Goal: Information Seeking & Learning: Check status

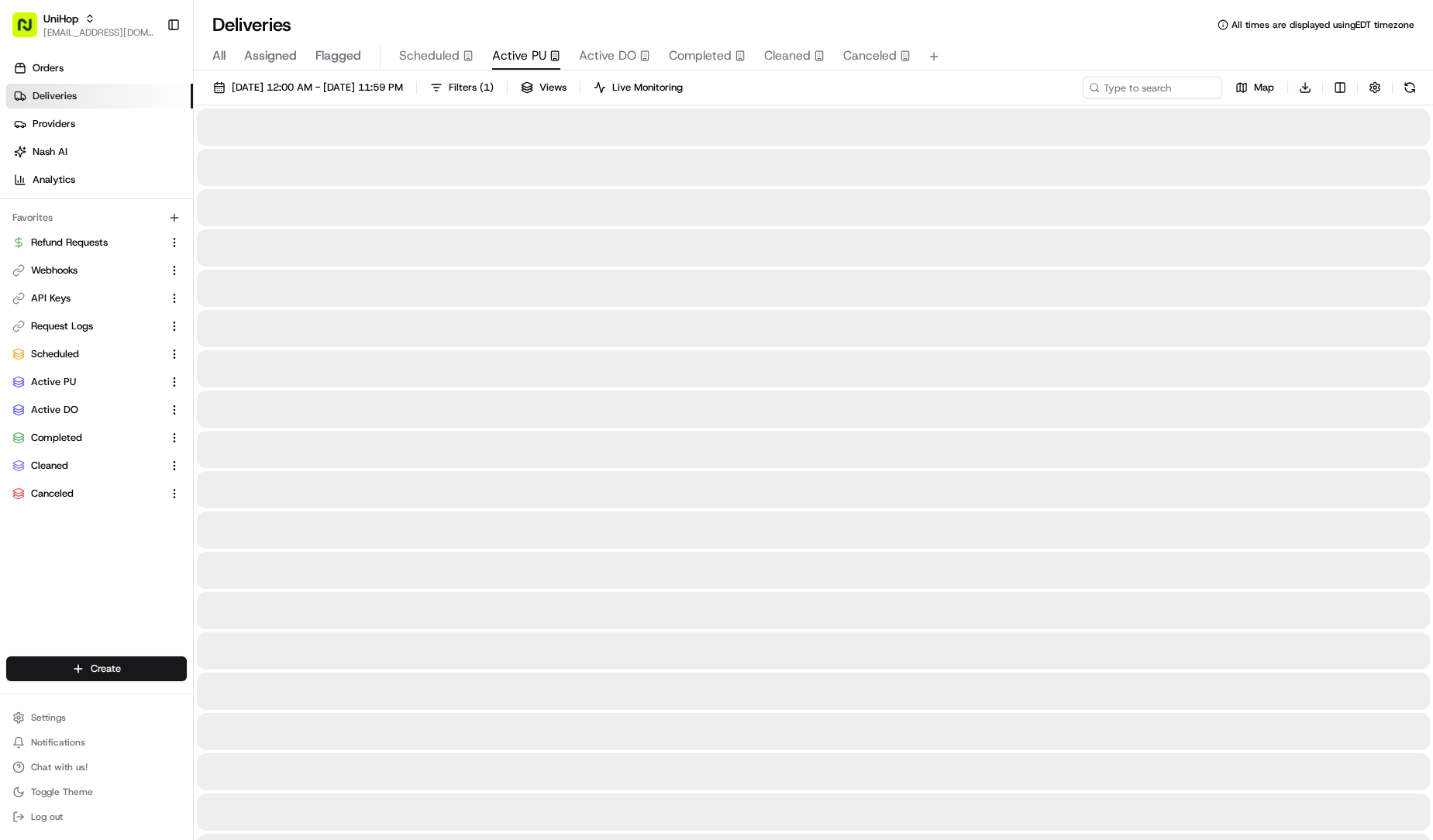
scroll to position [79, 0]
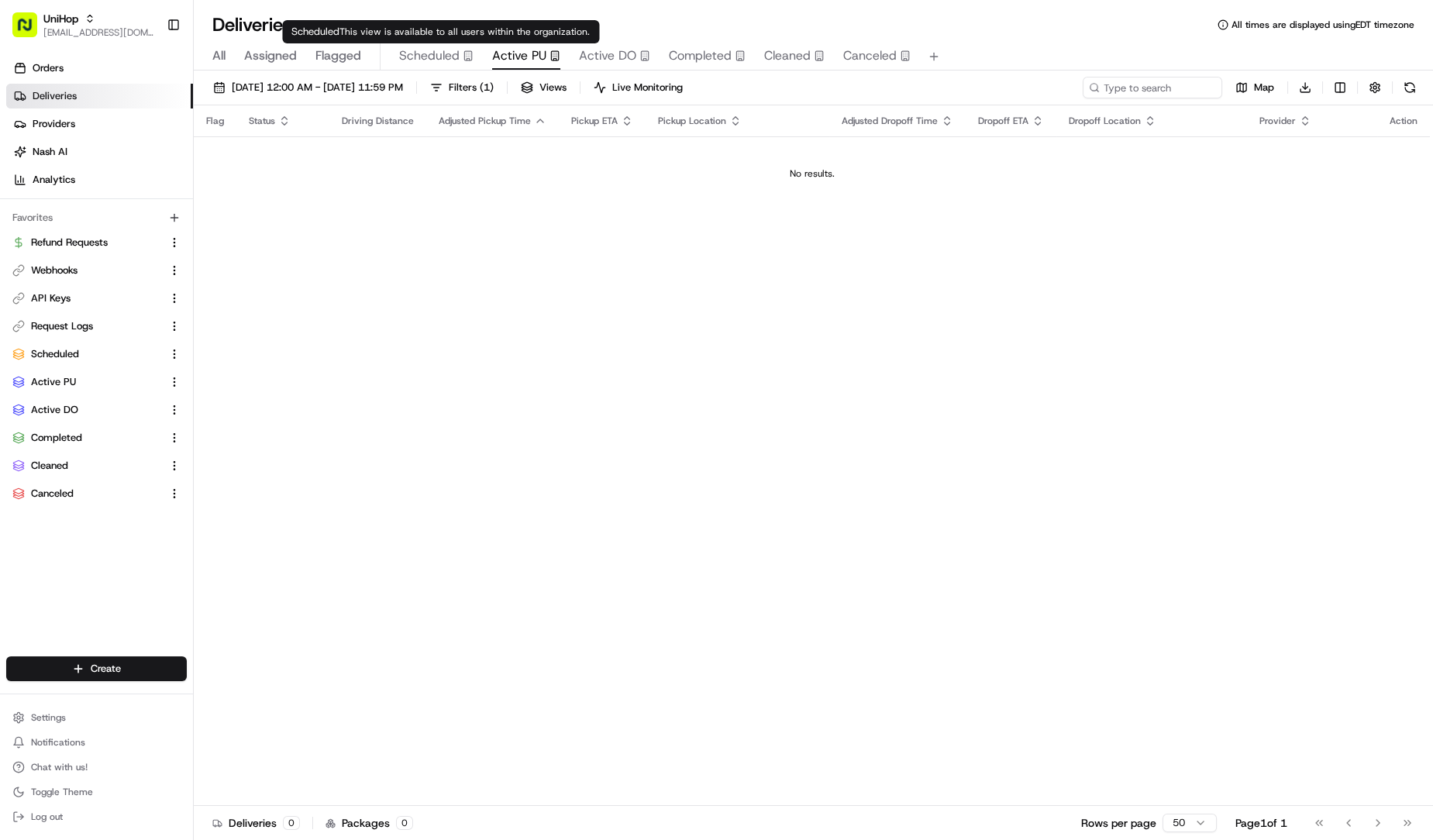
click at [434, 61] on span "Scheduled" at bounding box center [429, 56] width 61 height 18
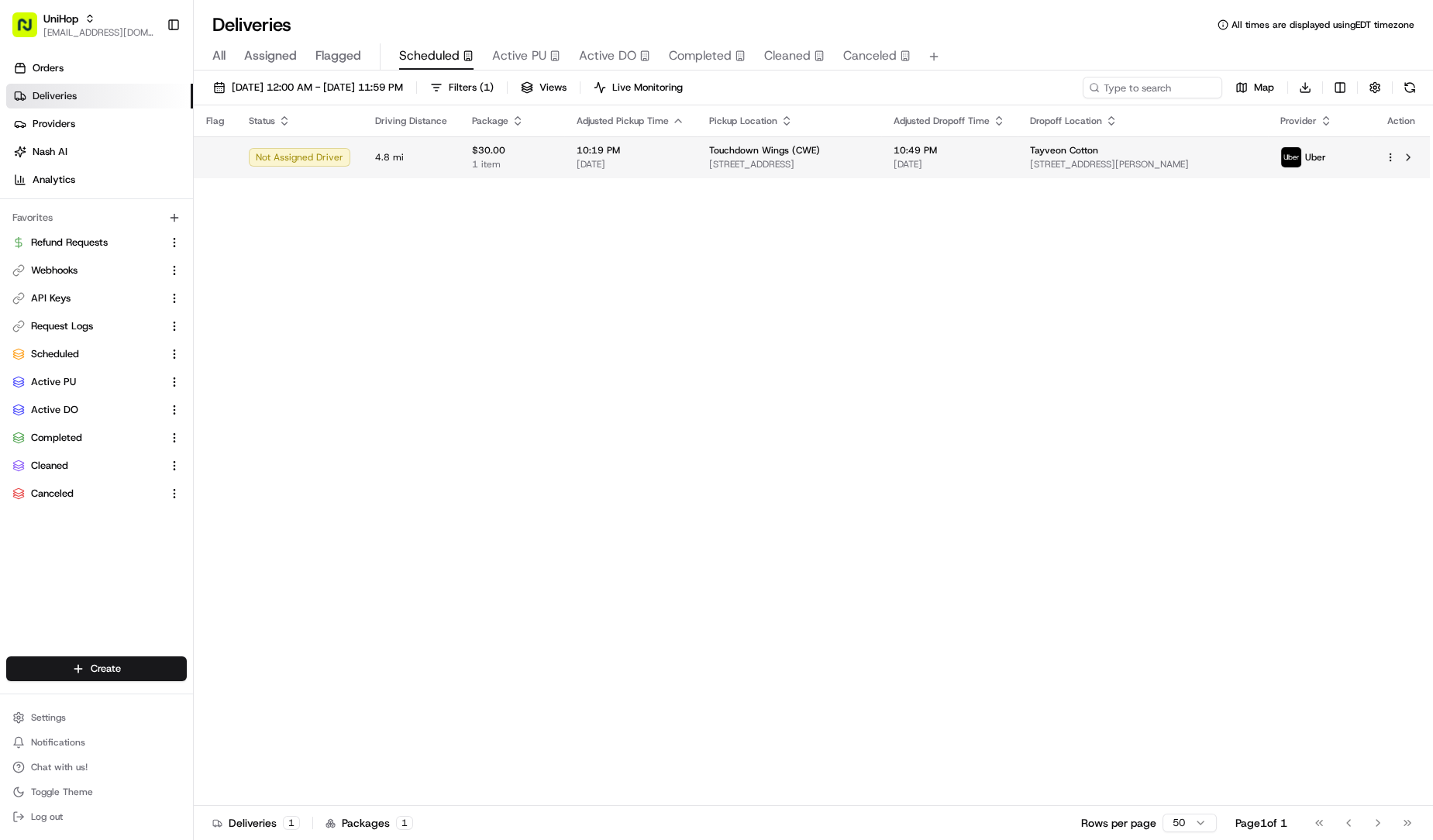
click at [592, 152] on span "10:19 PM" at bounding box center [630, 150] width 108 height 12
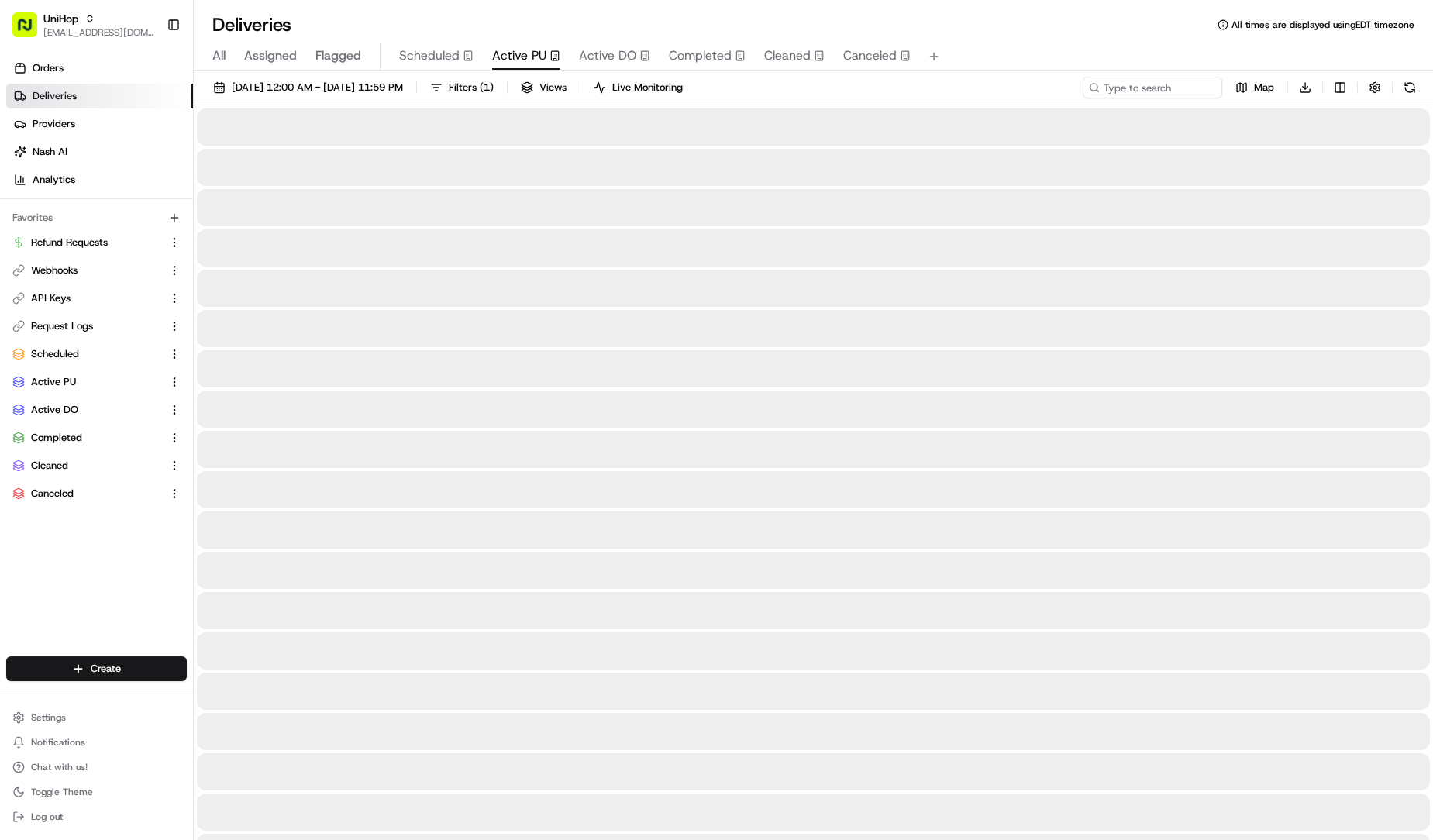
click at [548, 67] on button "Active PU" at bounding box center [527, 56] width 68 height 27
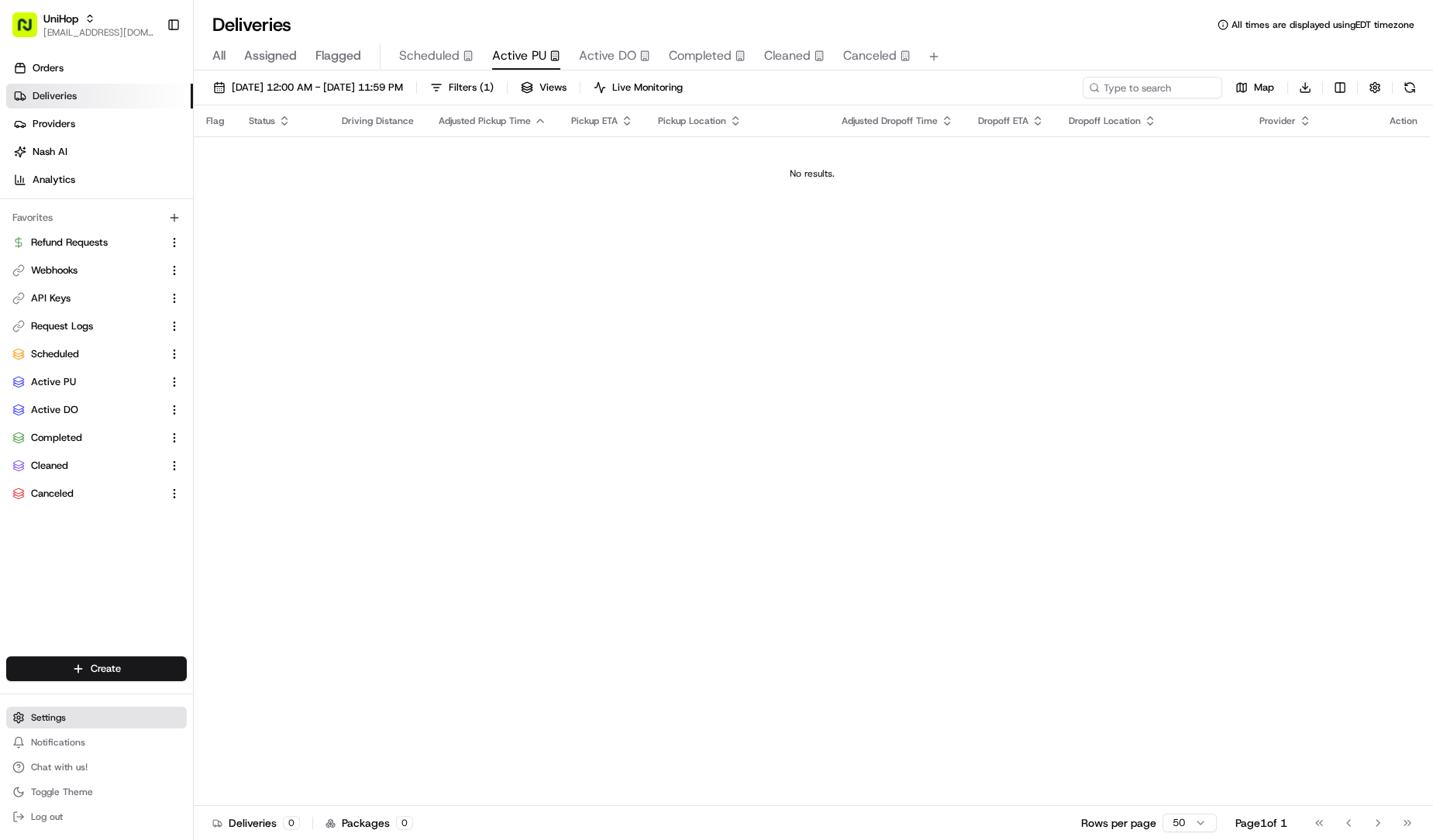
click at [46, 711] on span "Settings" at bounding box center [48, 717] width 35 height 12
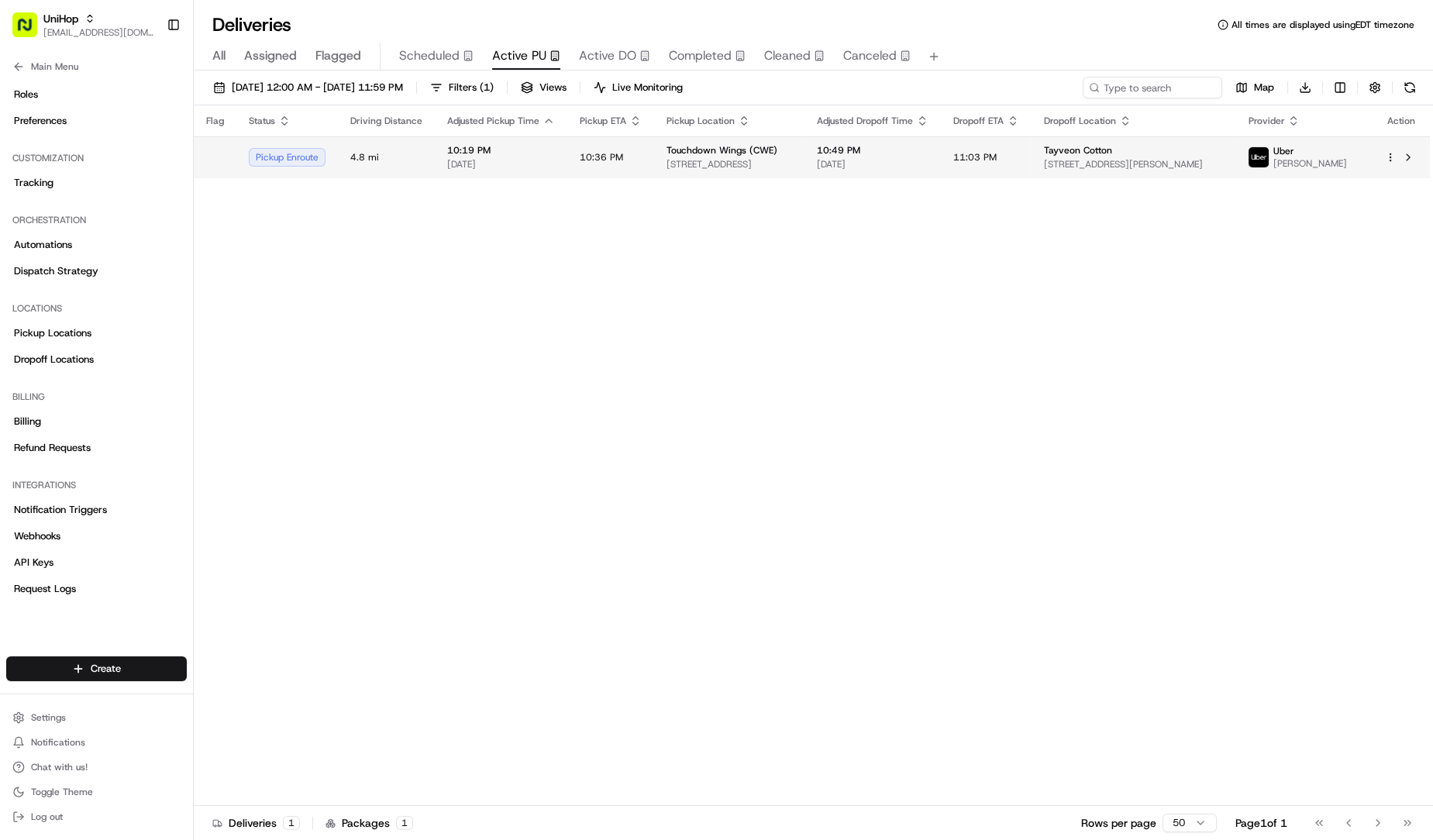
click at [768, 170] on span "[STREET_ADDRESS]" at bounding box center [729, 164] width 125 height 12
click at [581, 168] on td "10:36 PM" at bounding box center [610, 158] width 87 height 41
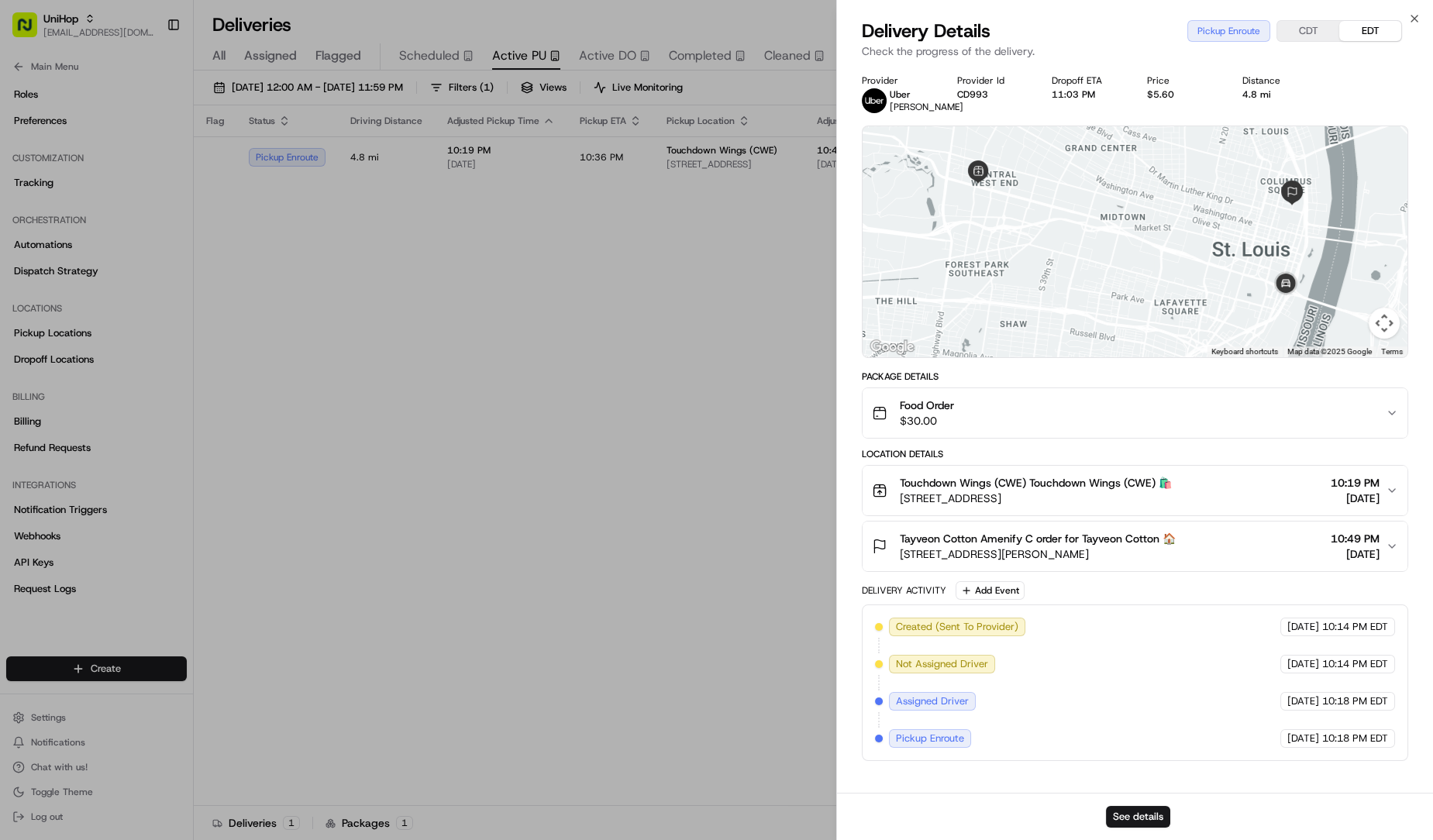
click at [1001, 423] on div "Food Order $30.00" at bounding box center [1129, 413] width 514 height 31
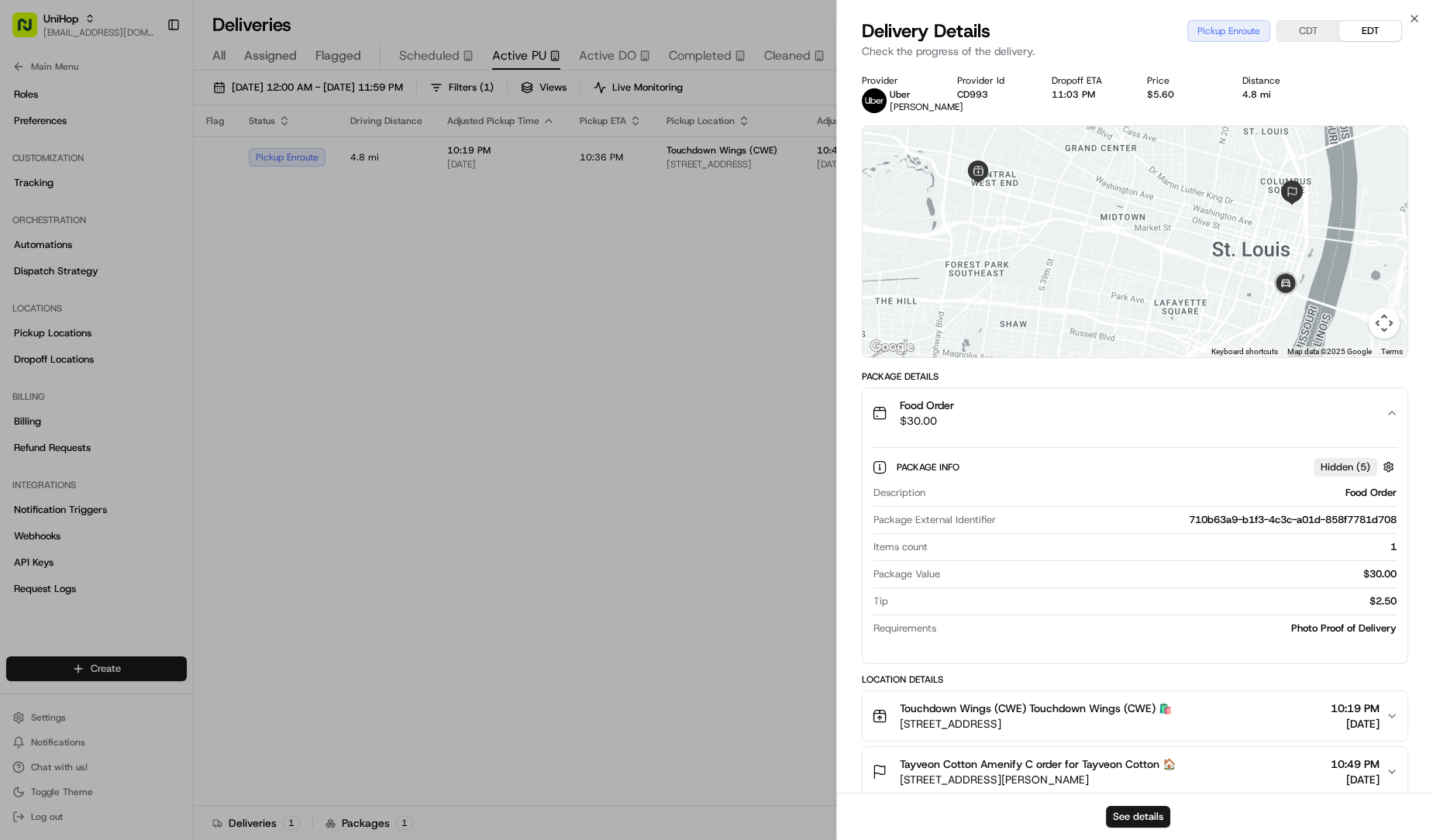
click at [1001, 423] on div "Food Order $30.00" at bounding box center [1129, 413] width 514 height 31
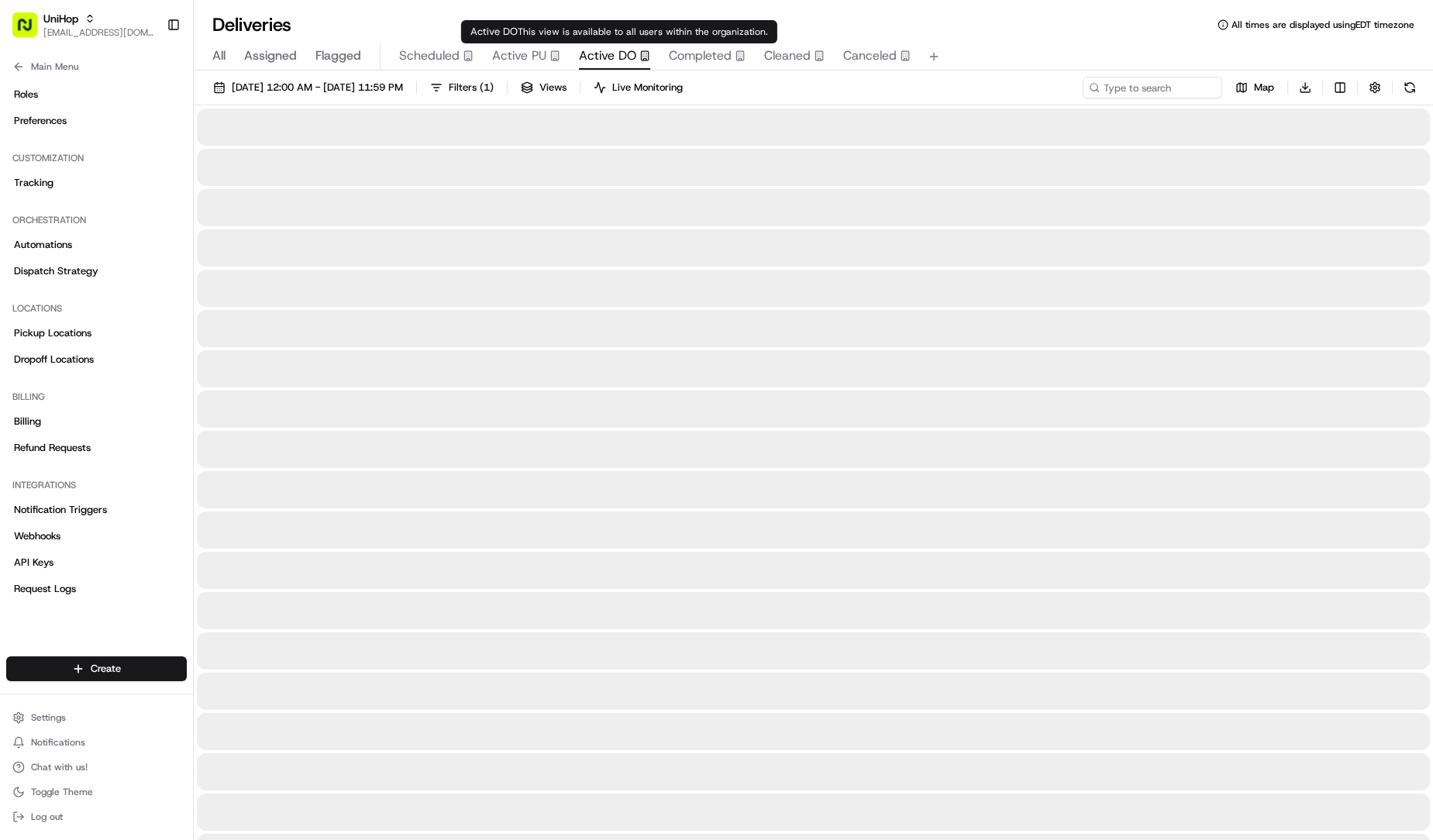
click at [620, 63] on span "Active DO" at bounding box center [607, 56] width 57 height 18
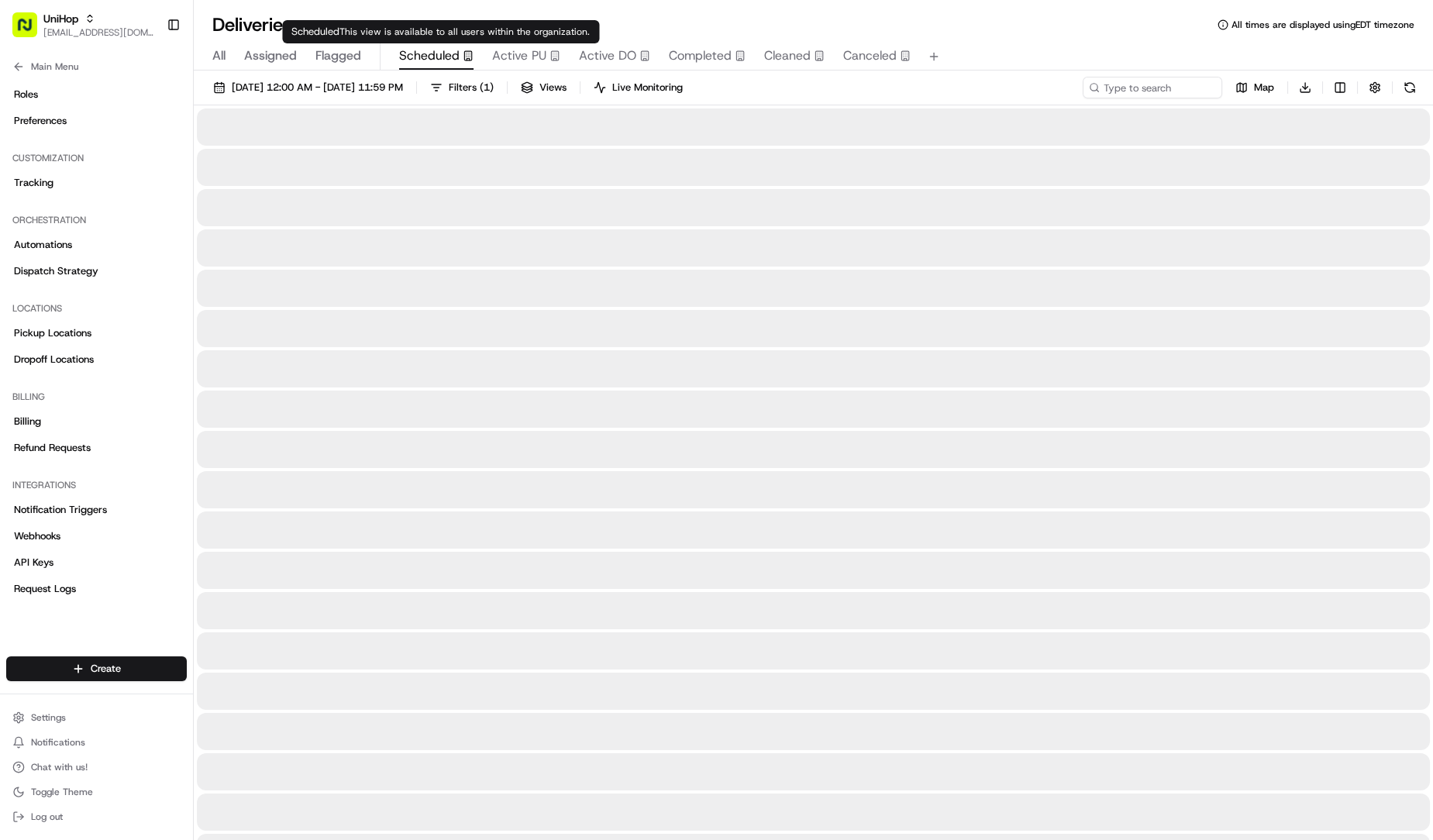
click at [454, 51] on span "Scheduled" at bounding box center [429, 56] width 61 height 18
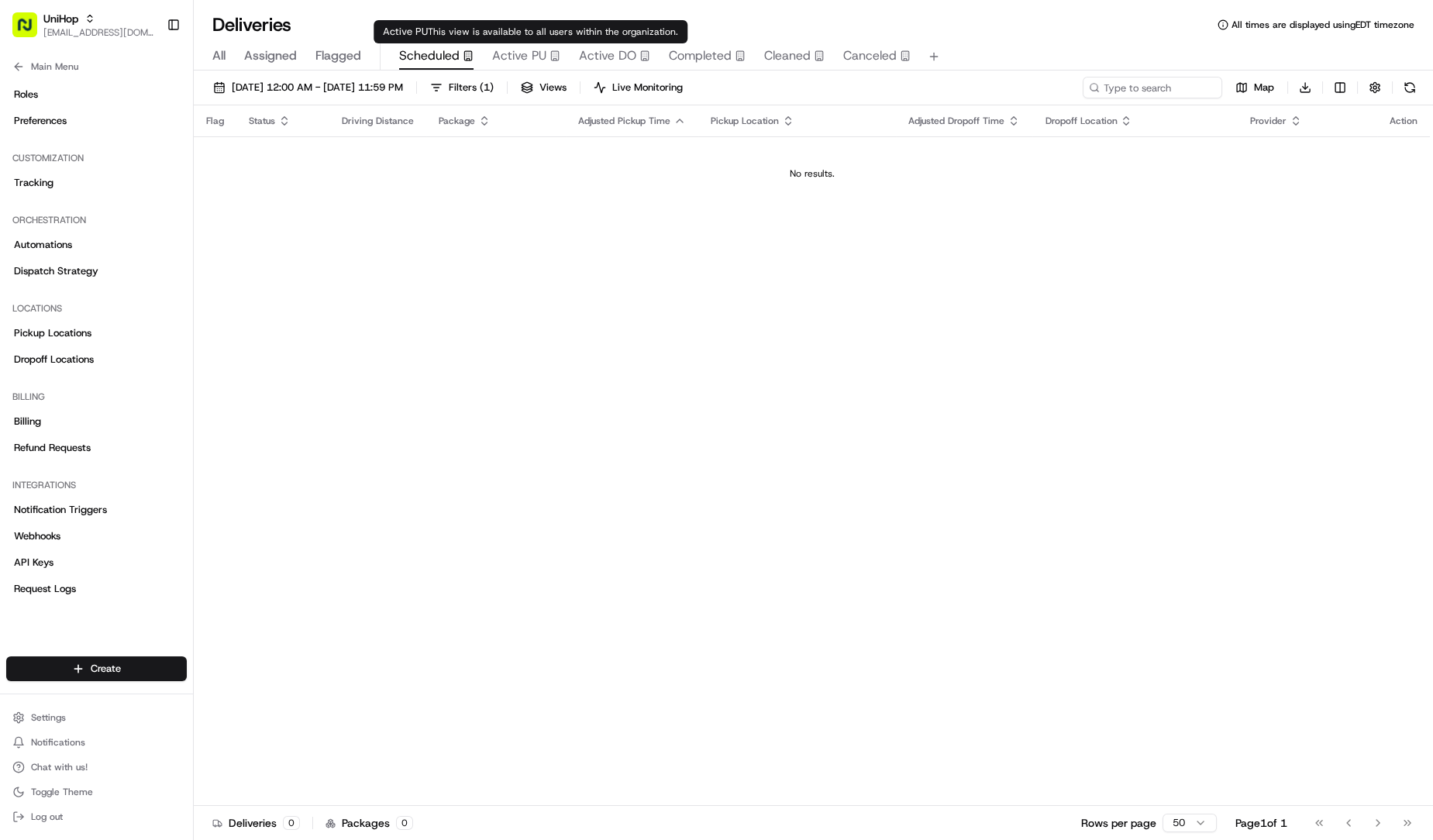
click at [527, 51] on span "Active PU" at bounding box center [519, 56] width 54 height 18
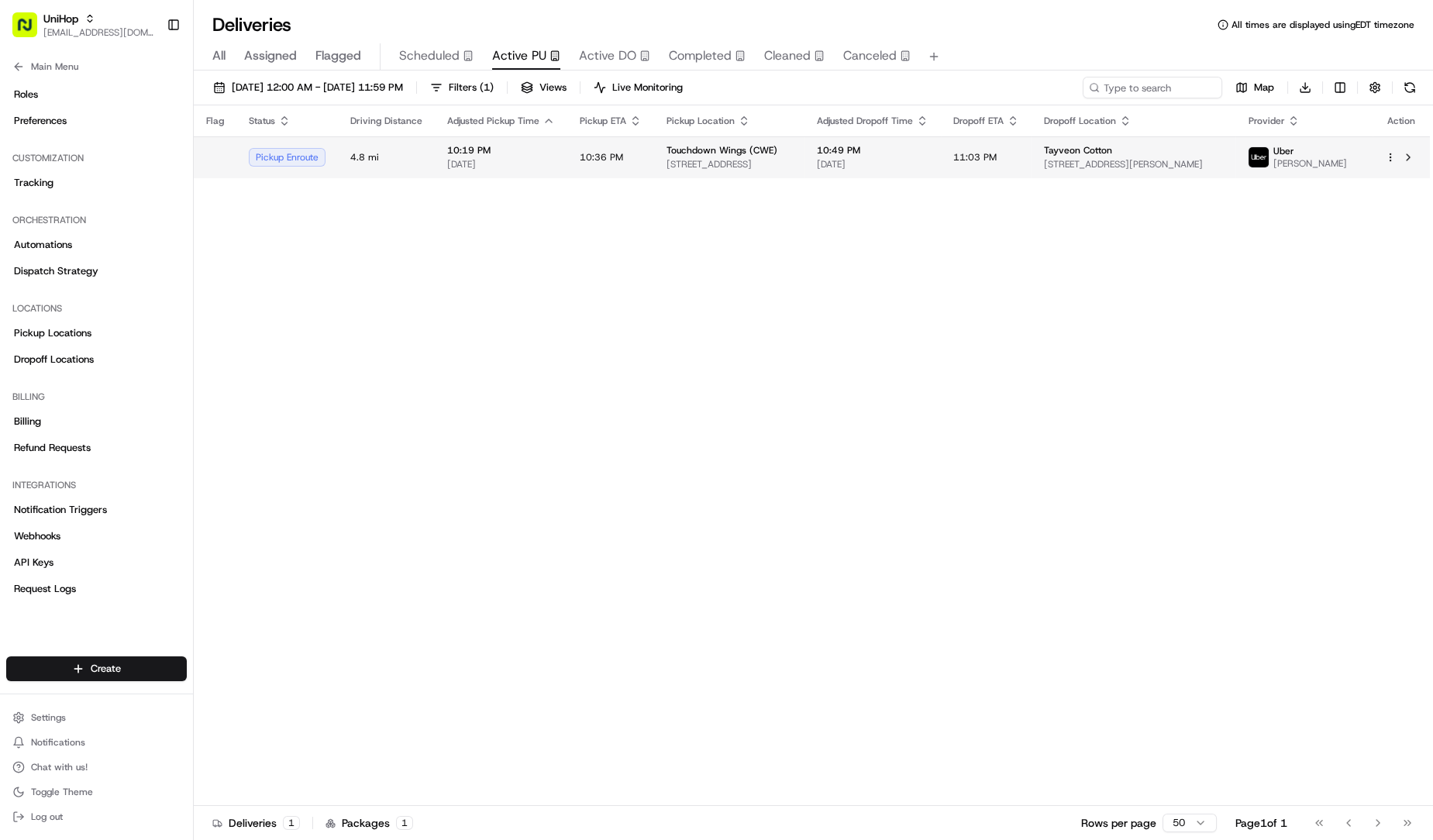
click at [654, 162] on td "Touchdown Wings (CWE) 4489 Forest Park Ave, St. Louis, MO 63108, USA" at bounding box center [729, 158] width 150 height 41
click at [493, 163] on span "[DATE]" at bounding box center [501, 164] width 108 height 12
click at [483, 163] on span "[DATE]" at bounding box center [501, 164] width 108 height 12
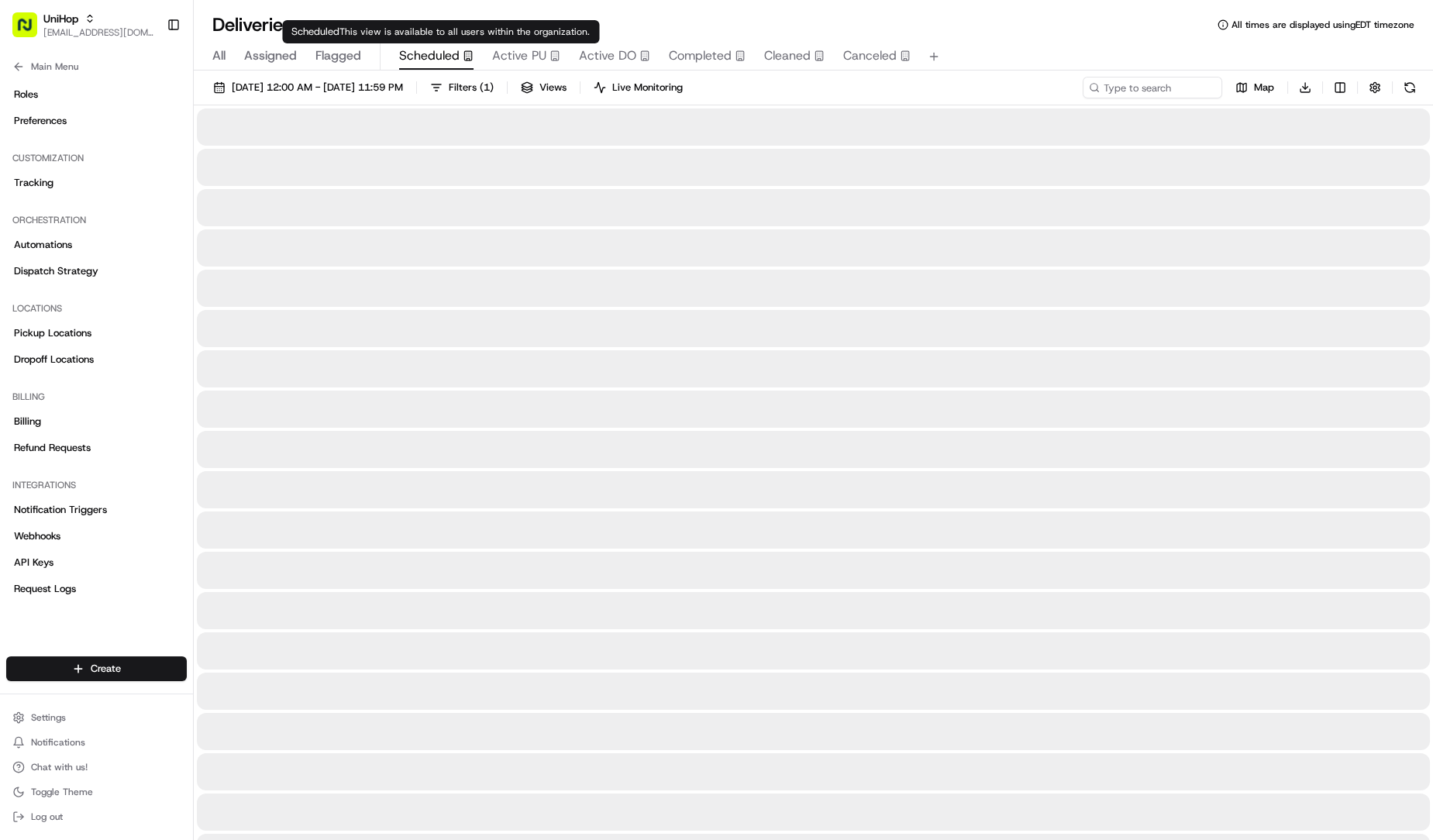
click at [449, 61] on span "Scheduled" at bounding box center [429, 56] width 61 height 18
click at [517, 62] on span "Active PU" at bounding box center [519, 56] width 54 height 18
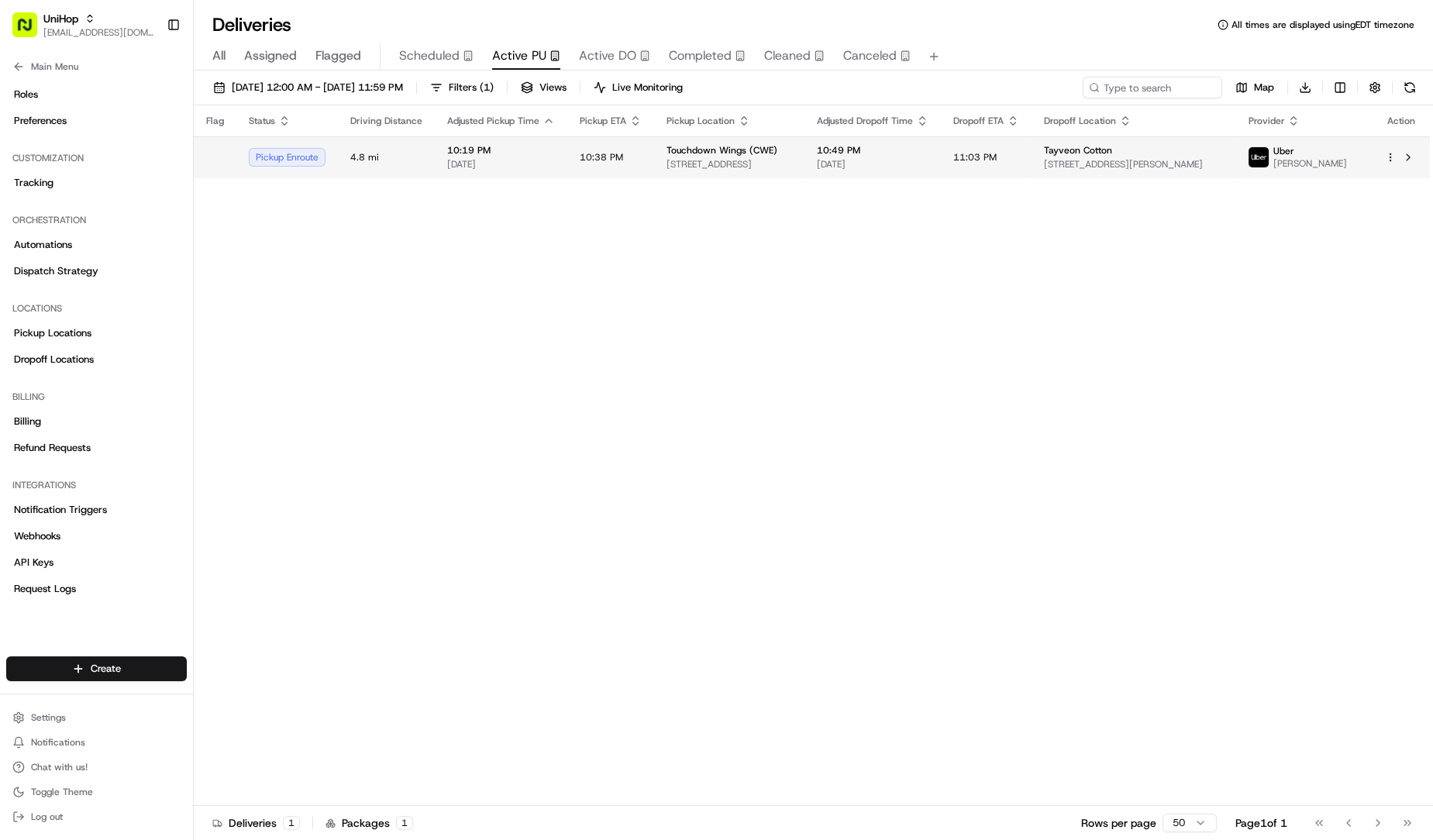
click at [576, 140] on td "10:38 PM" at bounding box center [610, 158] width 87 height 41
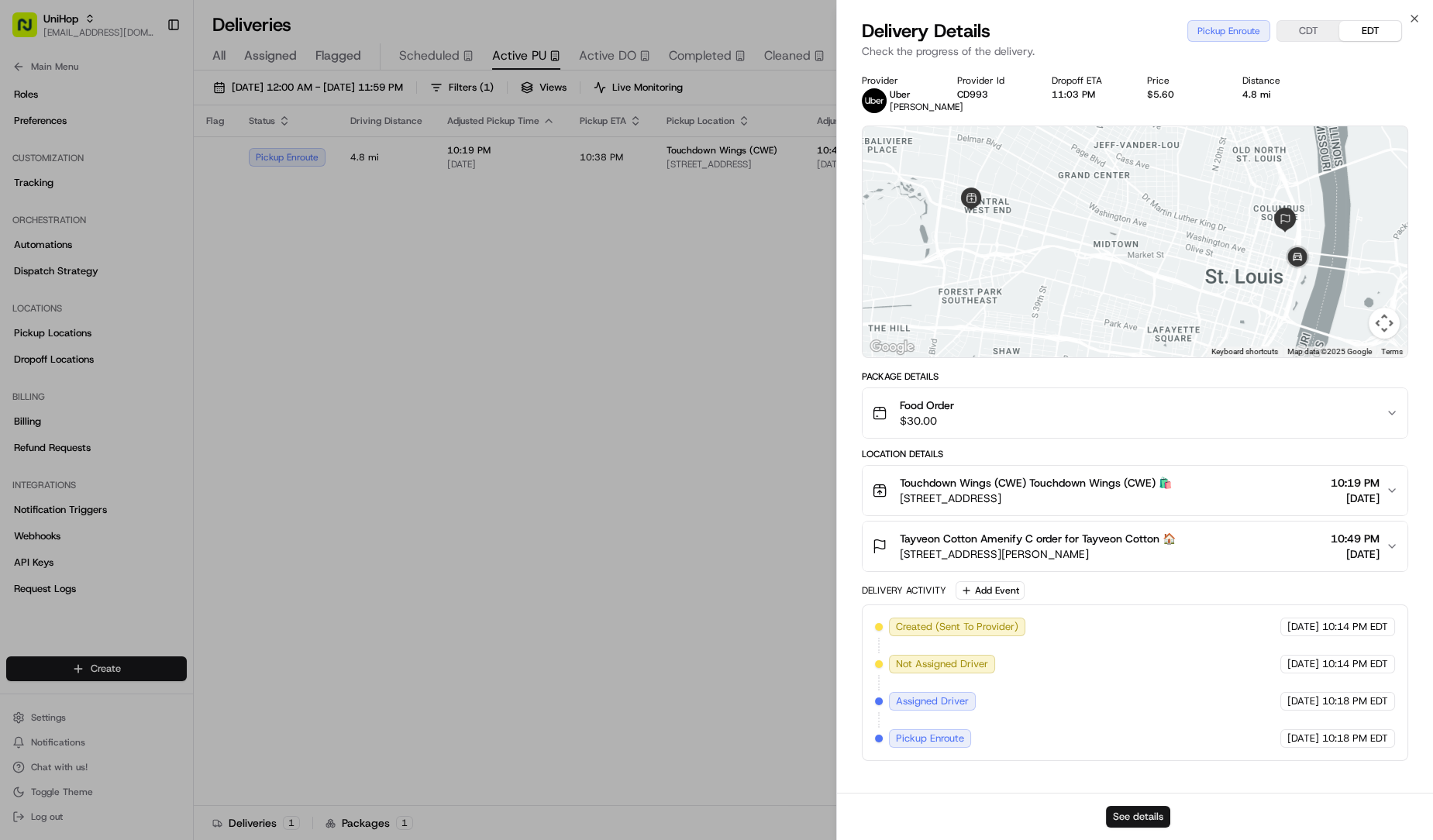
click at [1124, 812] on button "See details" at bounding box center [1139, 817] width 65 height 22
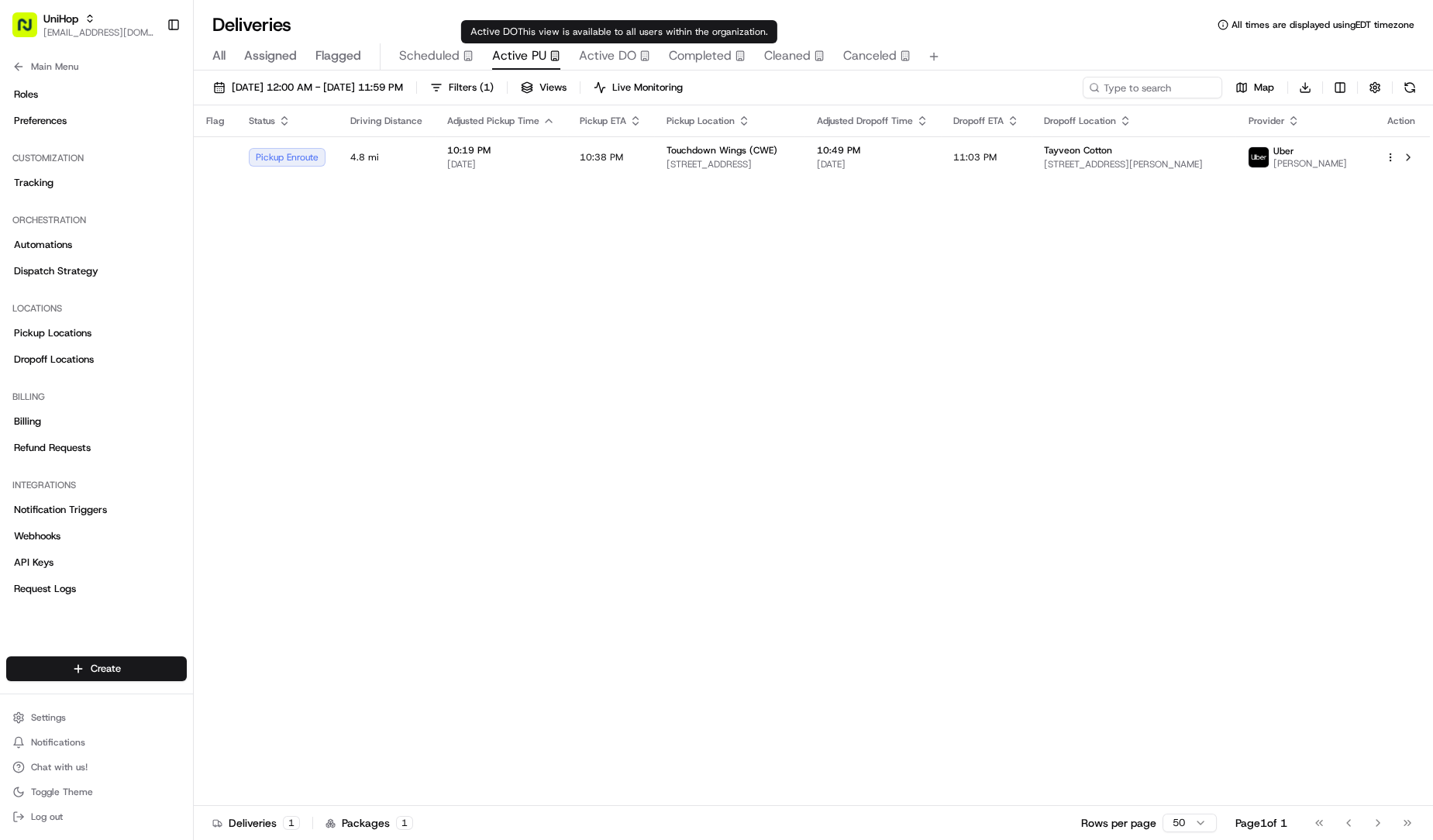
click at [620, 59] on span "Active DO" at bounding box center [607, 56] width 57 height 18
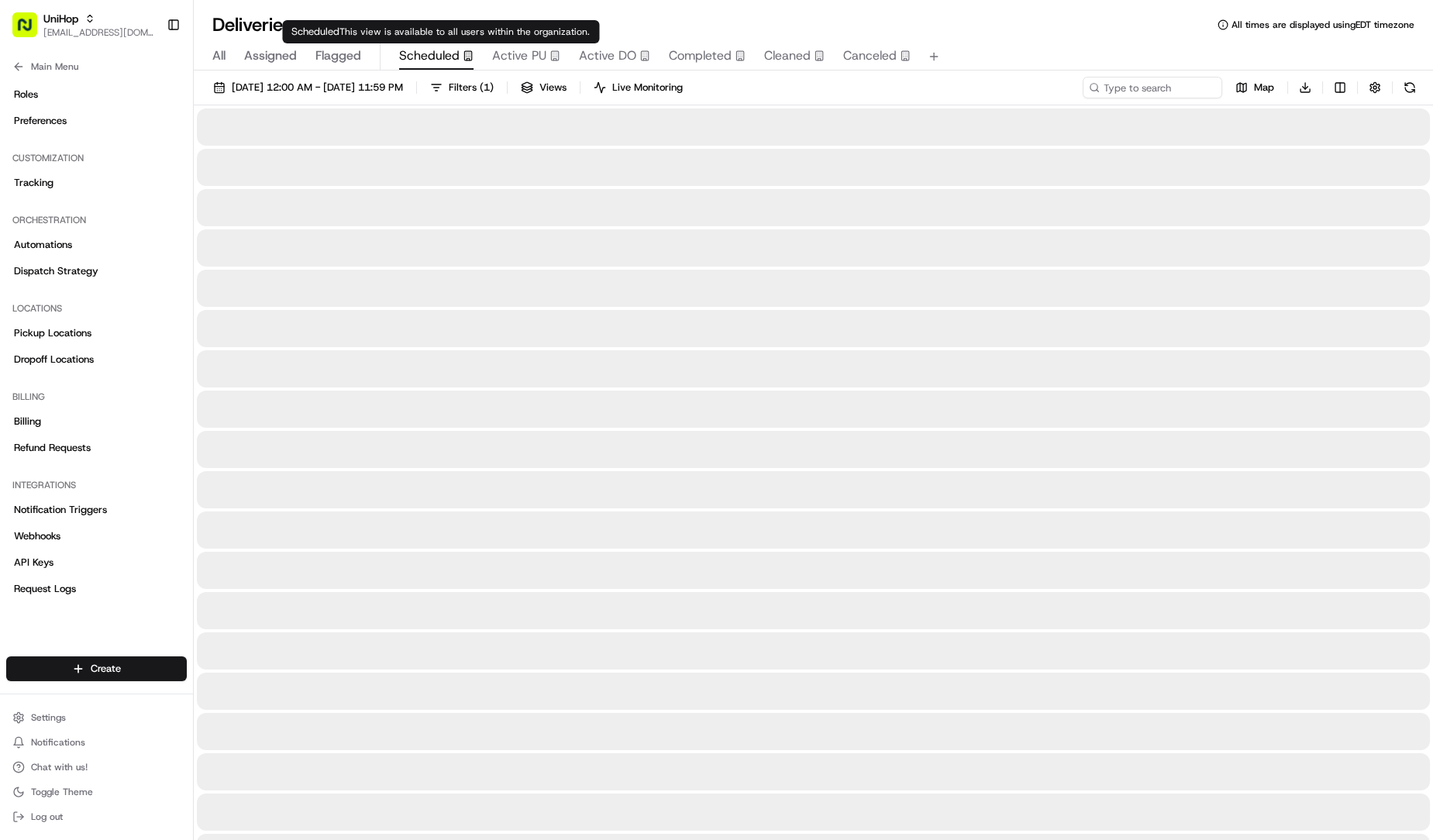
click at [451, 61] on span "Scheduled" at bounding box center [429, 56] width 61 height 18
click at [526, 62] on span "Active PU" at bounding box center [519, 56] width 54 height 18
click at [430, 51] on span "Scheduled" at bounding box center [429, 56] width 61 height 18
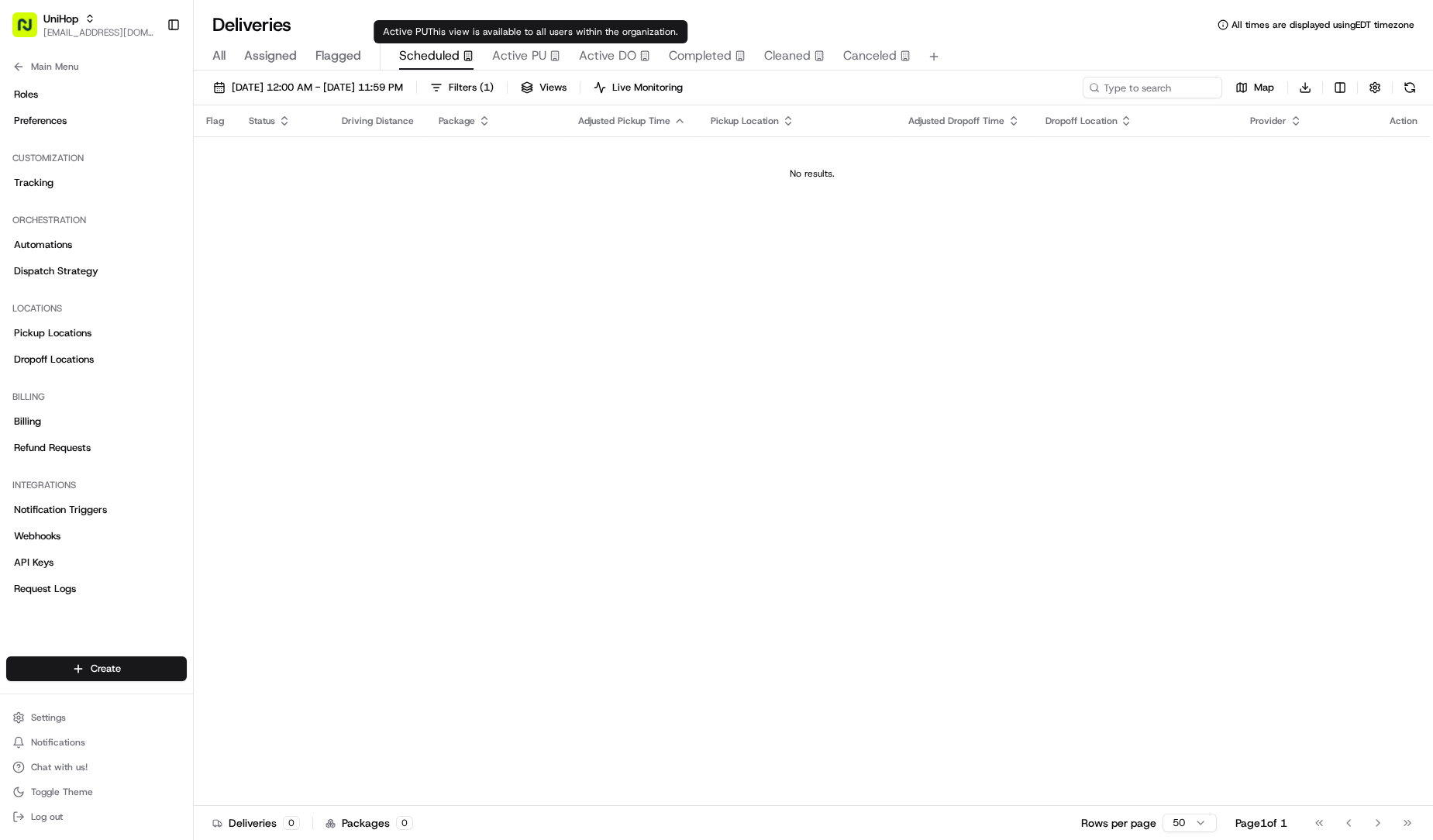
click at [538, 56] on span "Active PU" at bounding box center [519, 56] width 54 height 18
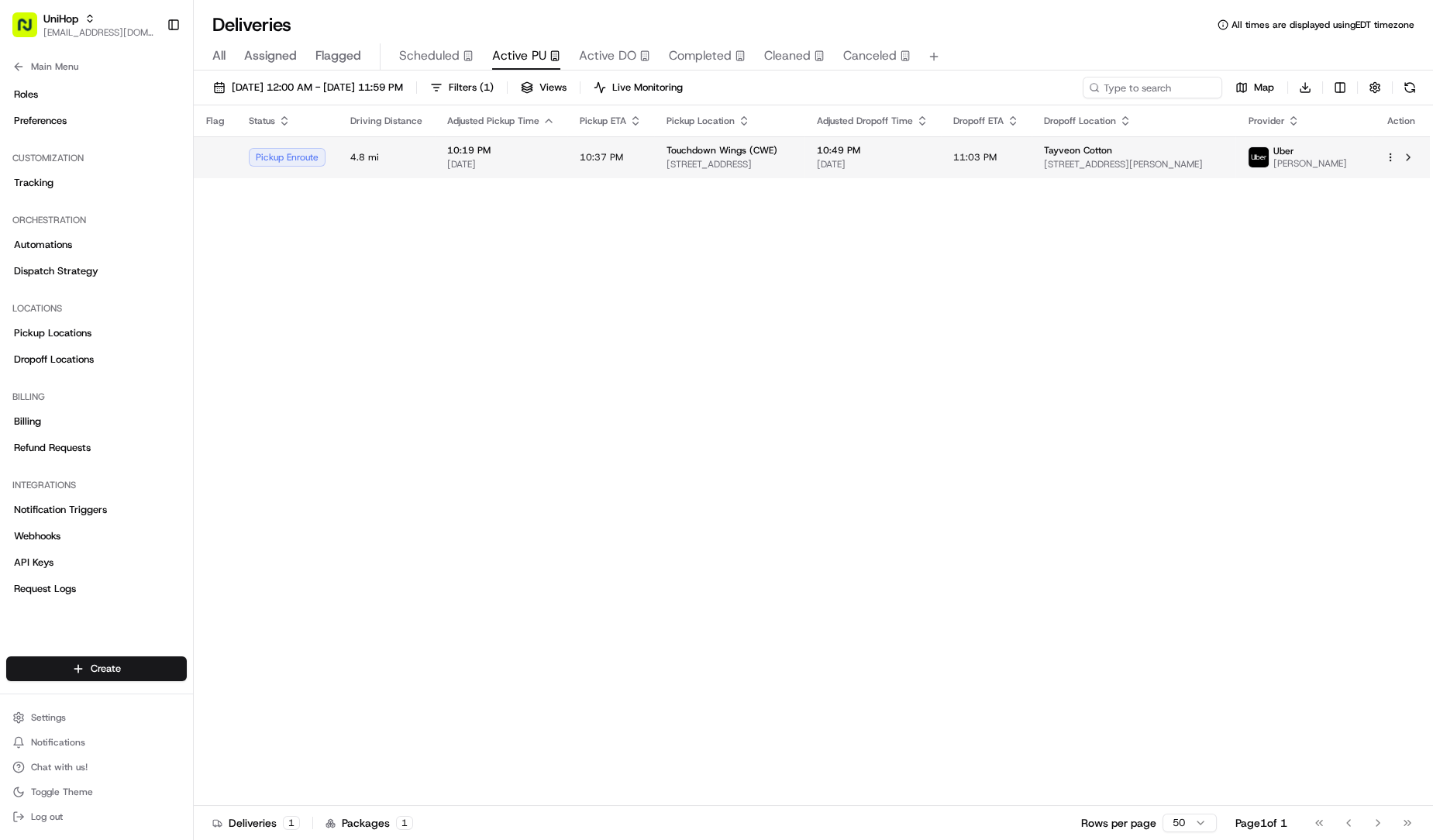
click at [712, 169] on span "[STREET_ADDRESS]" at bounding box center [729, 164] width 125 height 12
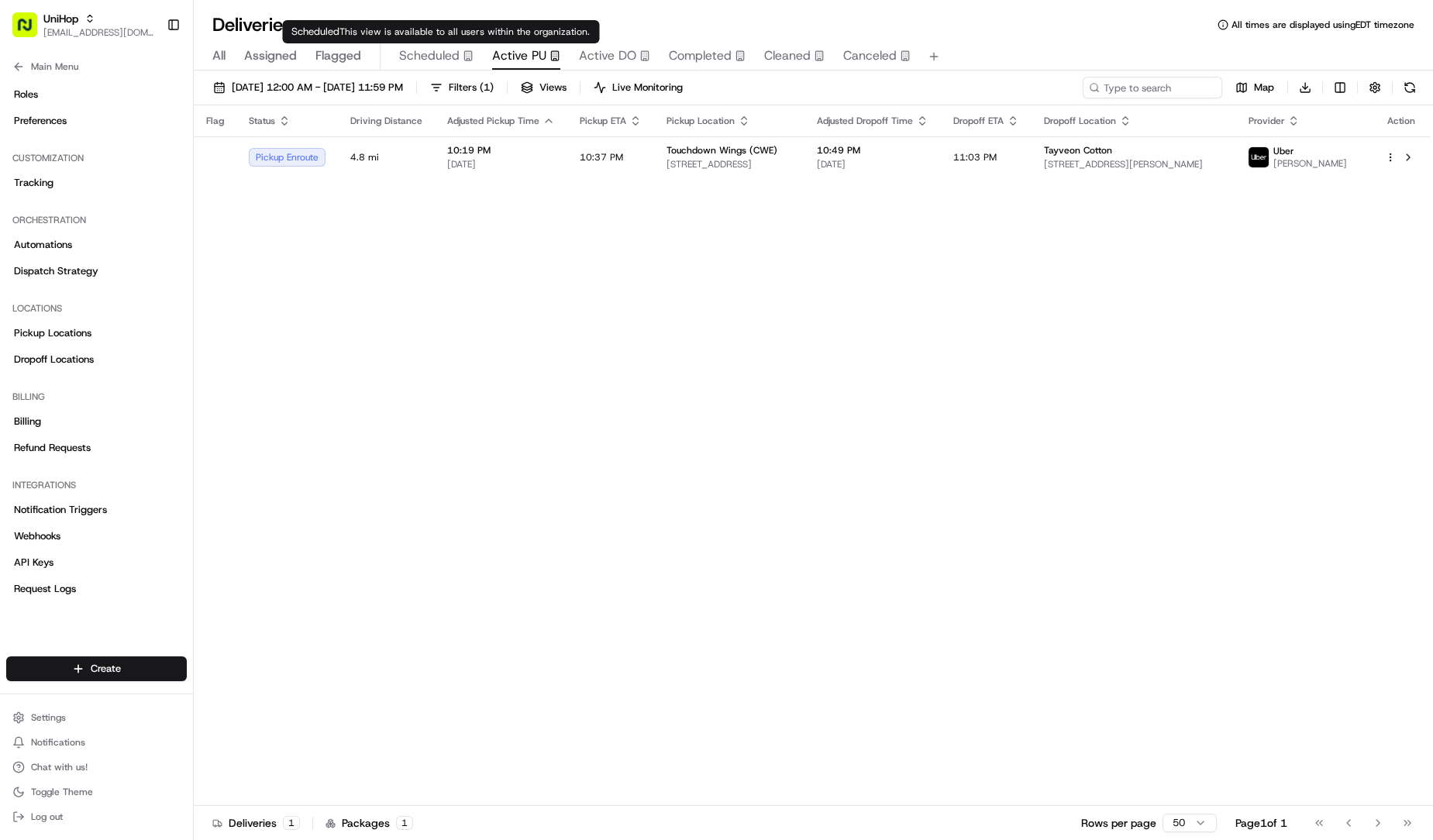
click at [440, 59] on span "Scheduled" at bounding box center [429, 56] width 61 height 18
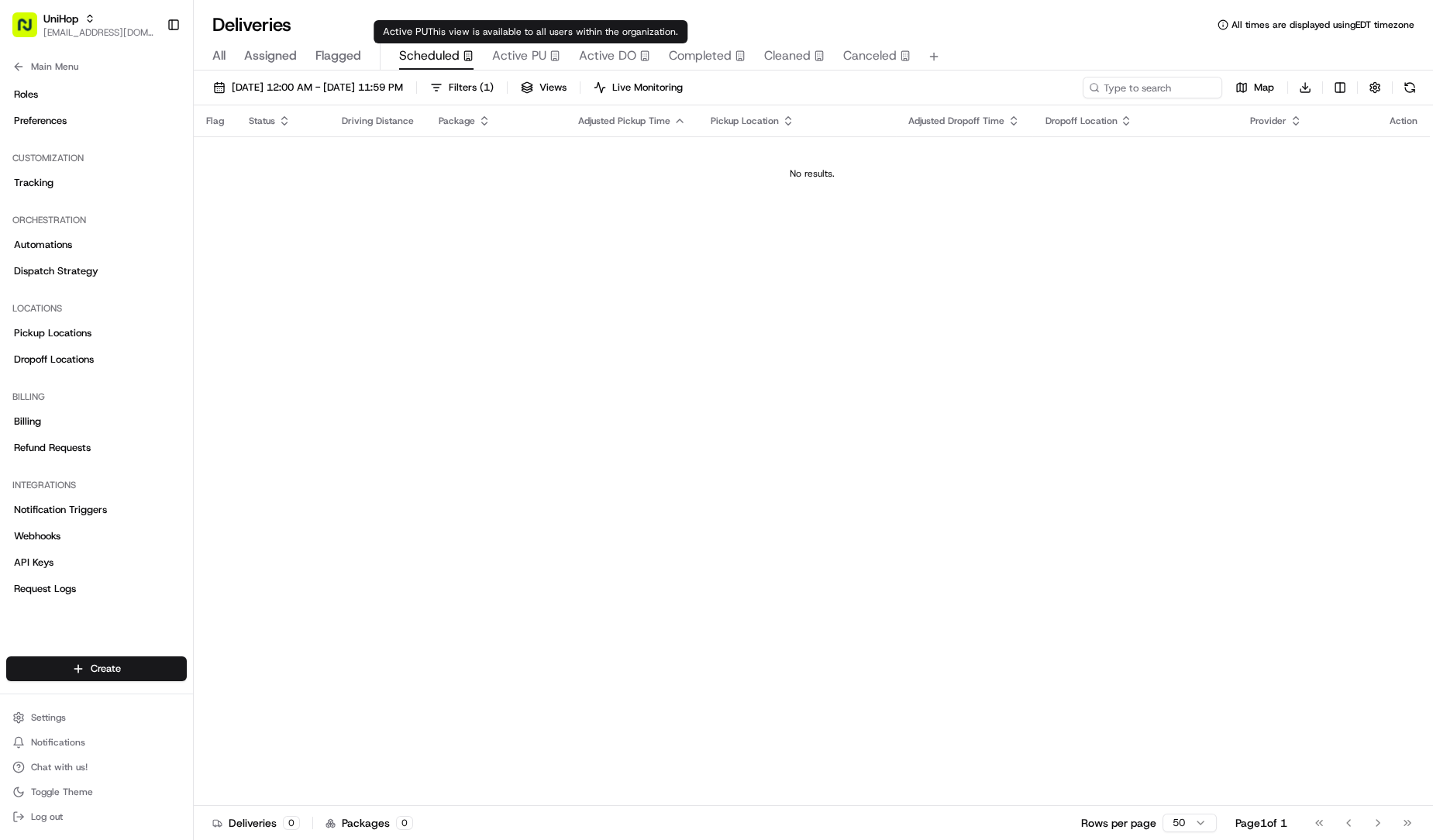
click at [518, 63] on span "Active PU" at bounding box center [519, 56] width 54 height 18
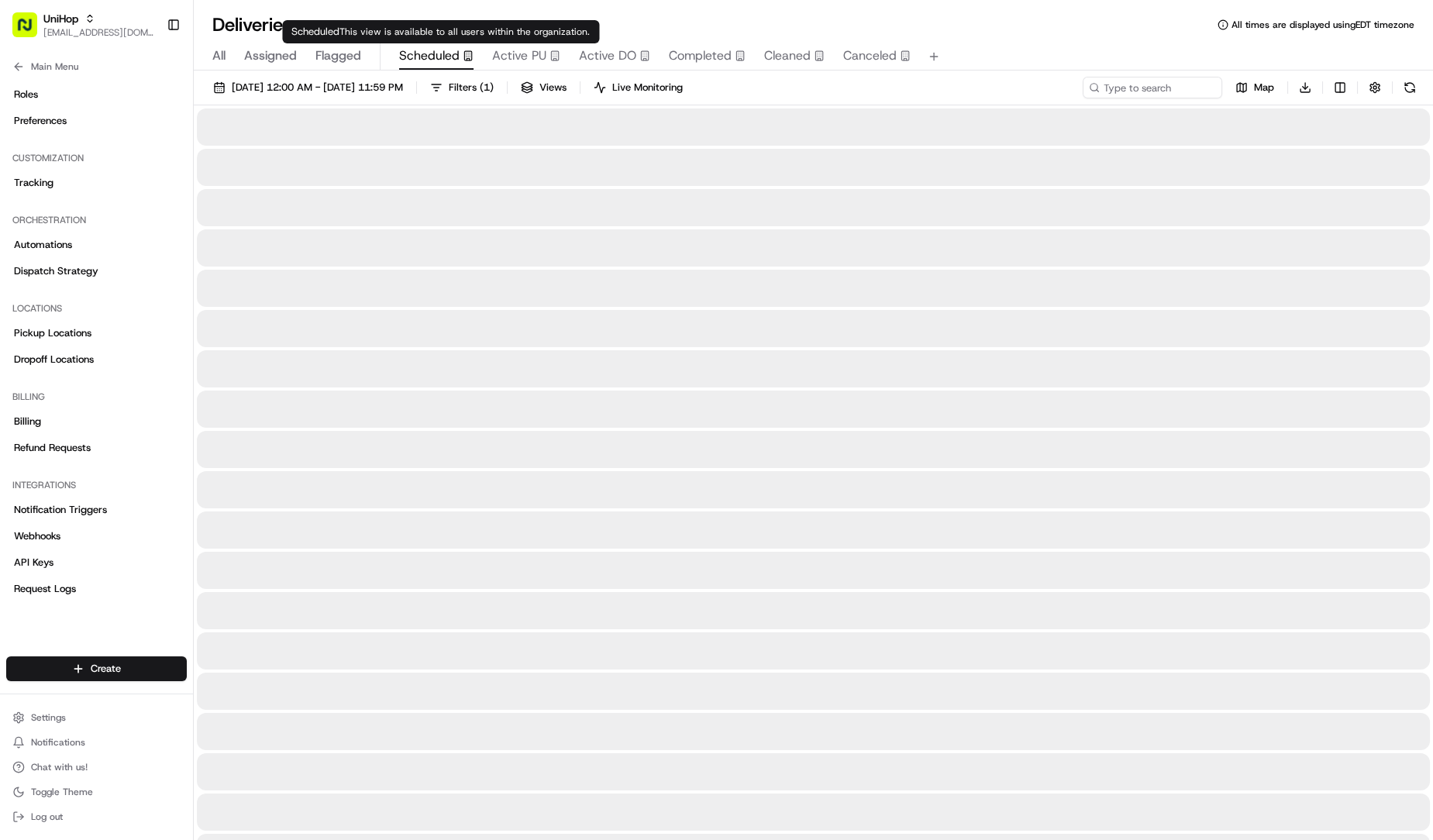
click at [432, 63] on span "Scheduled" at bounding box center [429, 56] width 61 height 18
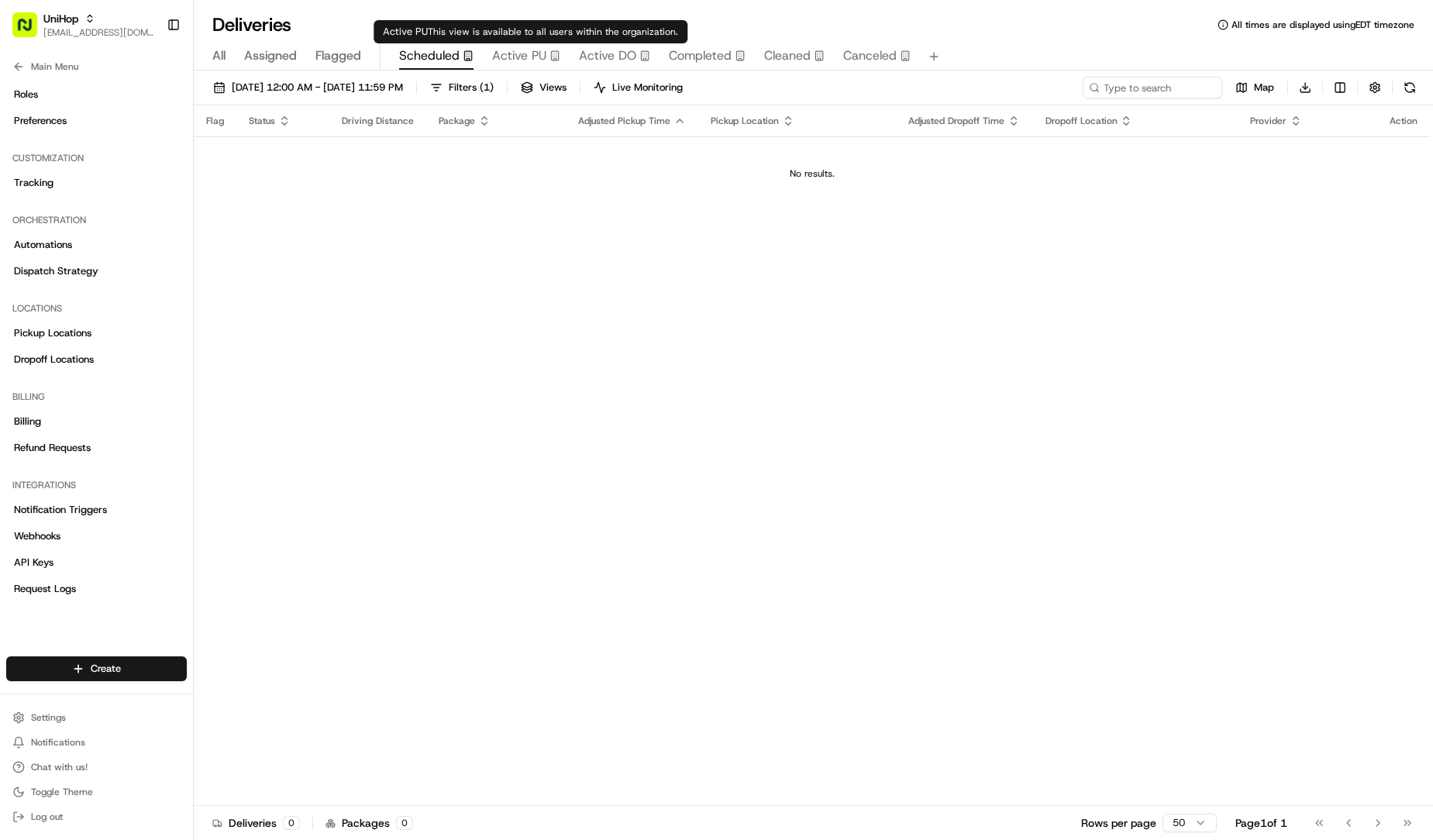
click at [524, 51] on span "Active PU" at bounding box center [519, 56] width 54 height 18
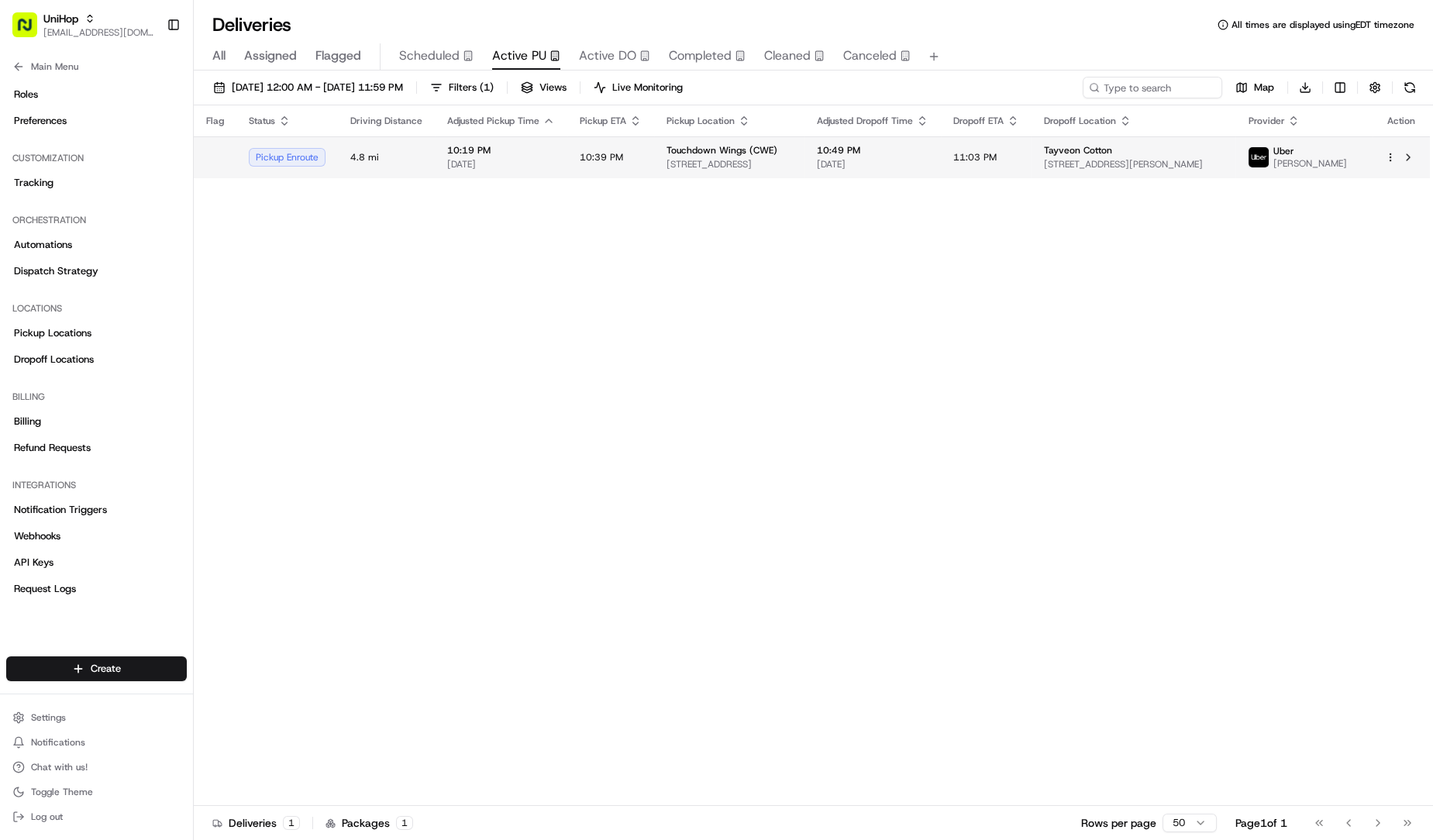
click at [600, 157] on span "10:39 PM" at bounding box center [601, 157] width 43 height 12
click at [618, 156] on span "10:39 PM" at bounding box center [601, 157] width 43 height 12
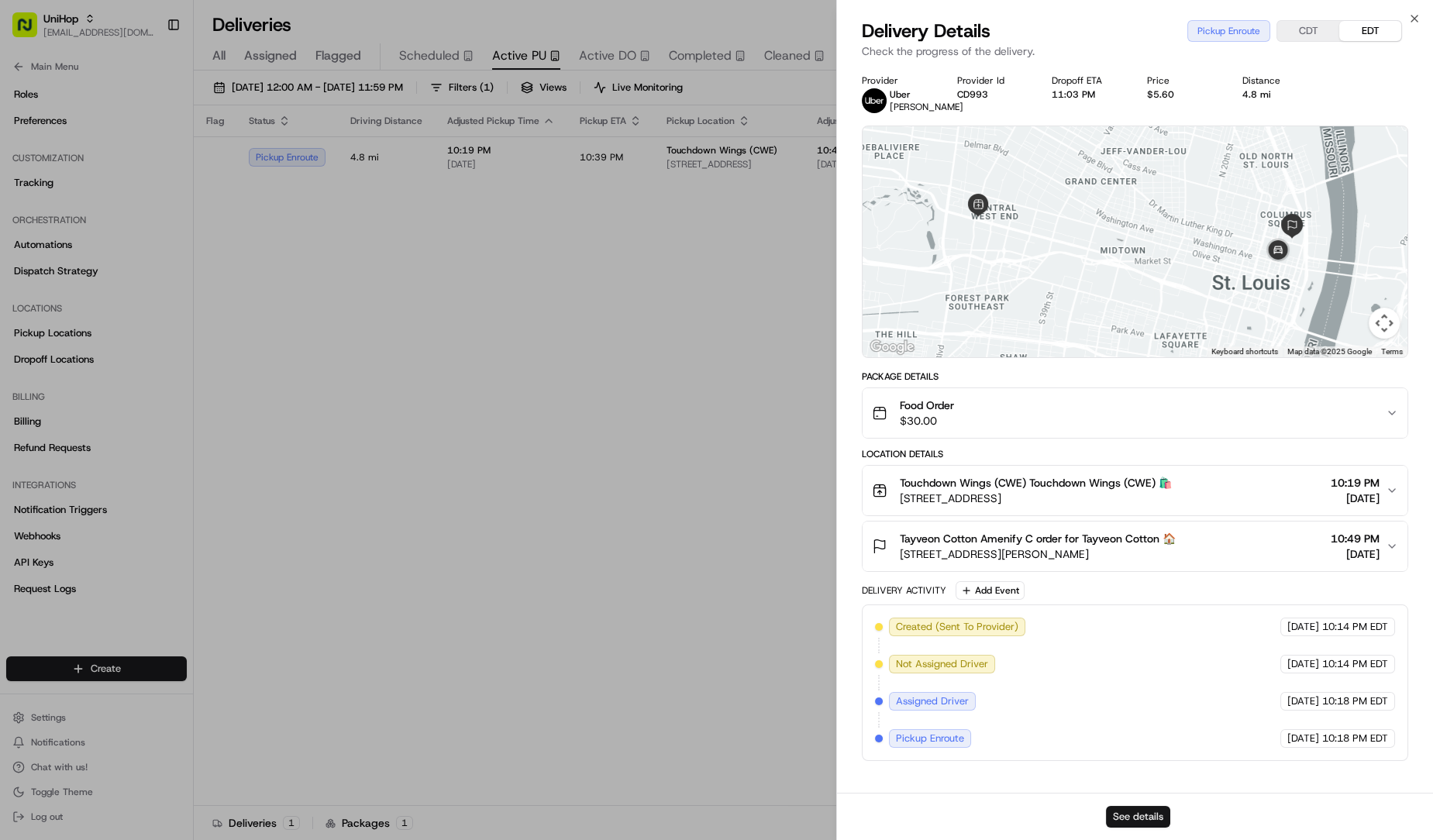
click at [1125, 815] on button "See details" at bounding box center [1139, 817] width 65 height 22
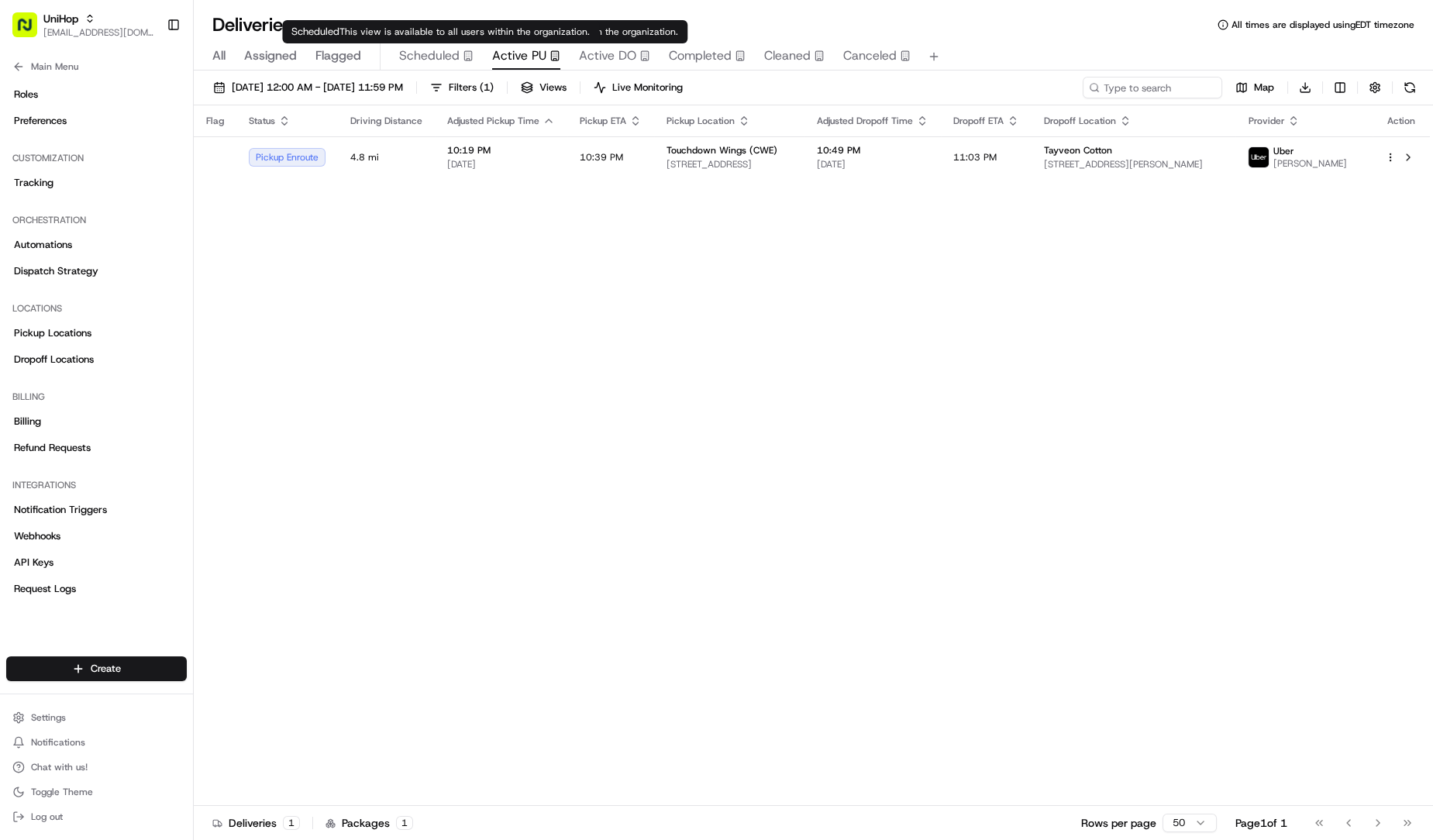
click at [442, 54] on span "Scheduled" at bounding box center [429, 56] width 61 height 18
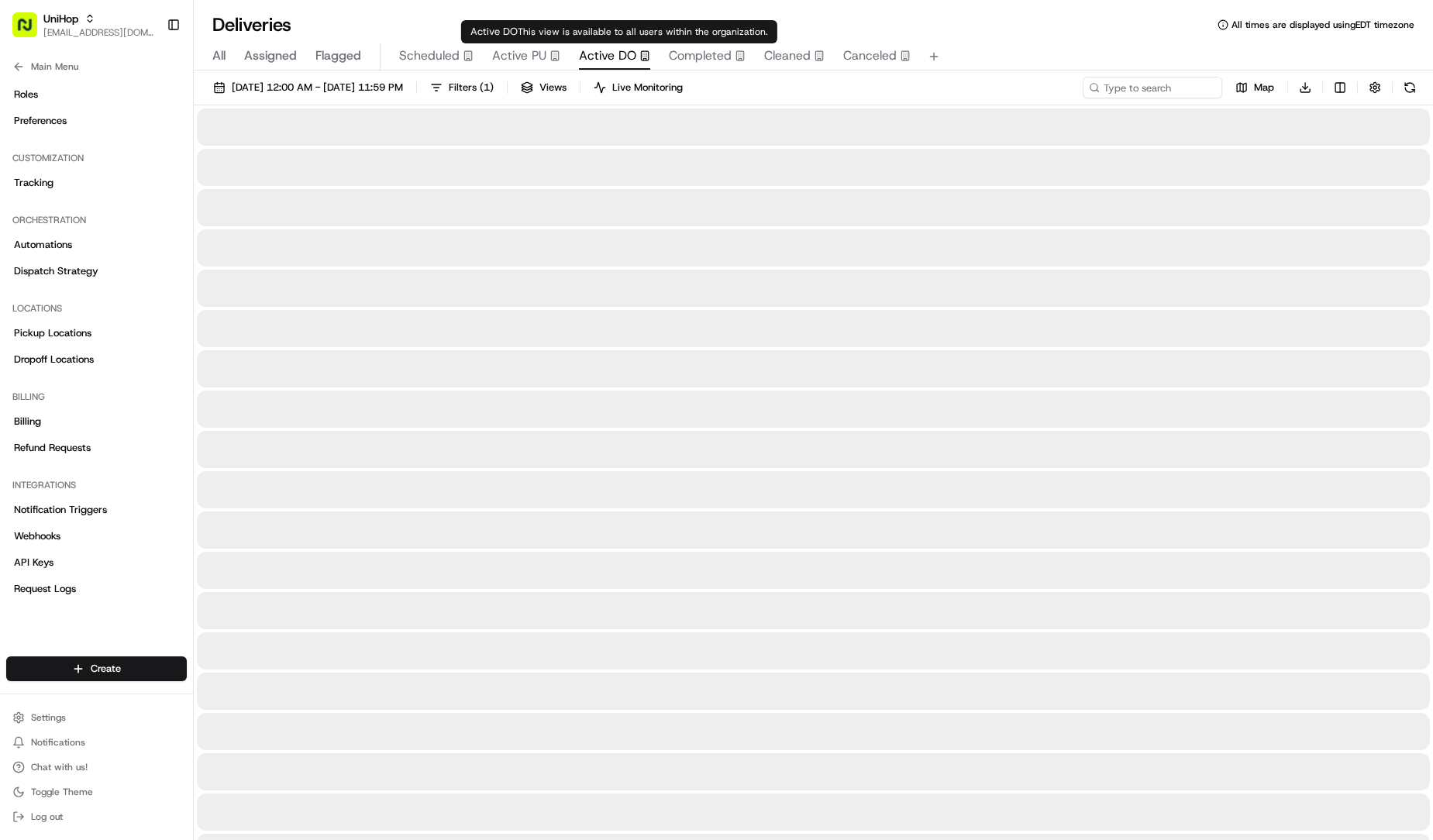
click at [624, 43] on button "Active DO" at bounding box center [614, 56] width 71 height 27
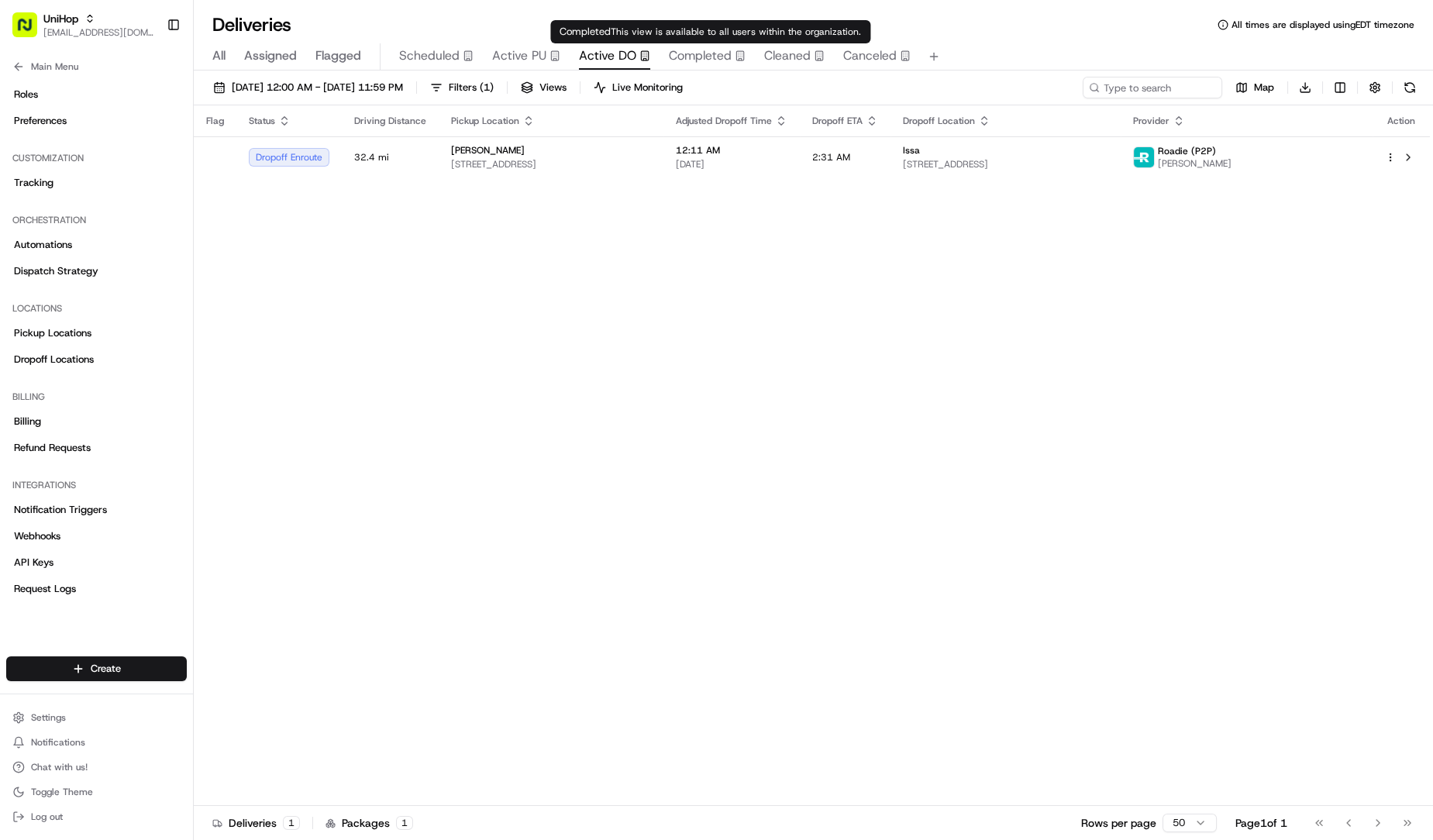
click at [669, 54] on span "Completed" at bounding box center [701, 56] width 63 height 18
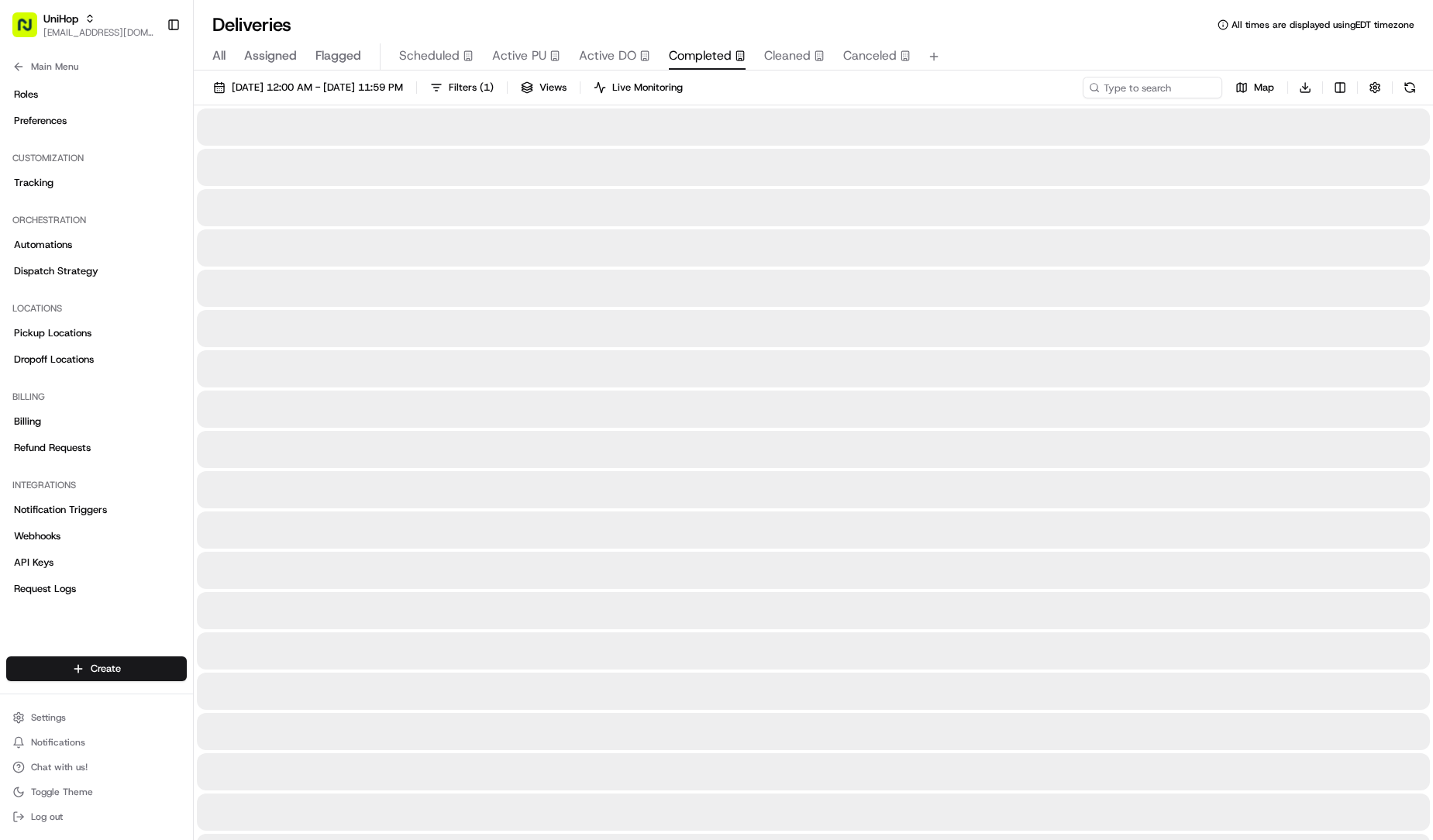
click at [427, 99] on div "Aug 15 2025 12:00 AM - Aug 15 2025 11:59 PM Filters ( 1 ) Views Live Monitoring…" at bounding box center [814, 91] width 1240 height 29
click at [403, 93] on span "Aug 15 2025 12:00 AM - Aug 15 2025 11:59 PM" at bounding box center [317, 87] width 172 height 14
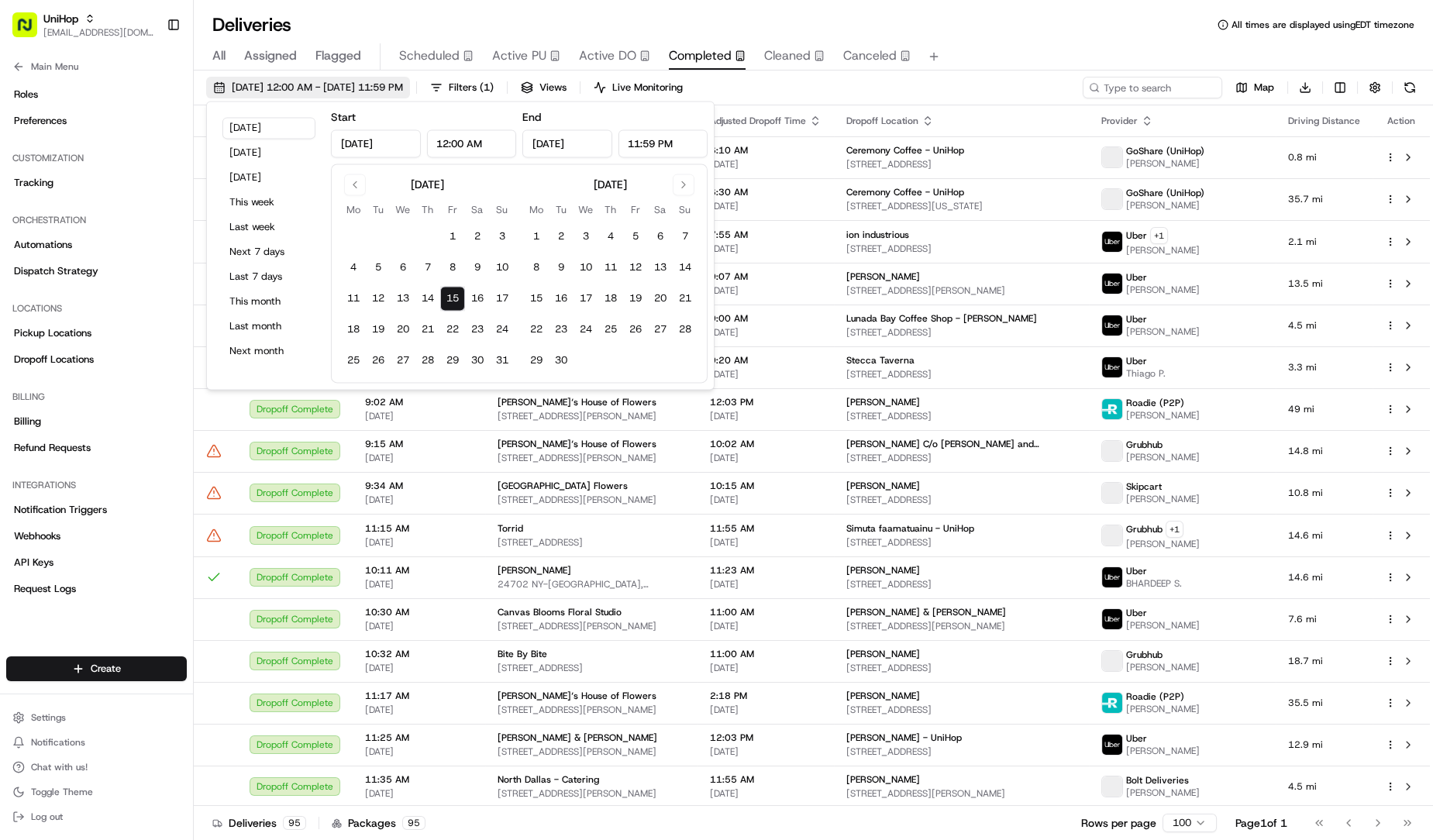
click at [454, 236] on button "1" at bounding box center [453, 237] width 25 height 25
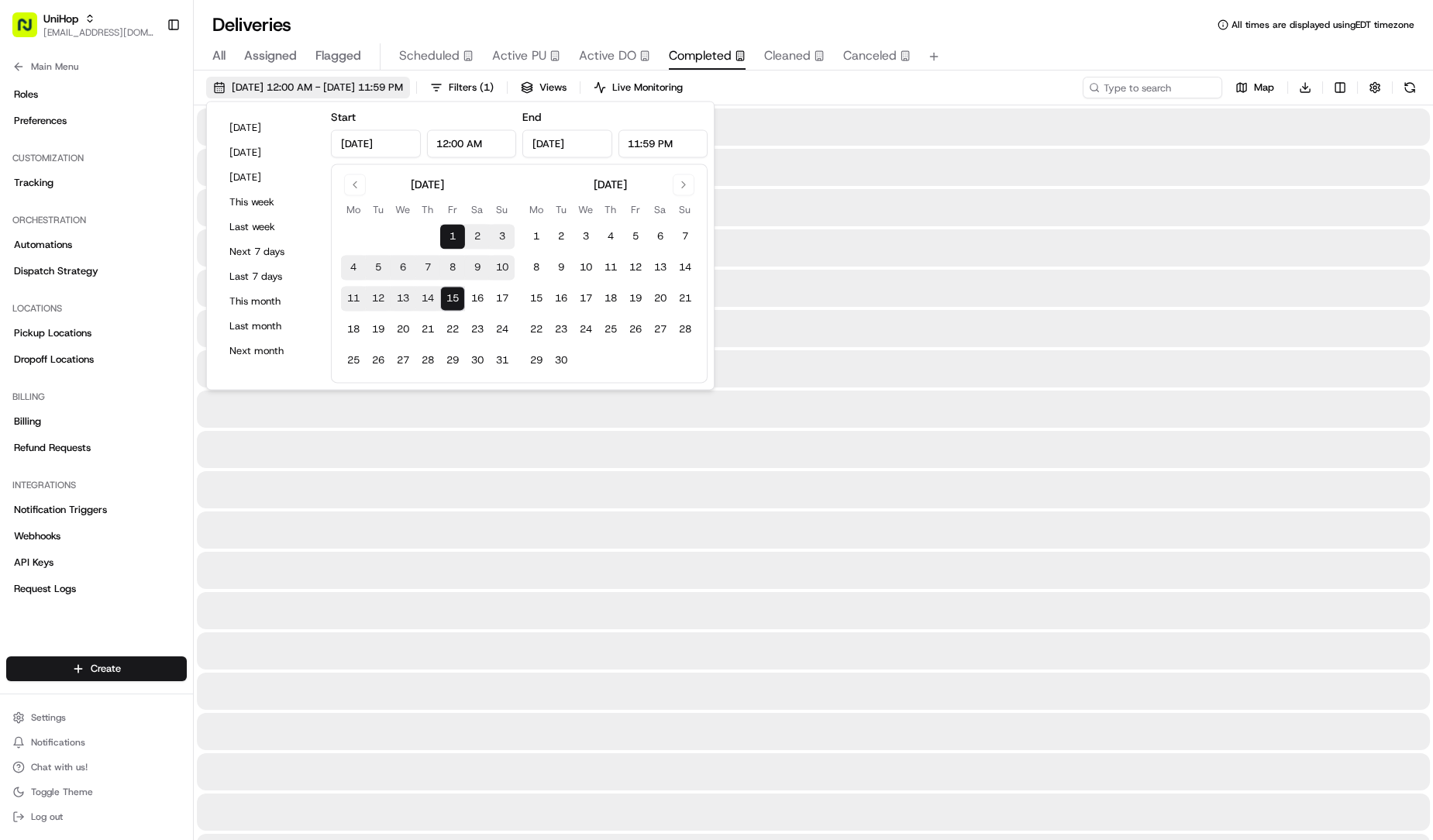
type input "Aug 1, 2025"
click at [1121, 89] on input at bounding box center [1129, 88] width 186 height 22
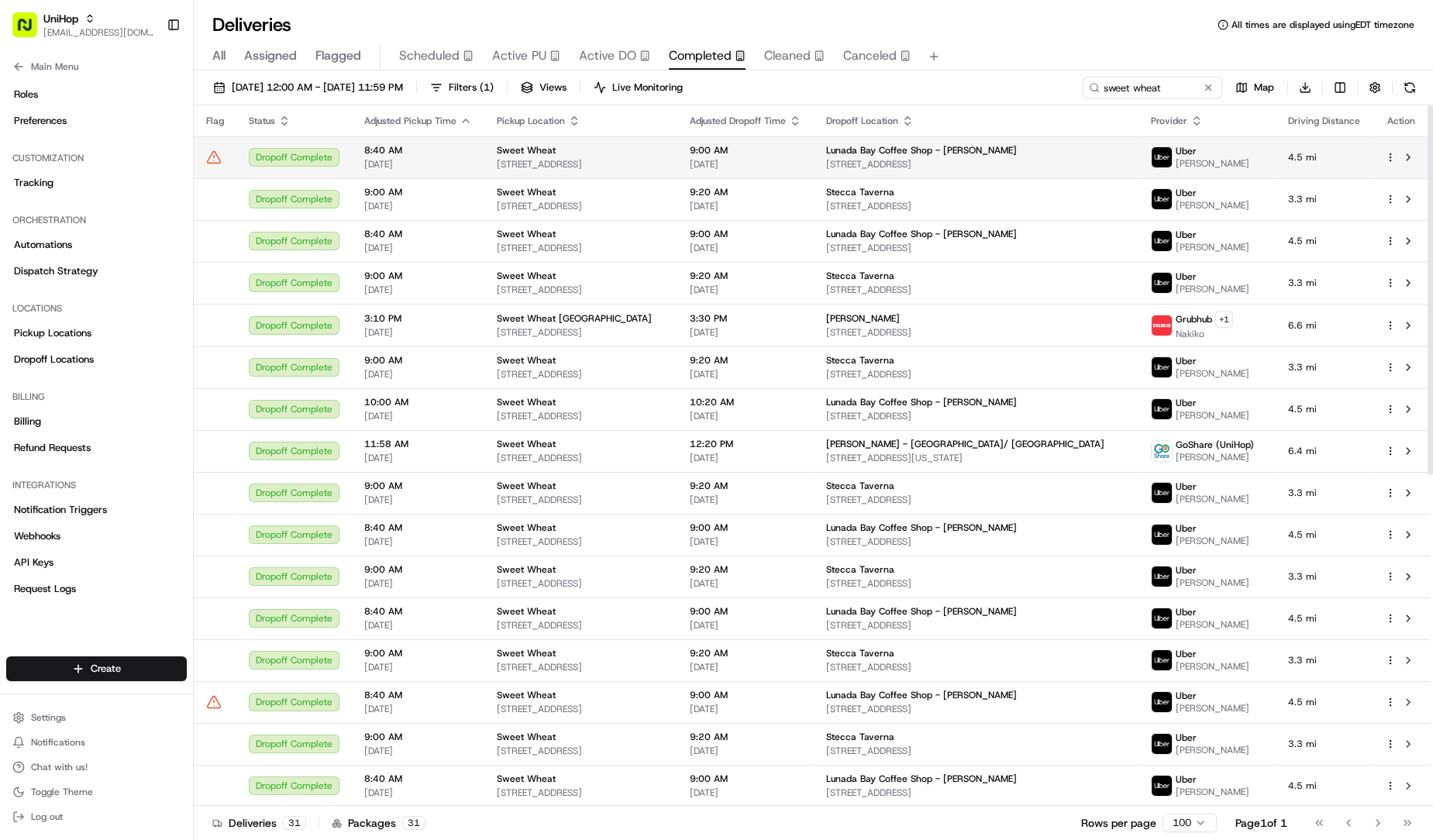
drag, startPoint x: 492, startPoint y: 163, endPoint x: 602, endPoint y: 160, distance: 110.0
click at [602, 160] on td "Sweet Wheat 1430 S Pacific Coast Hwy, Redondo Beach, CA 90277, USA" at bounding box center [580, 158] width 193 height 41
copy span "1430 S Pacific Coast Hw"
click at [1122, 88] on input "sweet wheat" at bounding box center [1129, 88] width 186 height 22
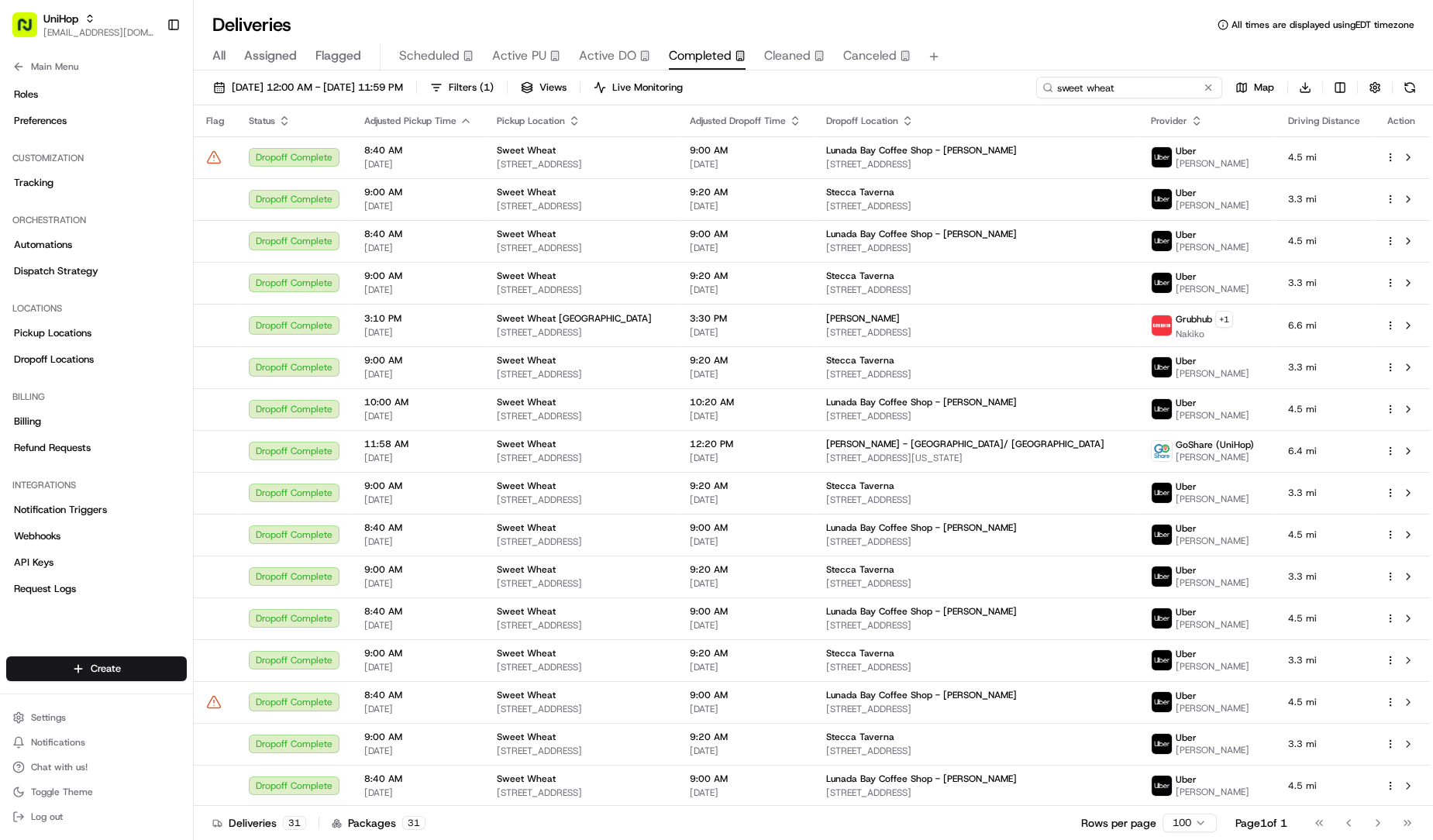
paste input "1430 S Pacific Coast Hw"
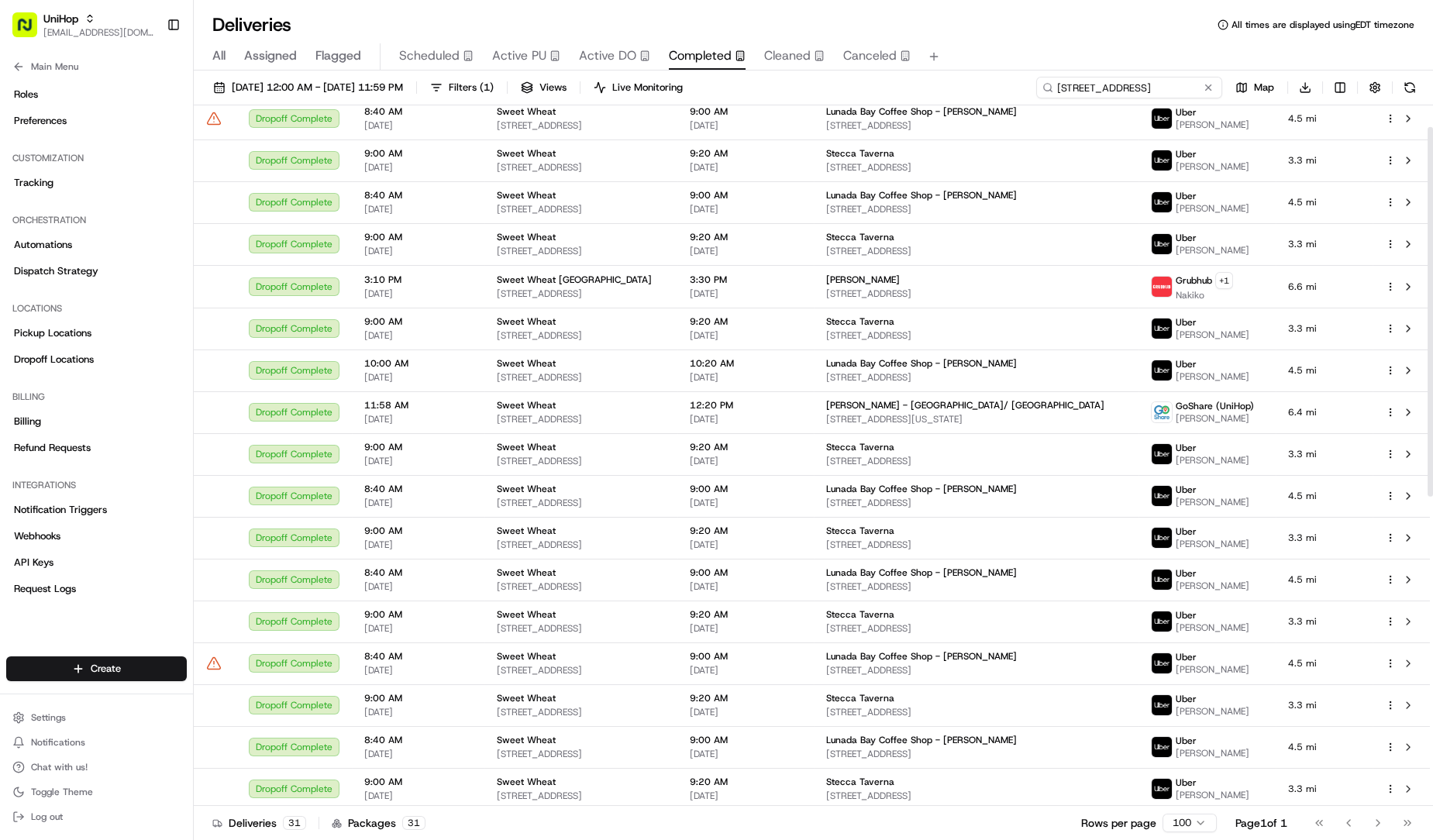
scroll to position [41, 0]
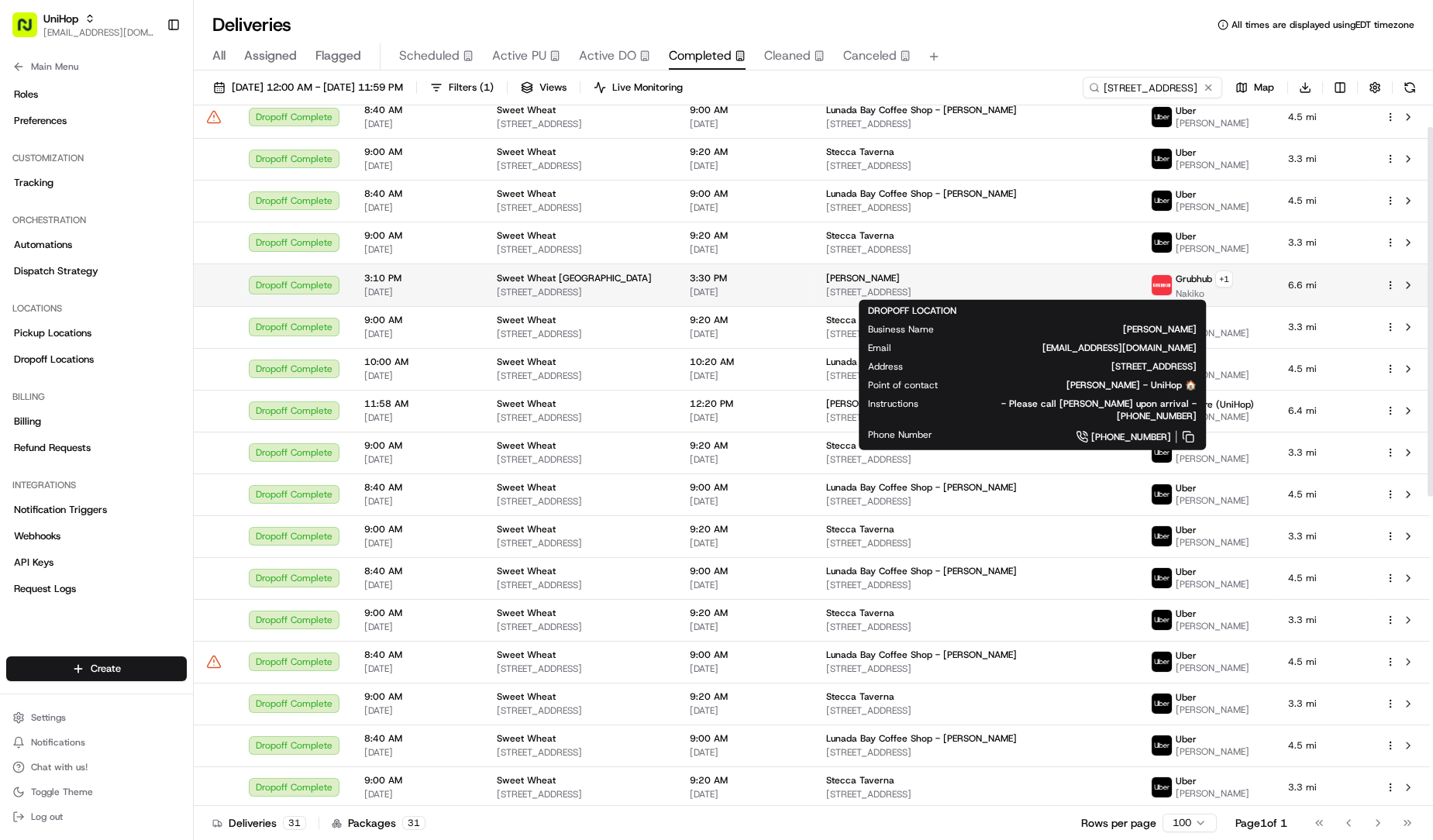
drag, startPoint x: 885, startPoint y: 288, endPoint x: 982, endPoint y: 291, distance: 97.0
click at [982, 291] on td "Sandra 599 33rd St, Manhattan Beach, CA 90266, USA" at bounding box center [976, 284] width 325 height 42
copy span "599 33rd St, Manhatt"
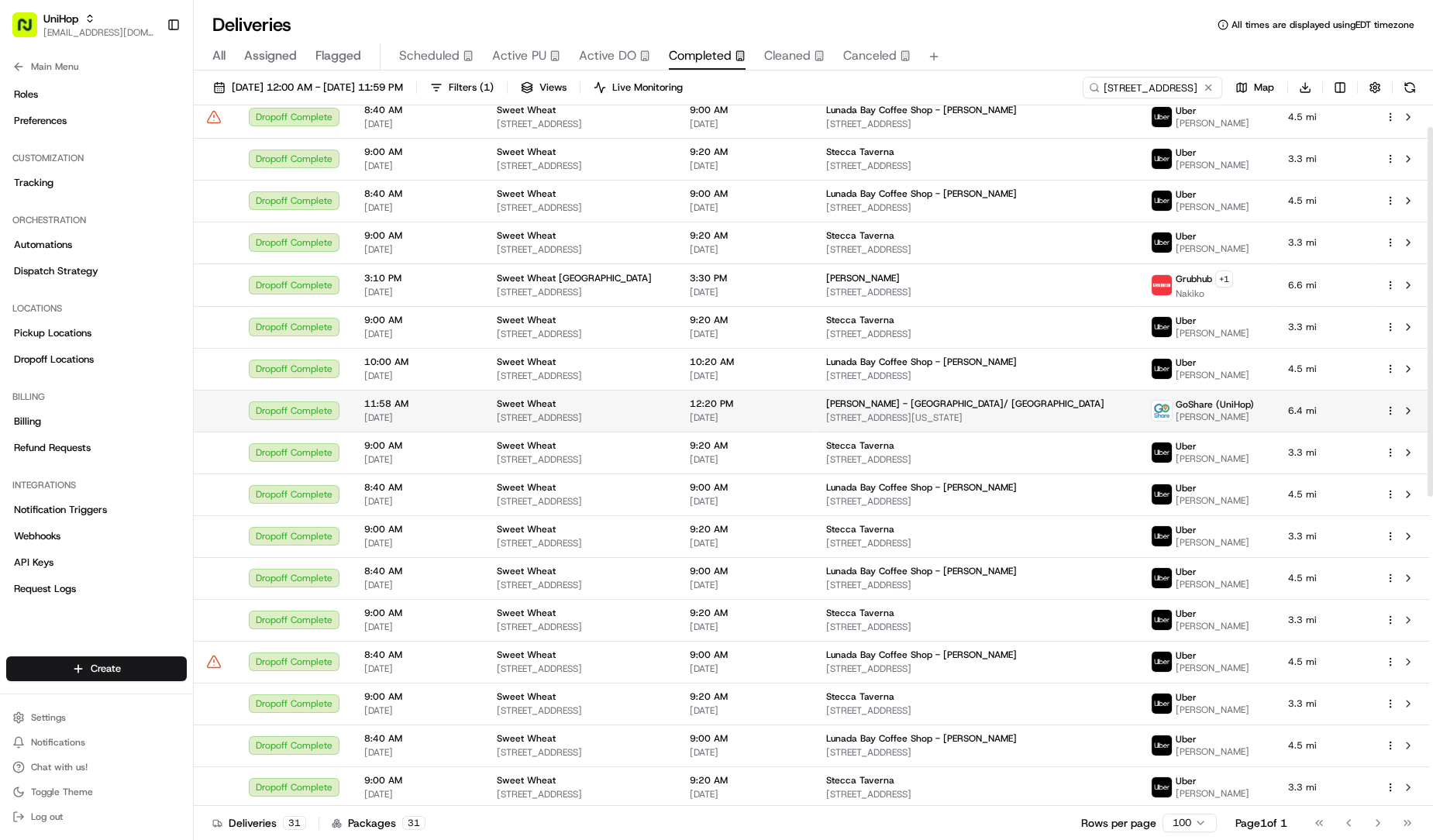
click at [1042, 412] on span "737 Hawaii St, El Segundo, CA 90245, USA" at bounding box center [976, 417] width 300 height 12
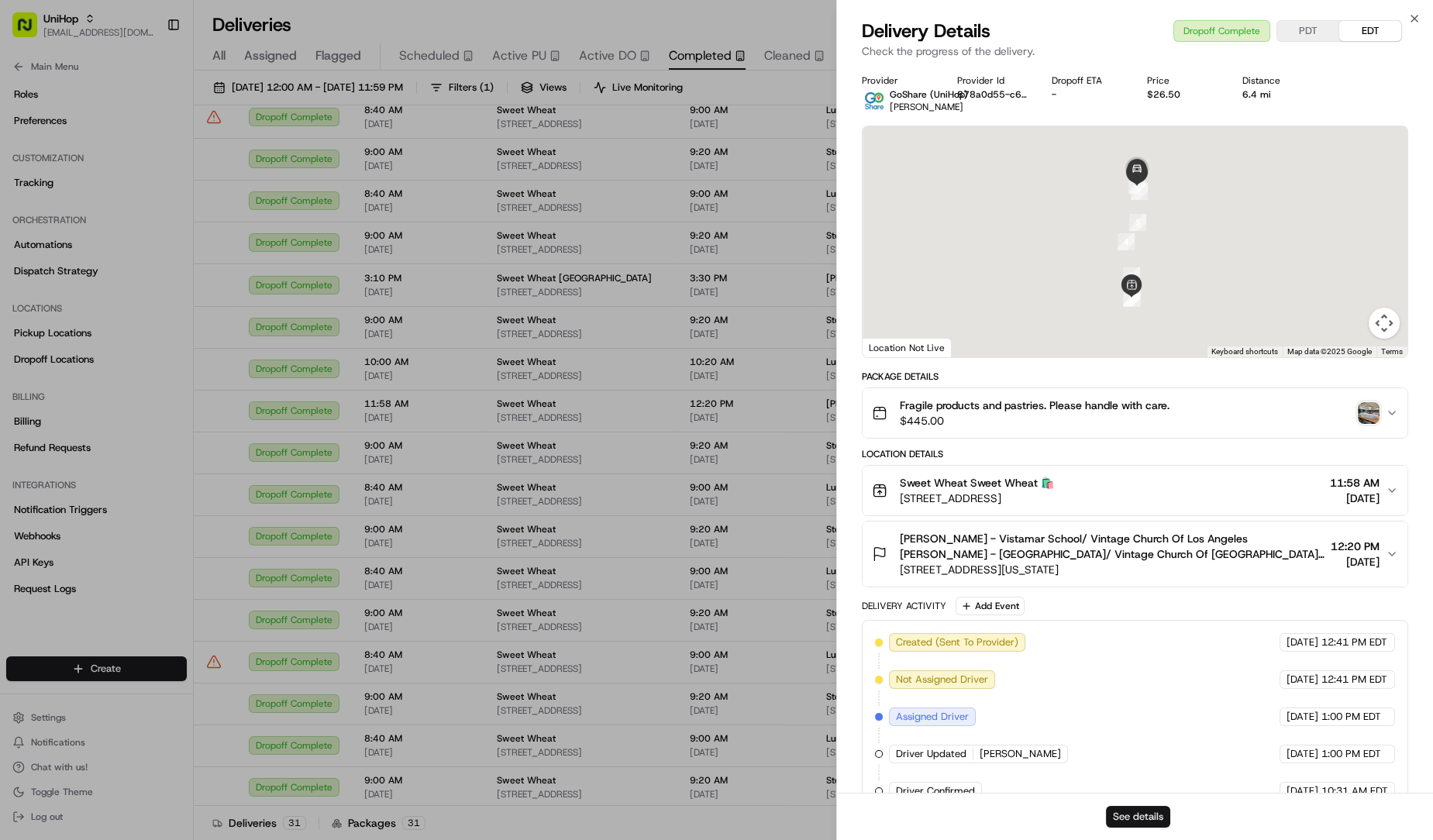
click at [1128, 812] on button "See details" at bounding box center [1139, 817] width 65 height 22
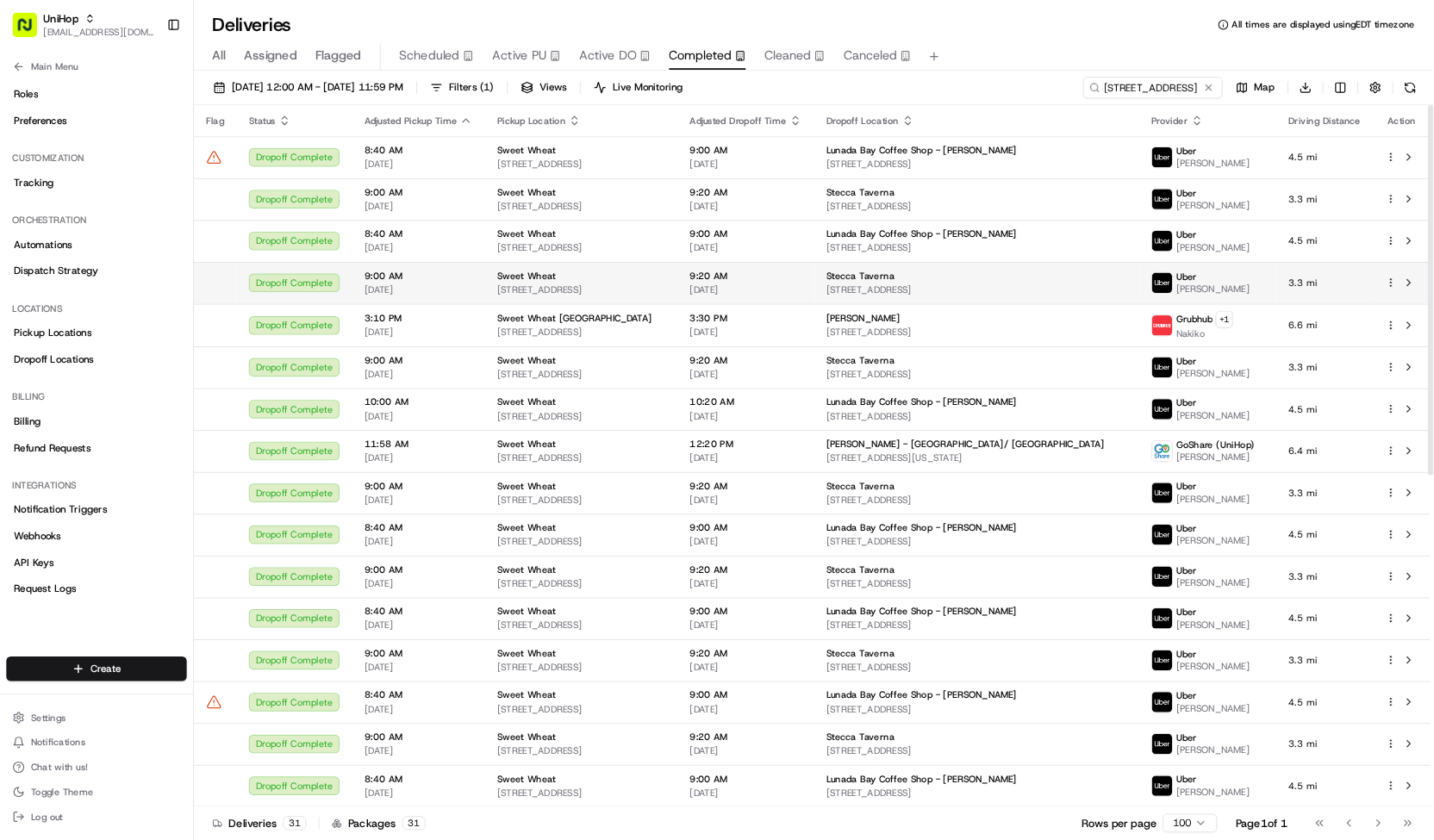
scroll to position [0, 0]
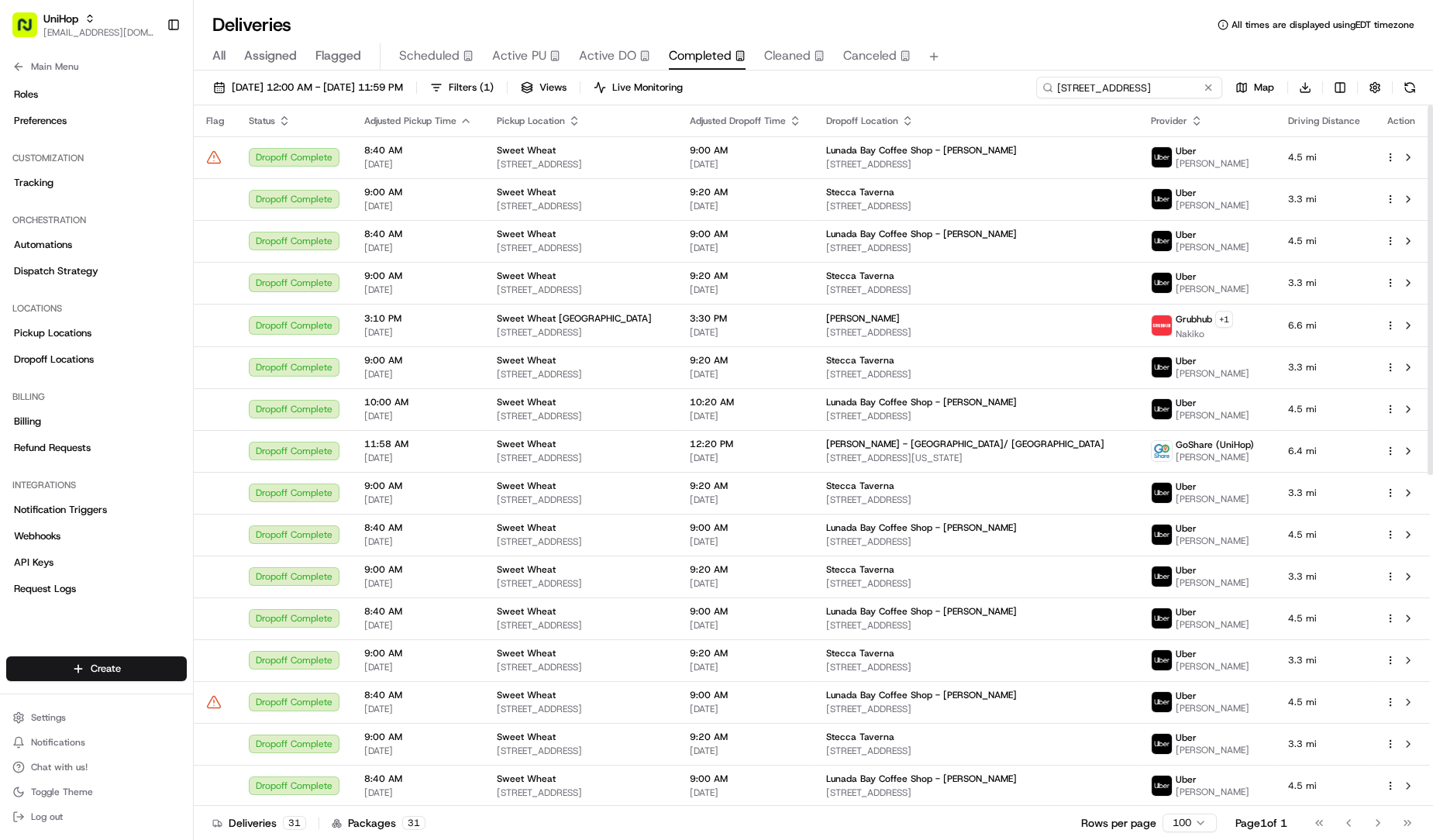
click at [1147, 89] on input "1430 S Pacific Coast Hw" at bounding box center [1129, 88] width 186 height 22
drag, startPoint x: 885, startPoint y: 149, endPoint x: 989, endPoint y: 144, distance: 104.1
click at [989, 144] on td "Lunada Bay Coffee Shop - Elizabeth Jahan-Parwar 2201 Palos Verdes Dr W, Palos V…" at bounding box center [976, 158] width 325 height 41
copy span "Lunada Bay Coffee Sho"
paste input "Lunada Bay Coffee Sho"
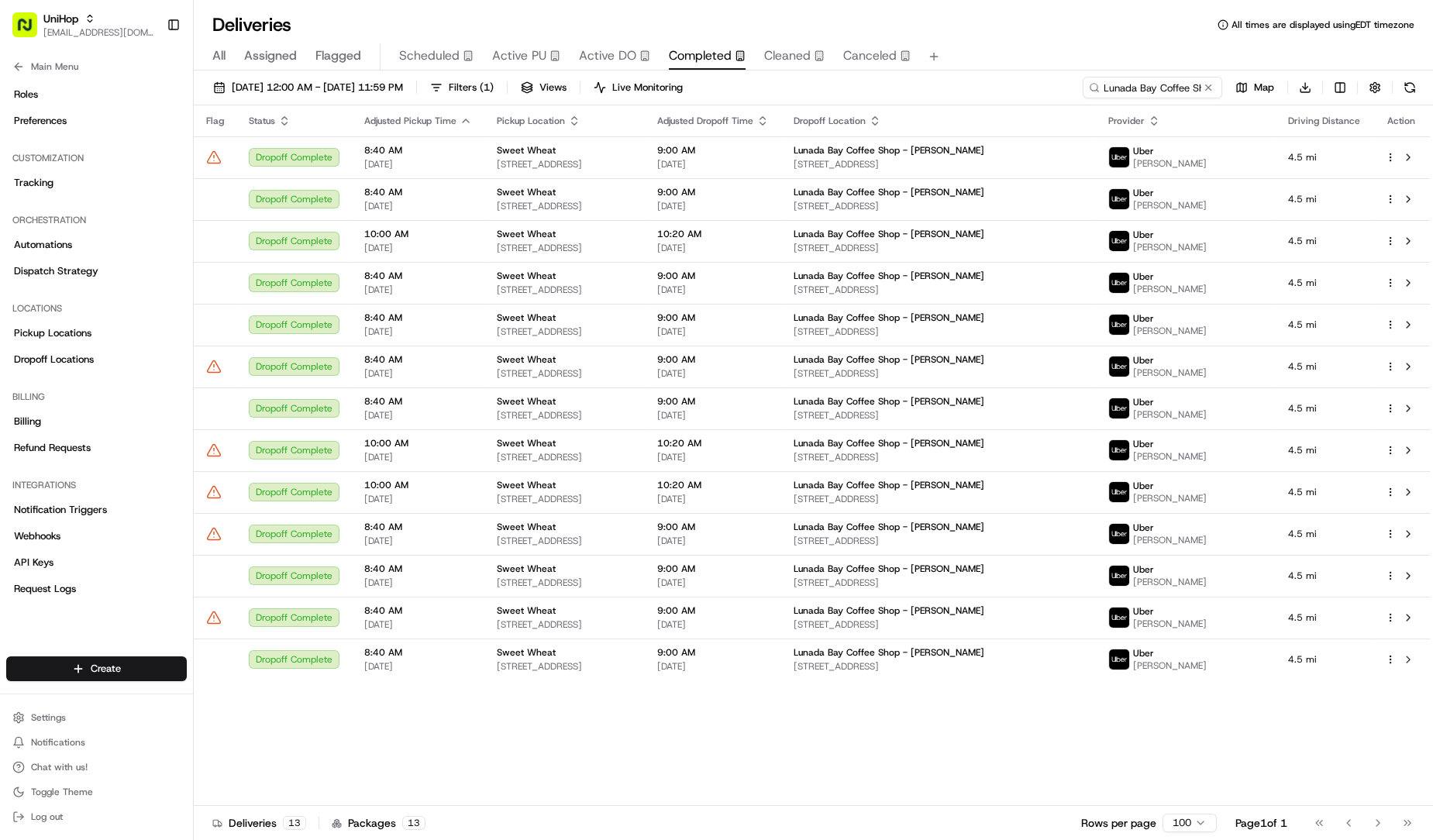
drag, startPoint x: 1144, startPoint y: 57, endPoint x: 1143, endPoint y: 47, distance: 10.0
click at [1144, 57] on div "All Assigned Flagged Scheduled Active PU Active DO Completed Cleaned Canceled" at bounding box center [814, 56] width 1240 height 27
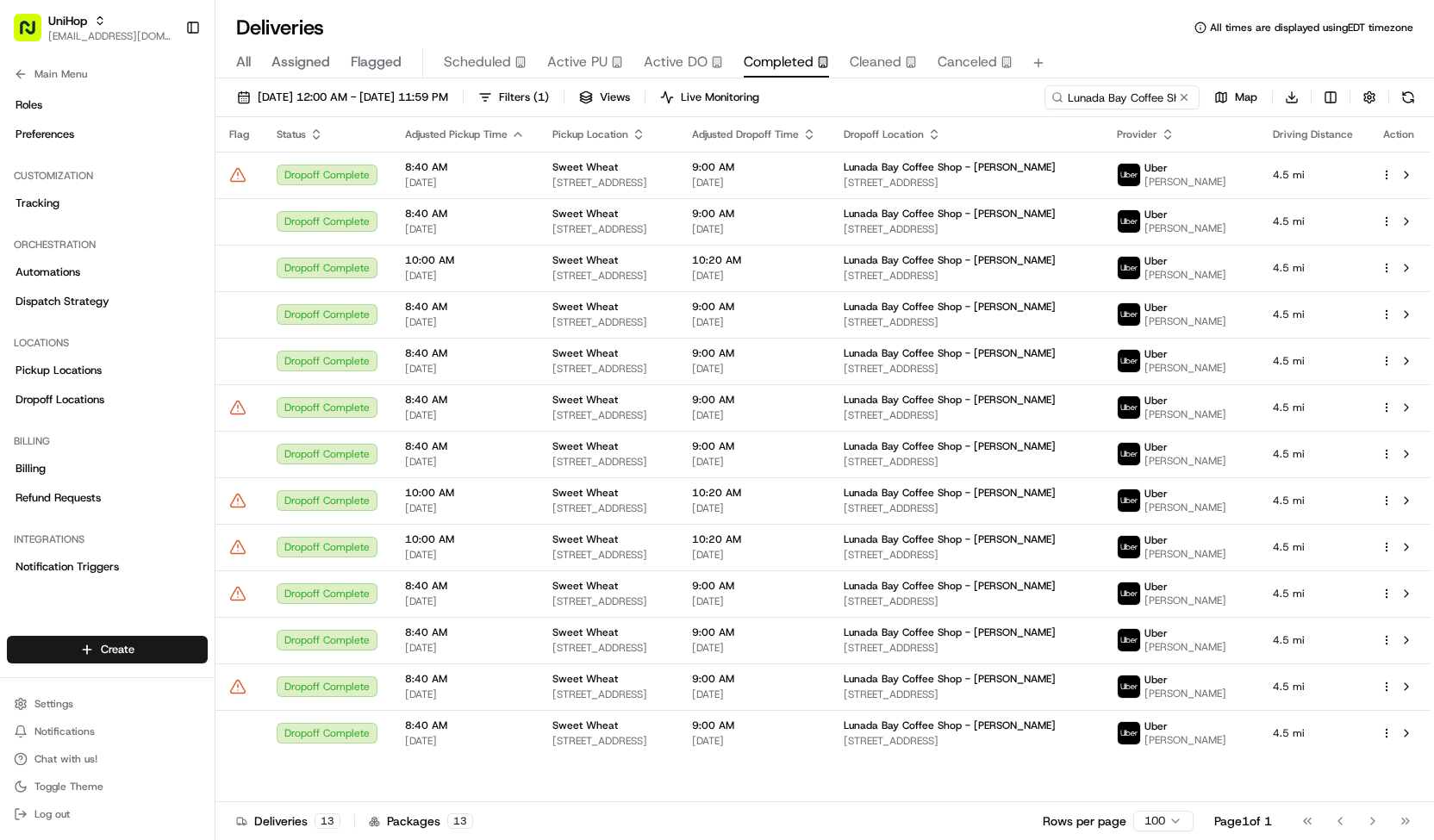
scroll to position [88, 0]
click at [1098, 51] on div "All Assigned Flagged Scheduled Active PU Active DO Completed Cleaned Canceled" at bounding box center [825, 63] width 1219 height 30
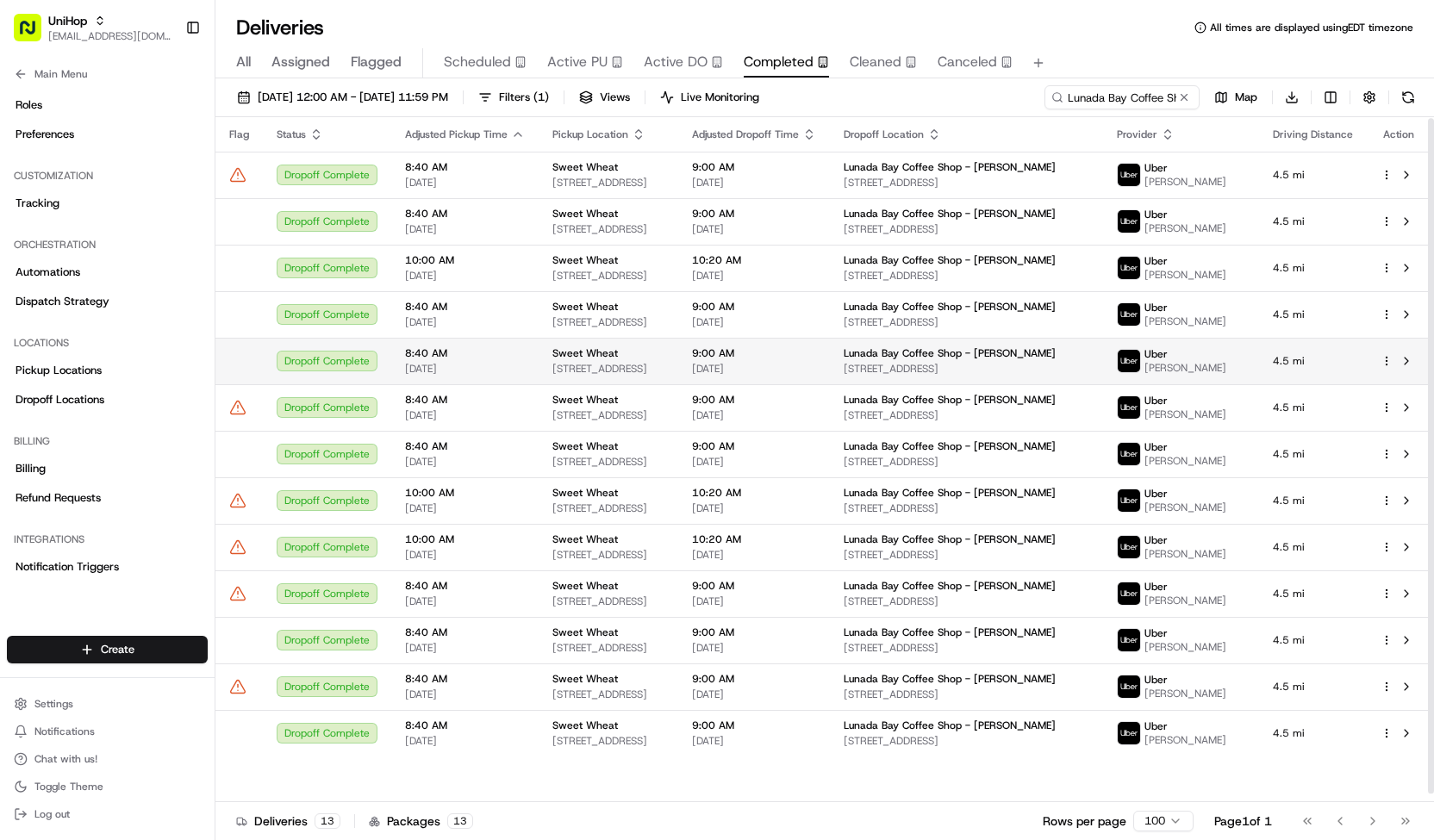
scroll to position [8, 0]
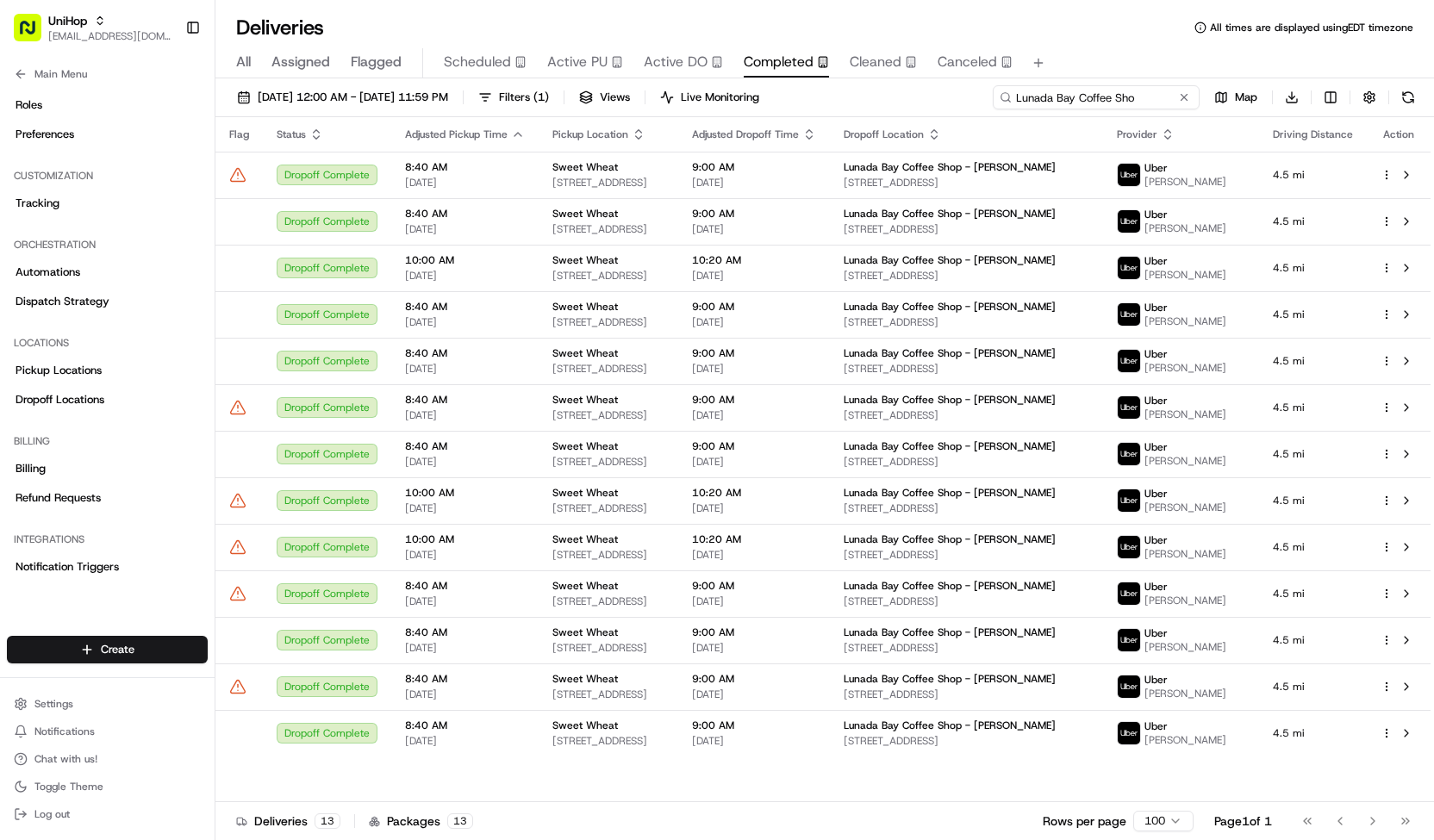
click at [1077, 90] on input "Lunada Bay Coffee Sho" at bounding box center [1096, 98] width 207 height 24
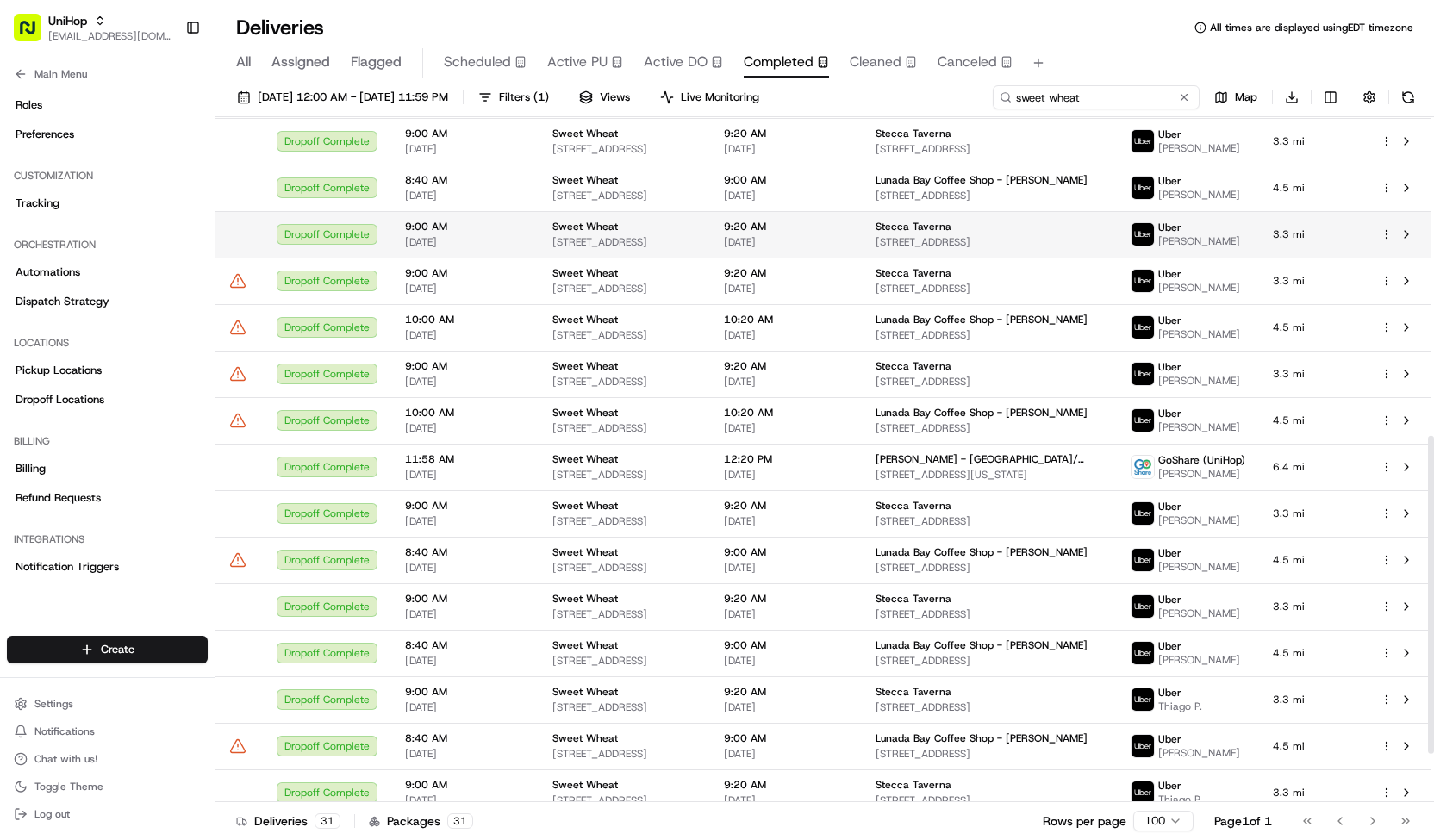
scroll to position [687, 0]
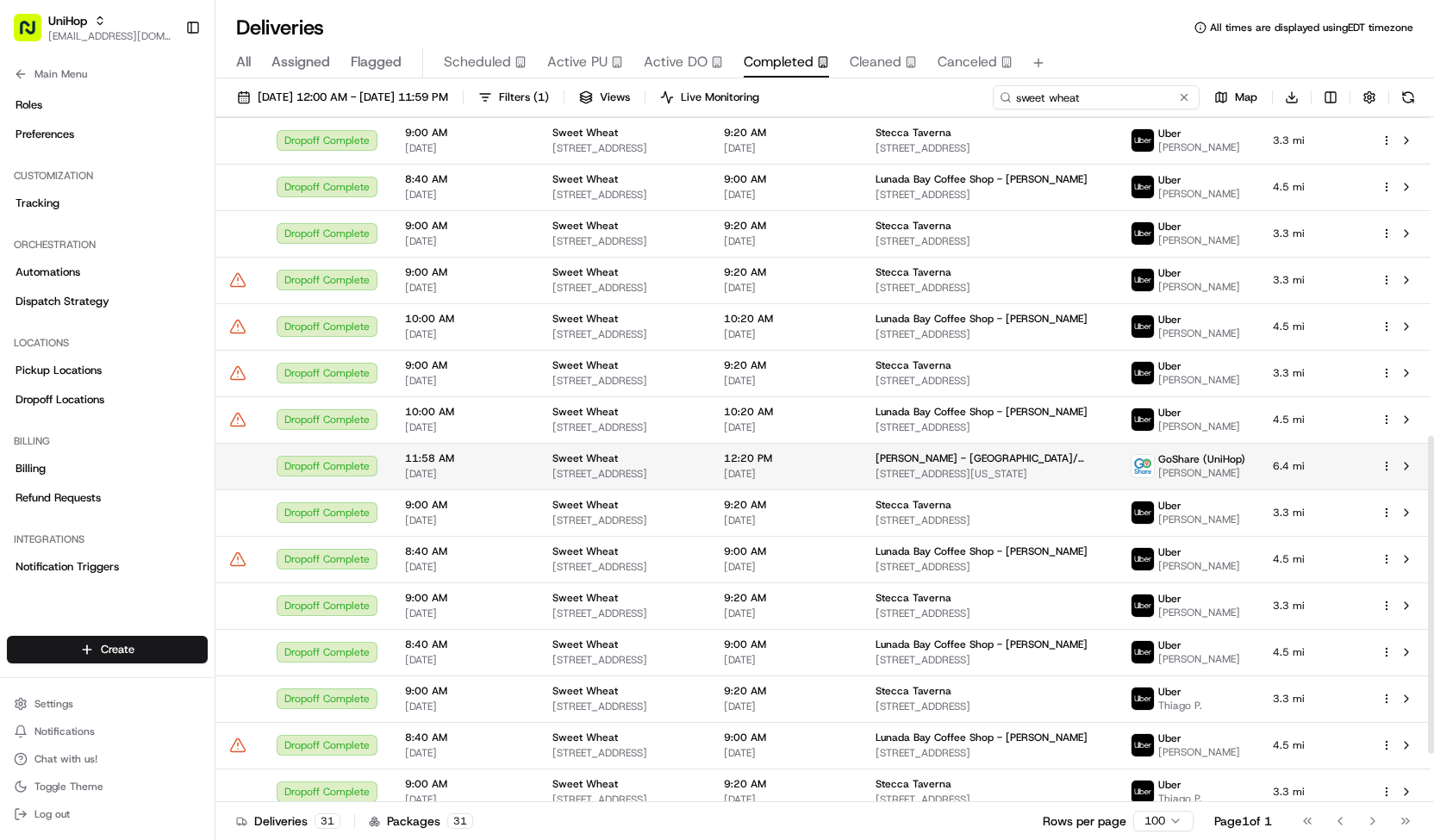
type input "sweet wheat"
click at [862, 465] on td "12:20 PM Aug 10 2025" at bounding box center [786, 466] width 152 height 46
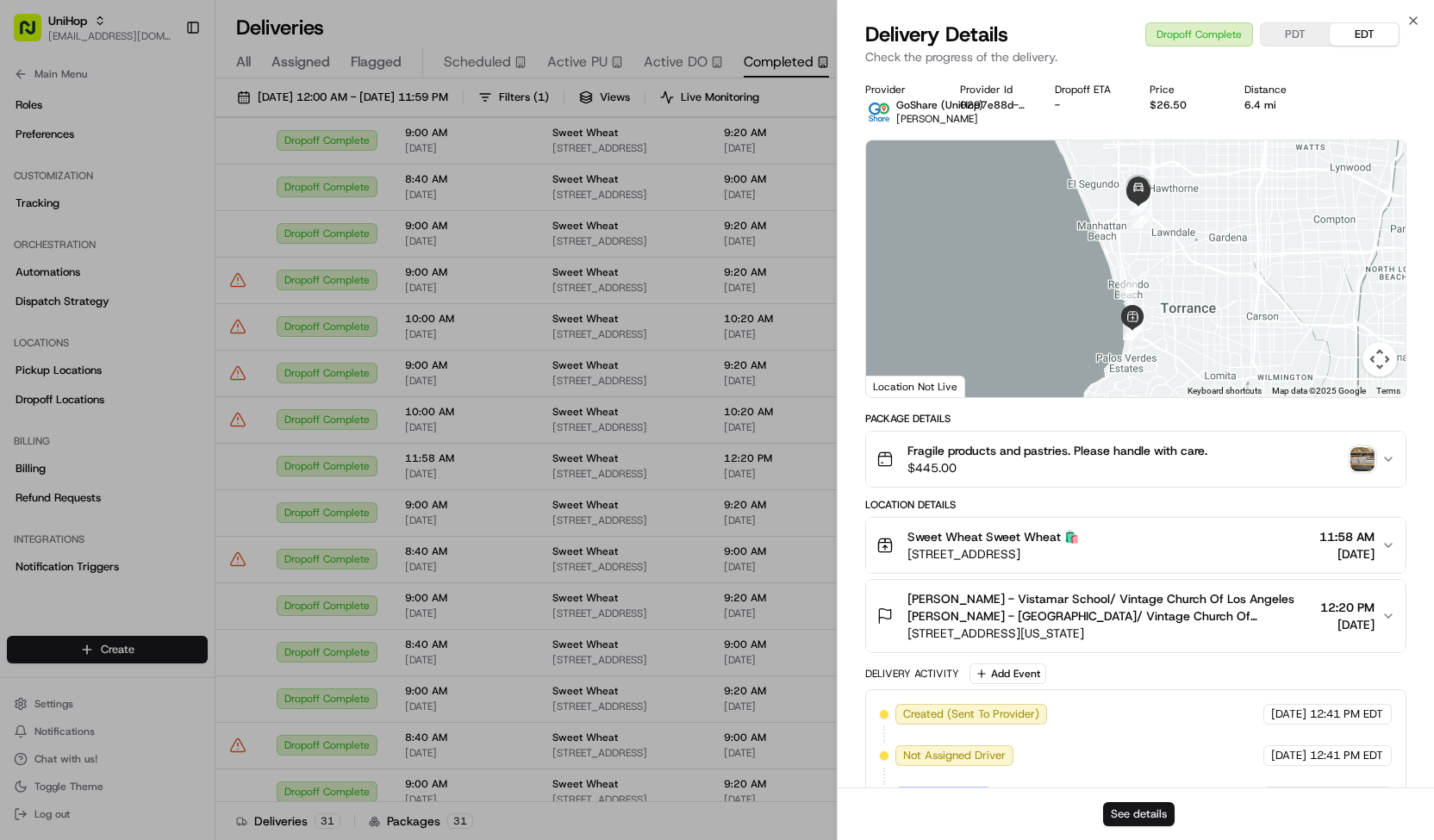
click at [1119, 812] on button "See details" at bounding box center [1139, 814] width 72 height 24
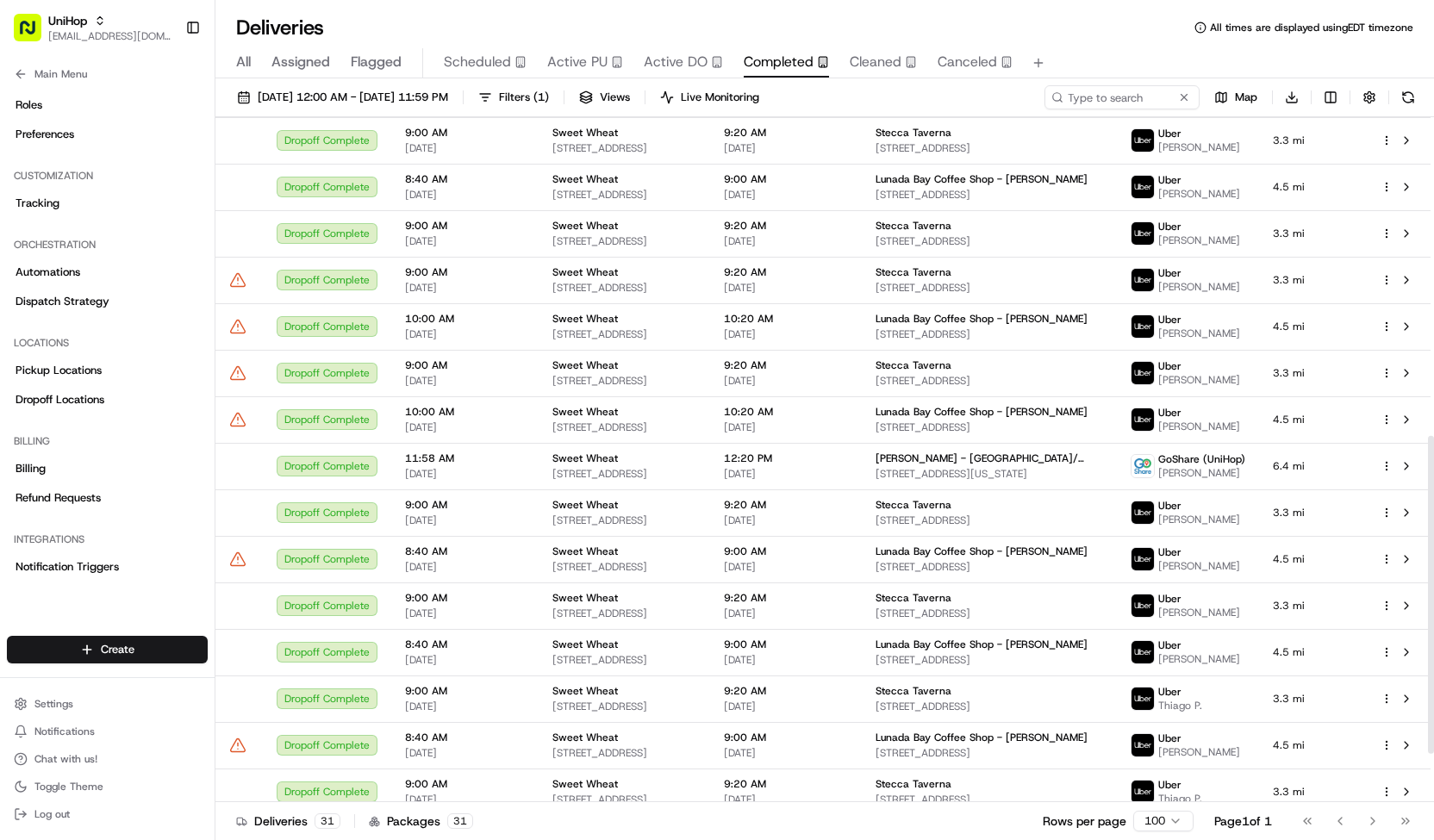
click at [486, 70] on span "Scheduled" at bounding box center [477, 62] width 67 height 20
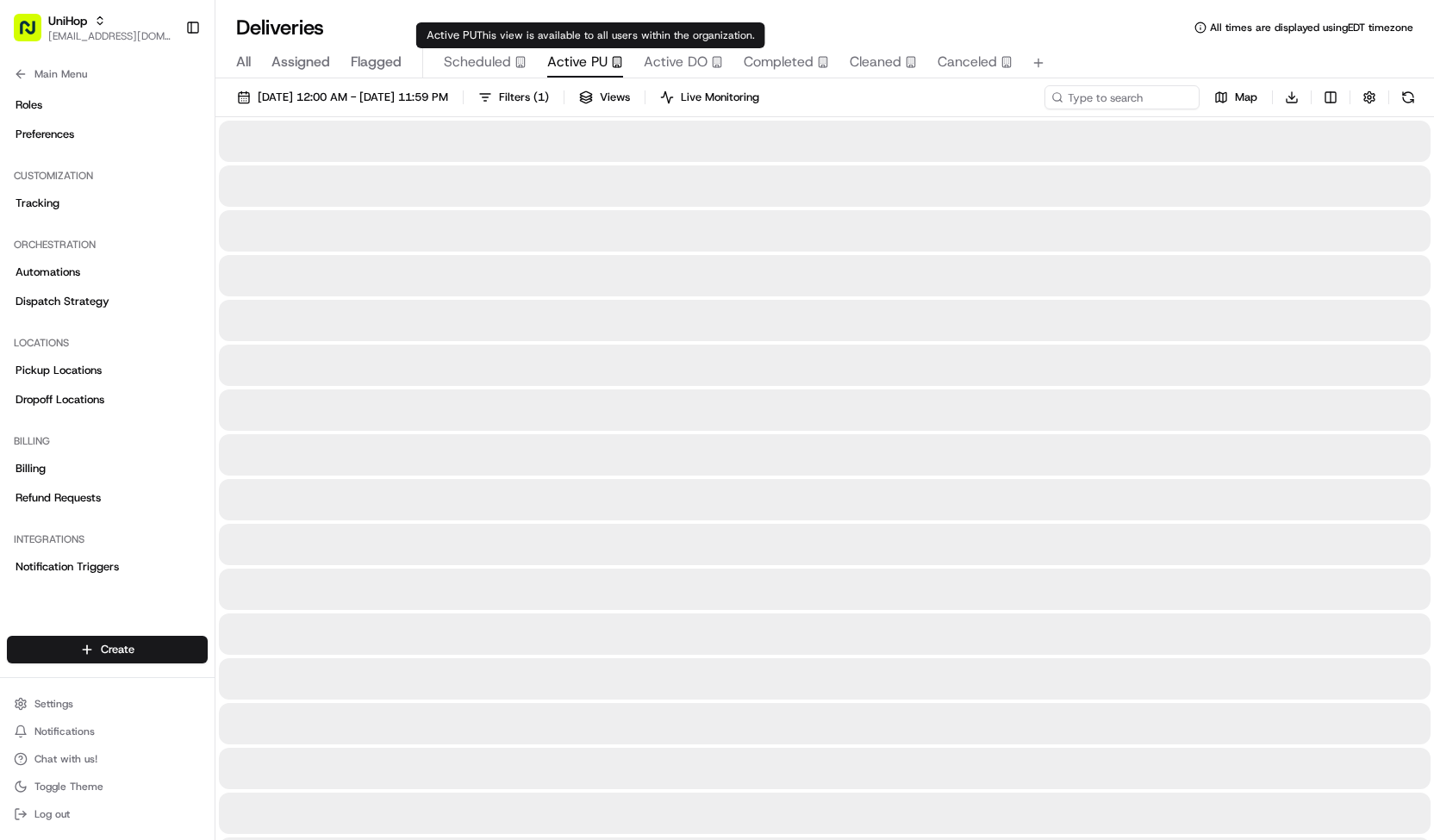
click at [575, 58] on span "Active PU" at bounding box center [577, 62] width 60 height 20
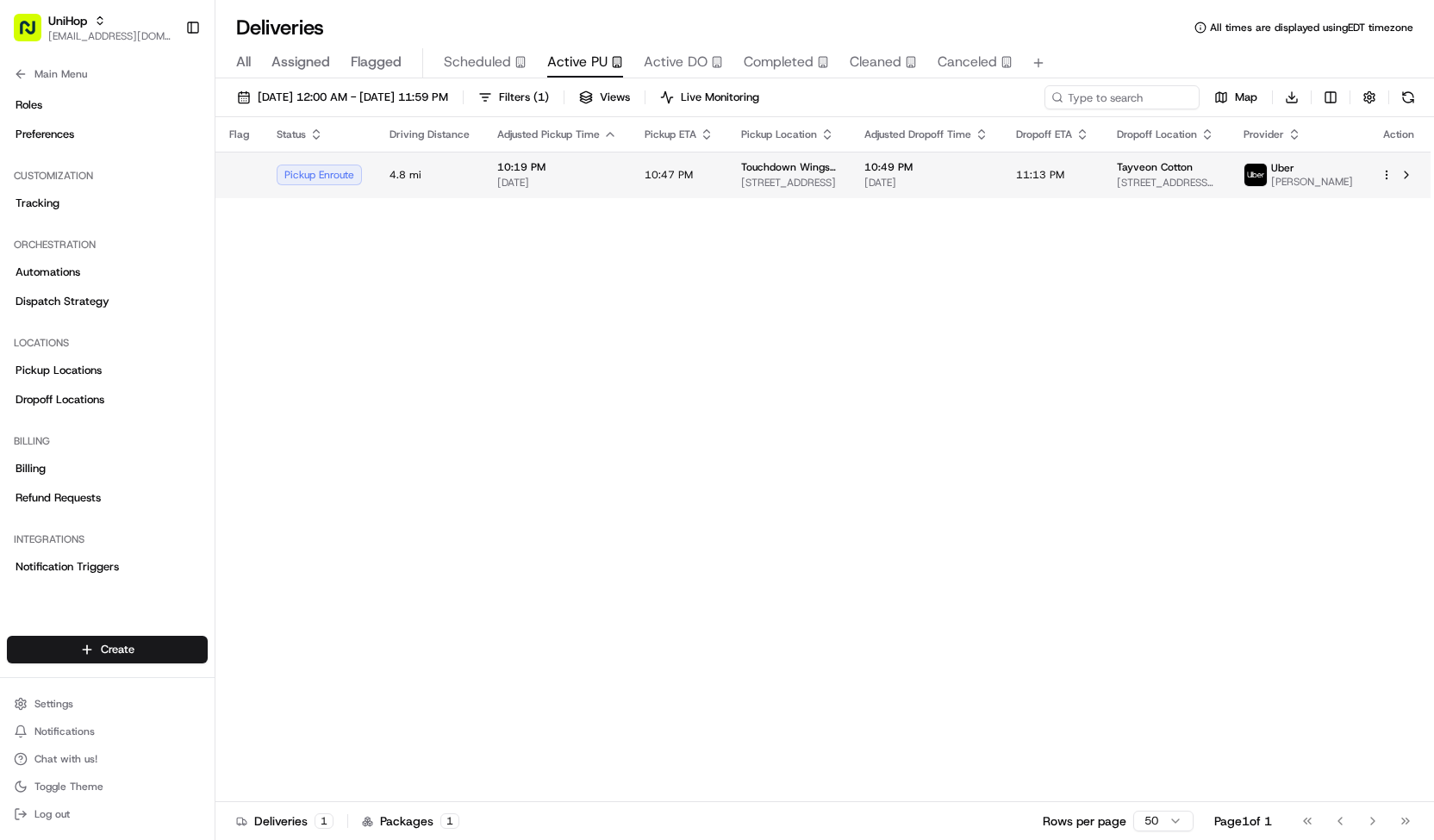
click at [678, 198] on td "10:47 PM" at bounding box center [679, 175] width 97 height 46
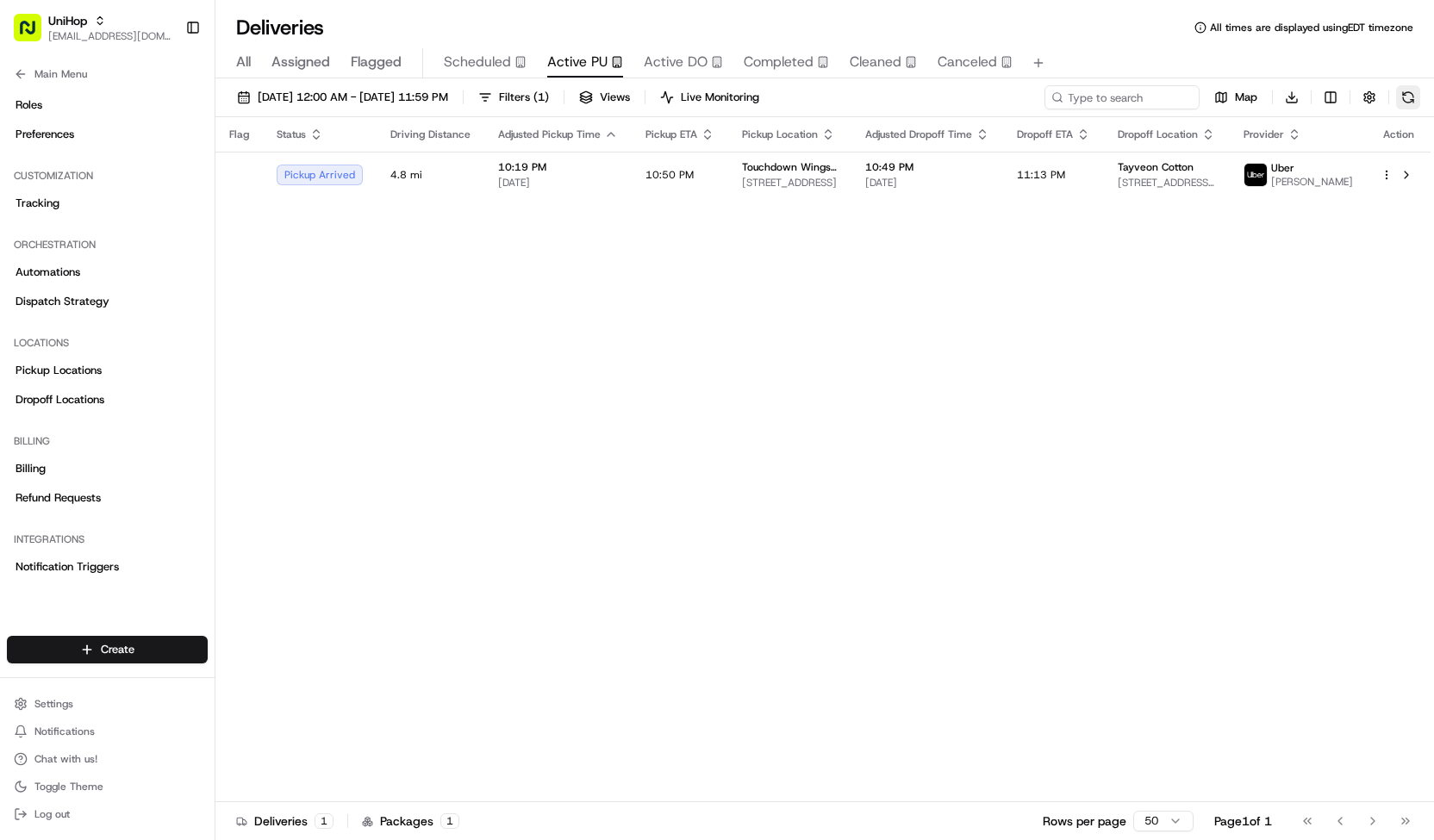
click at [1412, 89] on button at bounding box center [1408, 98] width 24 height 24
click at [656, 56] on span "Active DO" at bounding box center [675, 62] width 64 height 20
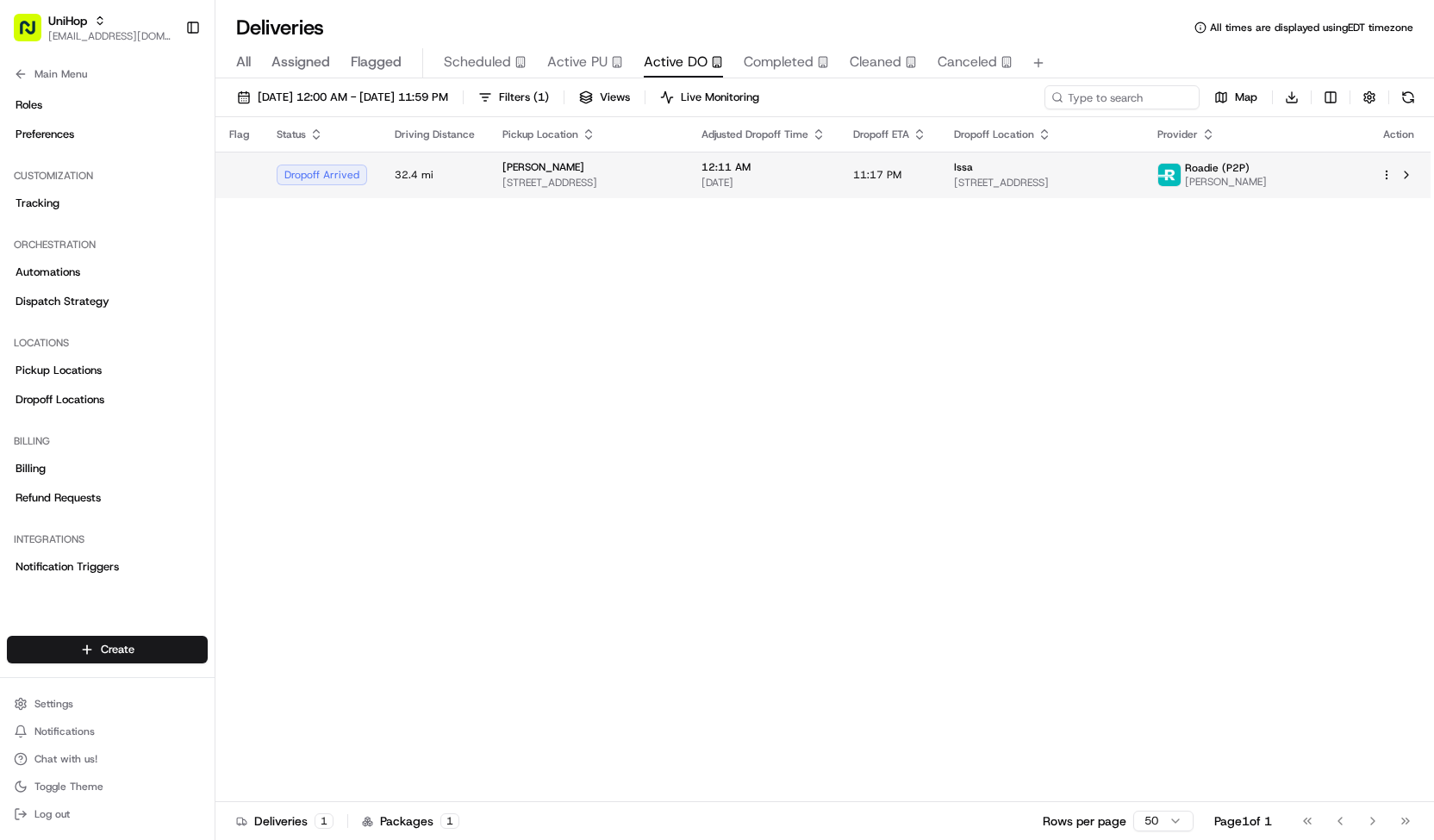
click at [776, 183] on td "12:11 AM Aug 16 2025" at bounding box center [764, 175] width 152 height 46
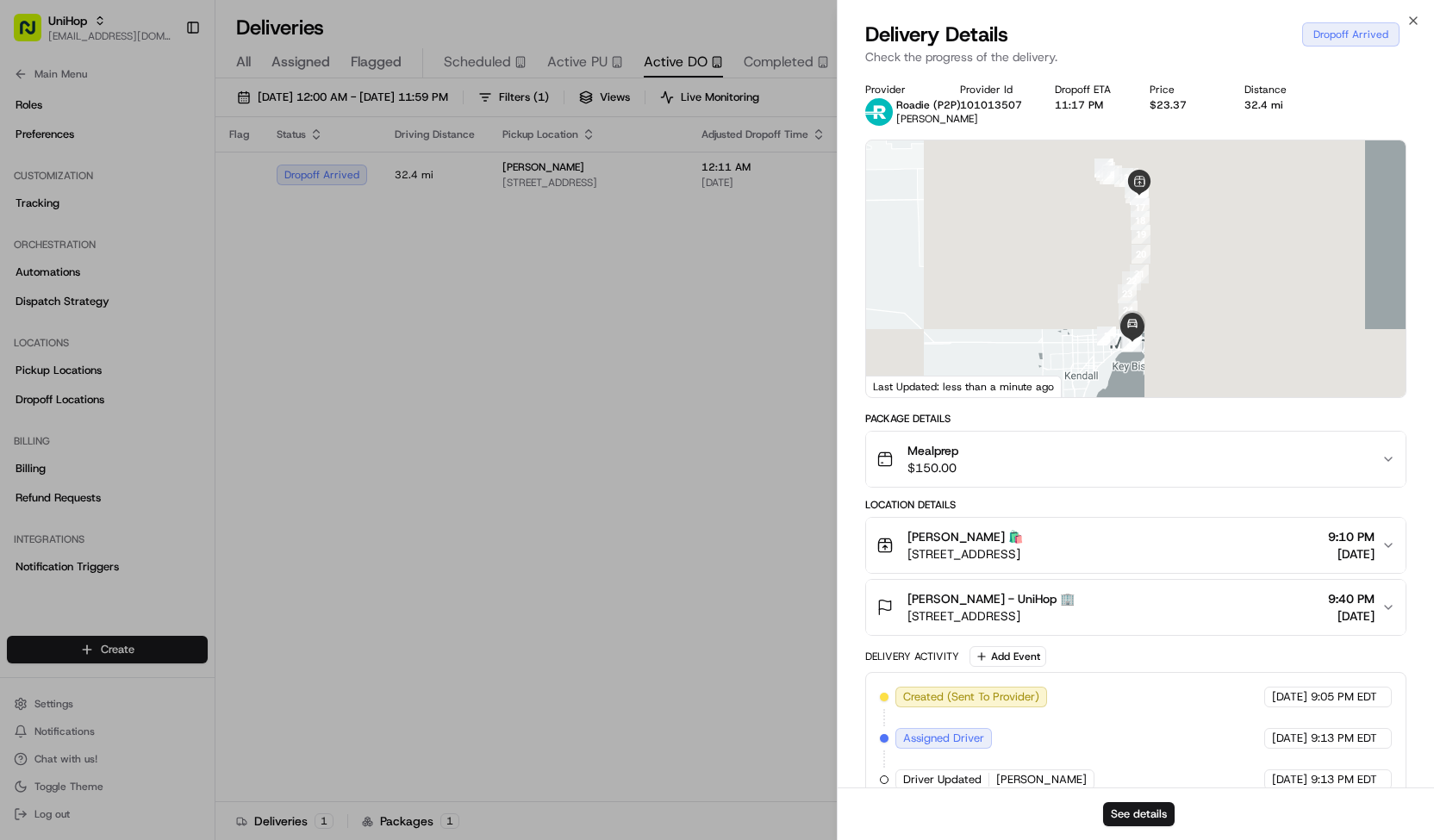
click at [1005, 592] on span "Issa Issa - UniHop 🏢" at bounding box center [990, 598] width 167 height 18
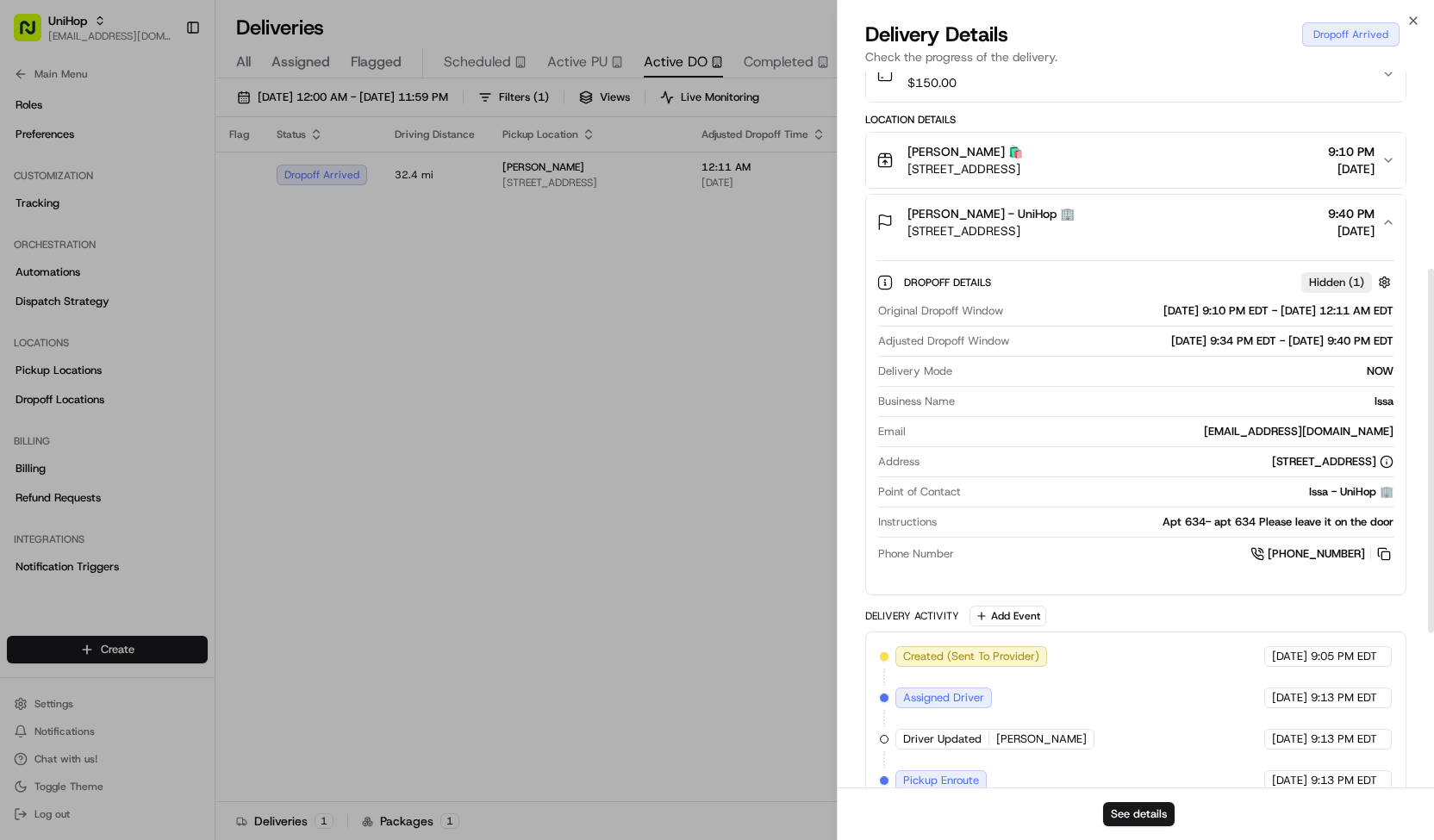
scroll to position [386, 0]
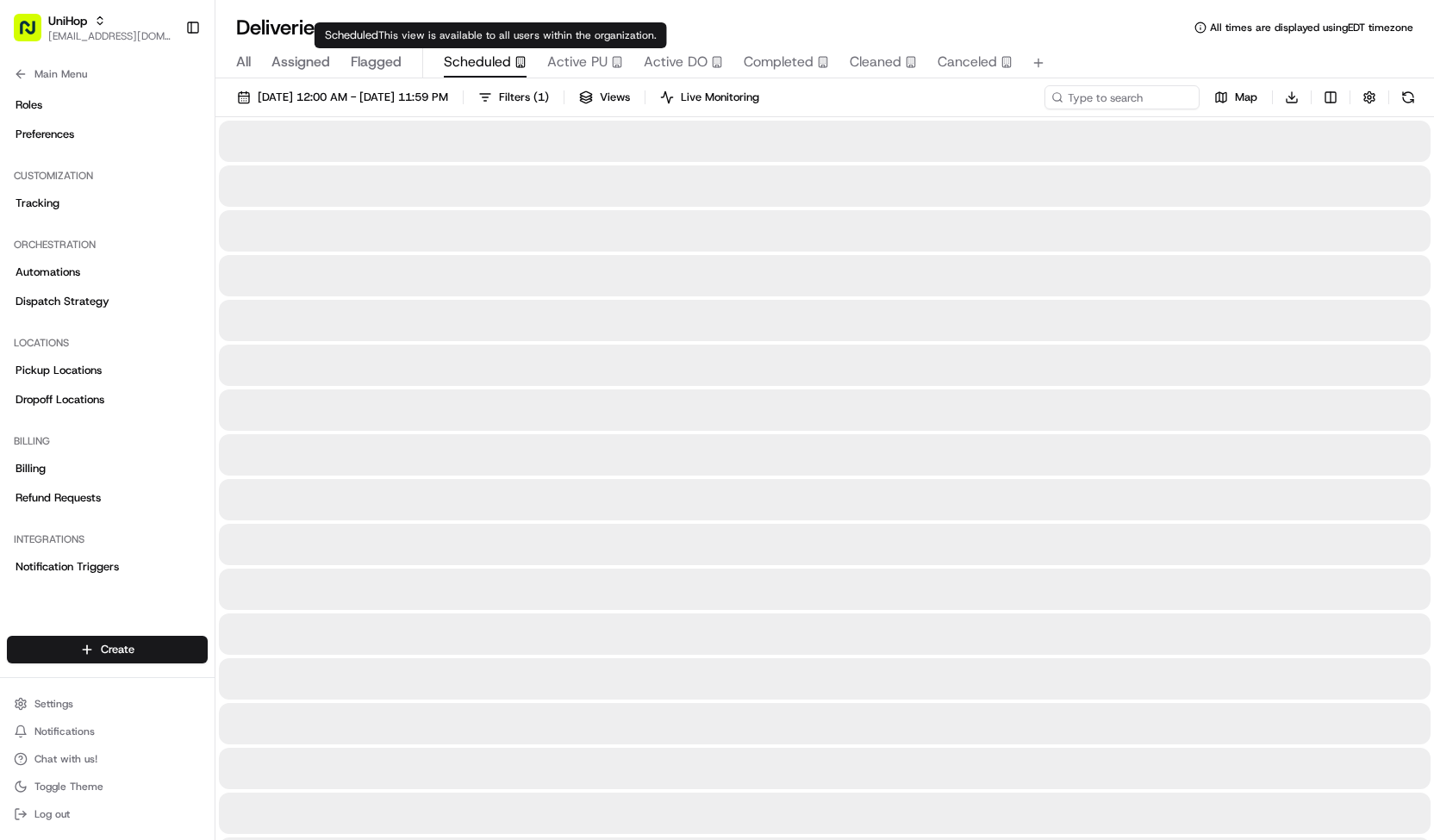
click at [473, 70] on span "Scheduled" at bounding box center [477, 62] width 67 height 20
click at [591, 61] on span "Active PU" at bounding box center [577, 62] width 60 height 20
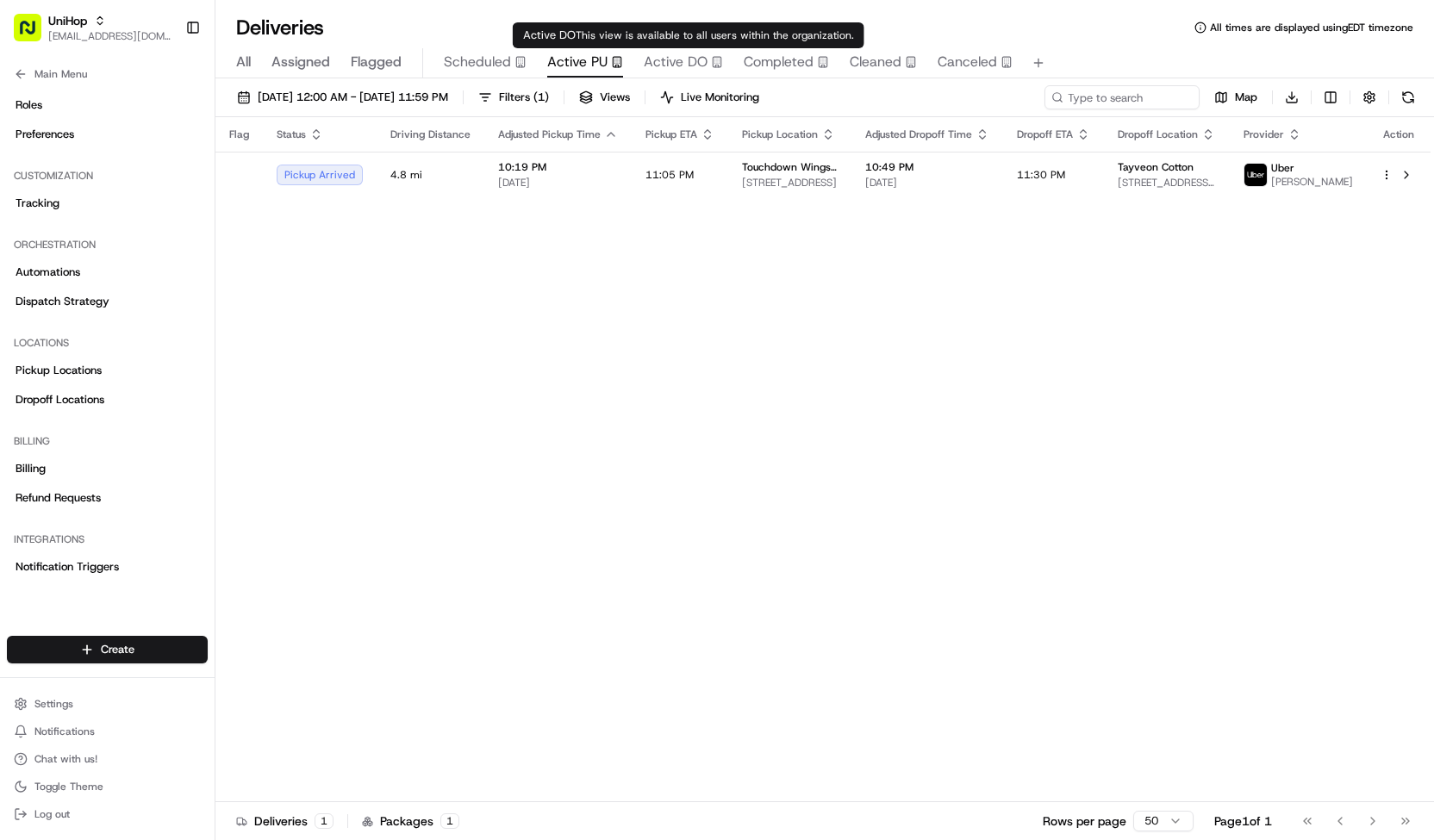
click at [681, 64] on span "Active DO" at bounding box center [675, 62] width 64 height 20
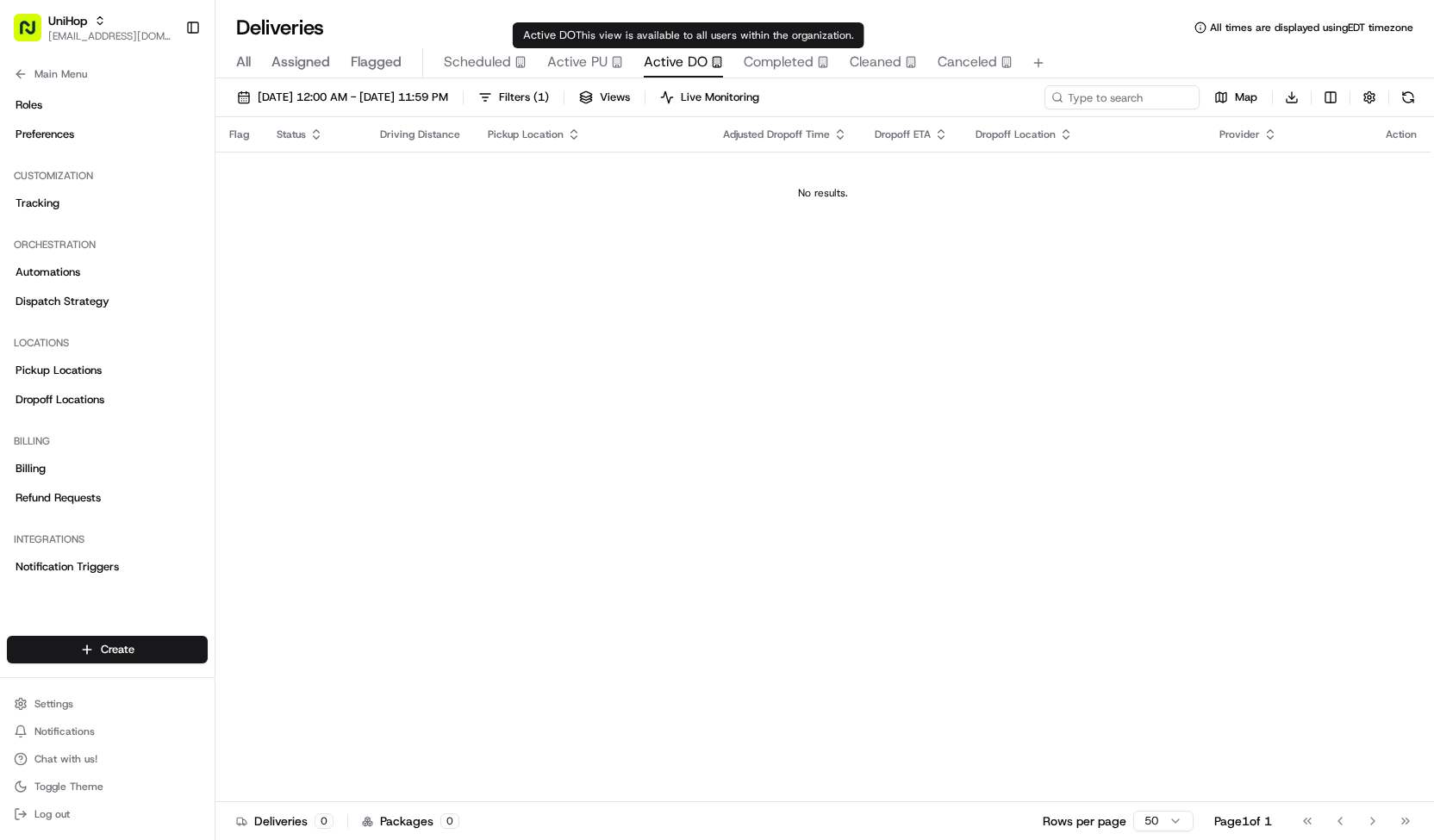
click at [759, 61] on span "Completed" at bounding box center [779, 62] width 70 height 20
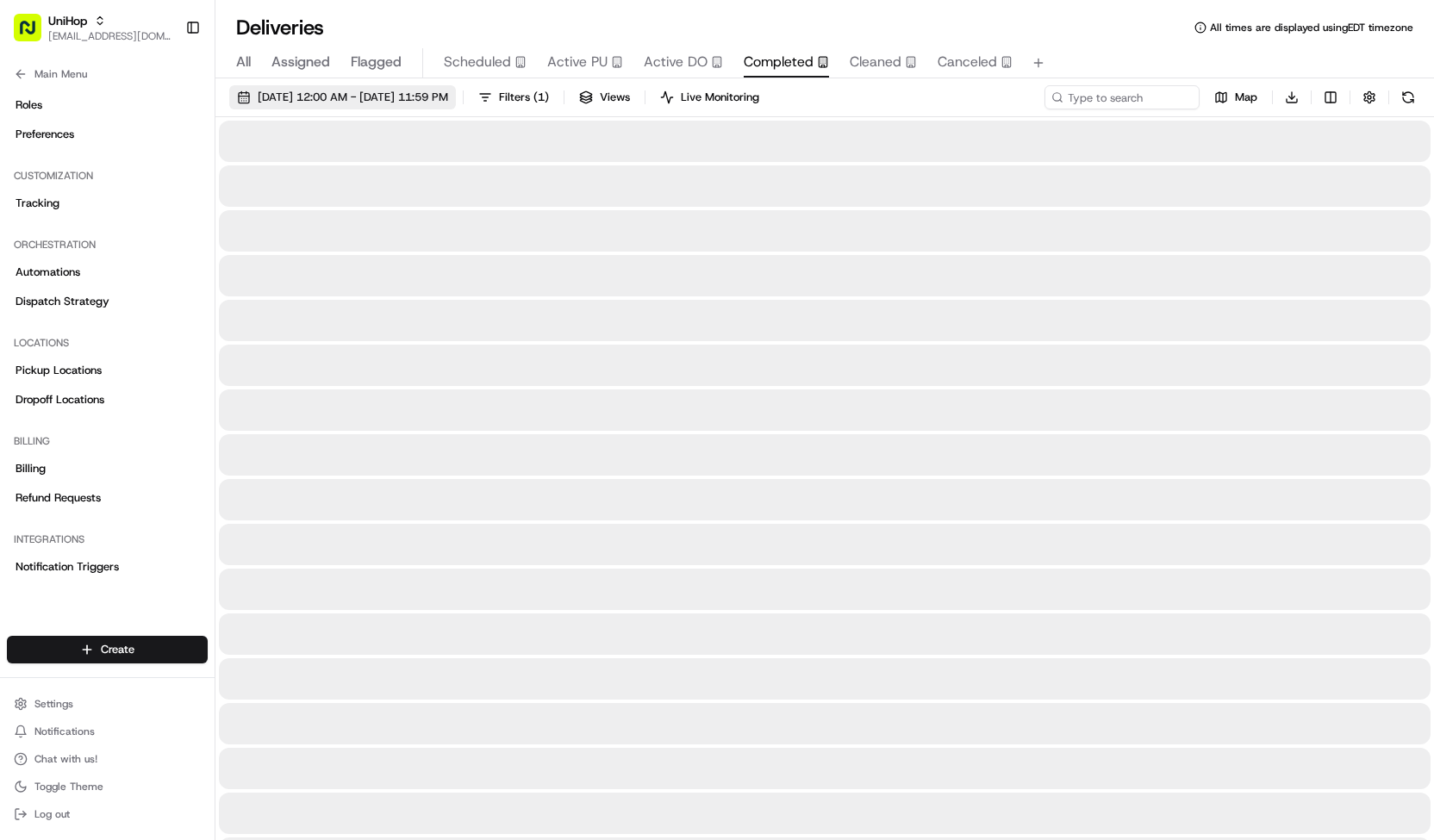
click at [448, 101] on span "Aug 15 2025 12:00 AM - Aug 15 2025 11:59 PM" at bounding box center [352, 97] width 191 height 16
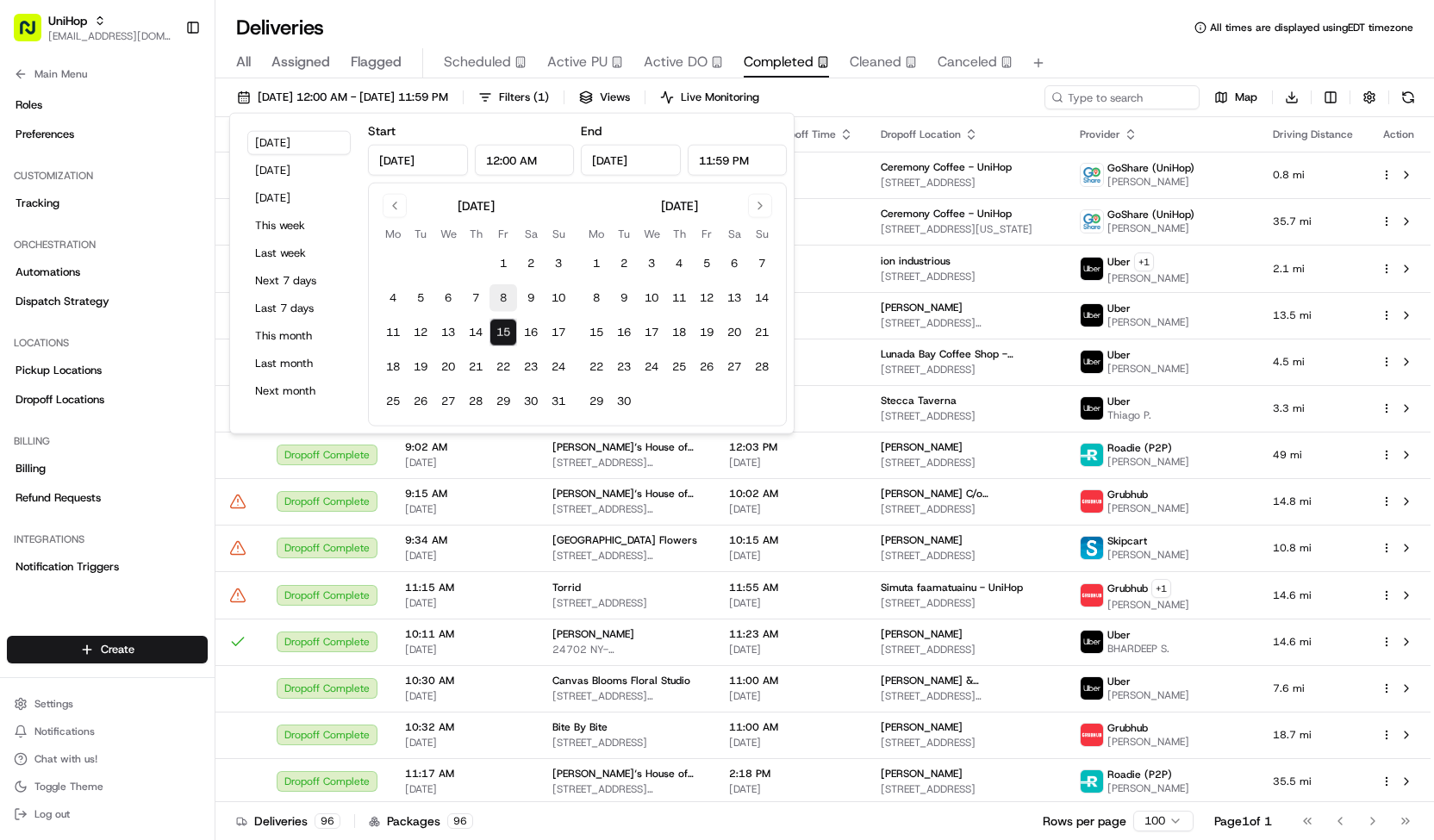
click at [493, 265] on button "1" at bounding box center [504, 264] width 28 height 28
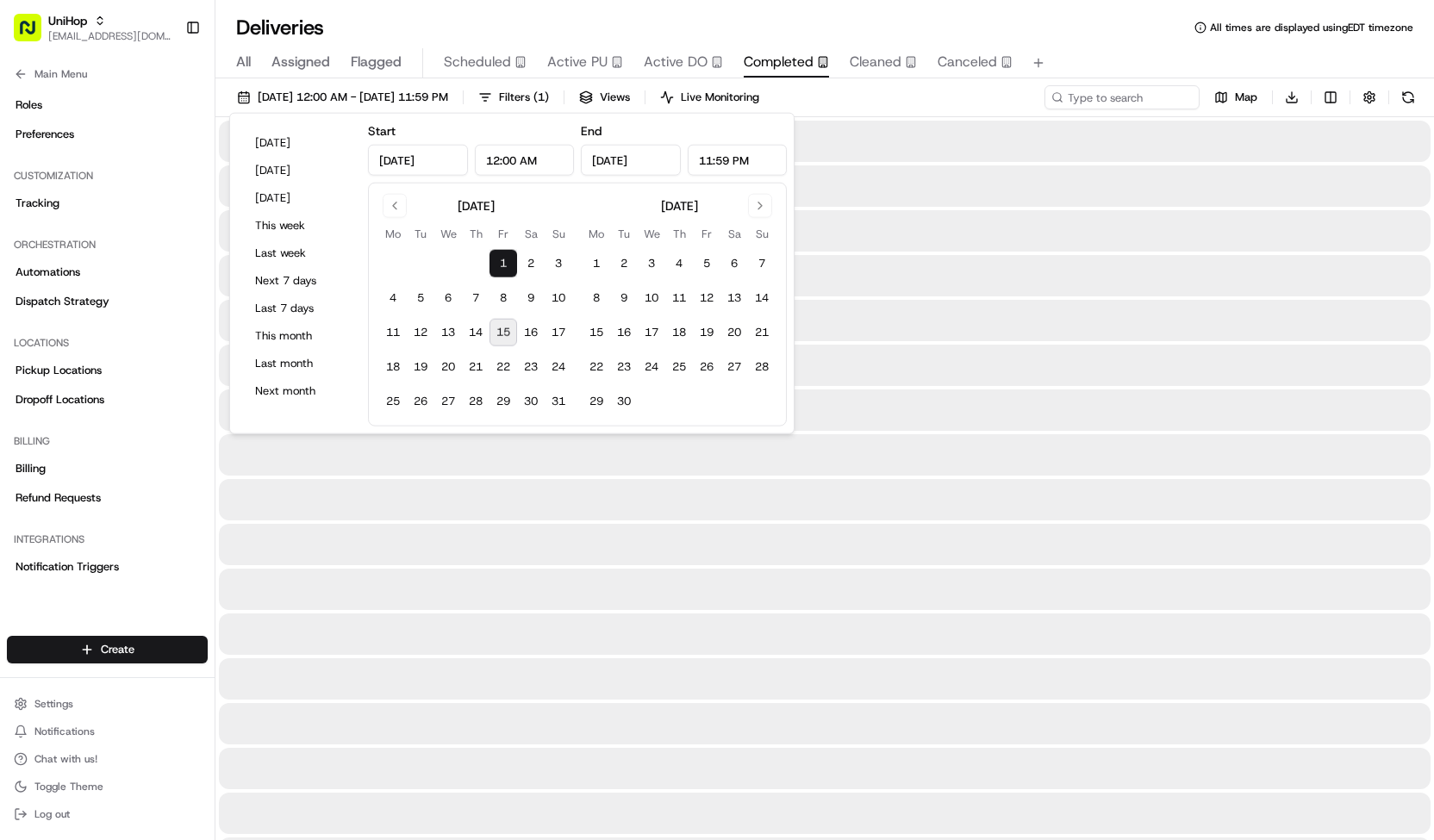
type input "Aug 1, 2025"
click at [502, 328] on button "15" at bounding box center [504, 333] width 28 height 28
type input "Aug 15, 2025"
click at [877, 101] on div "Aug 1 2025 12:00 AM - Aug 15 2025 11:59 PM Filters ( 1 ) Views Live Monitoring …" at bounding box center [825, 101] width 1219 height 32
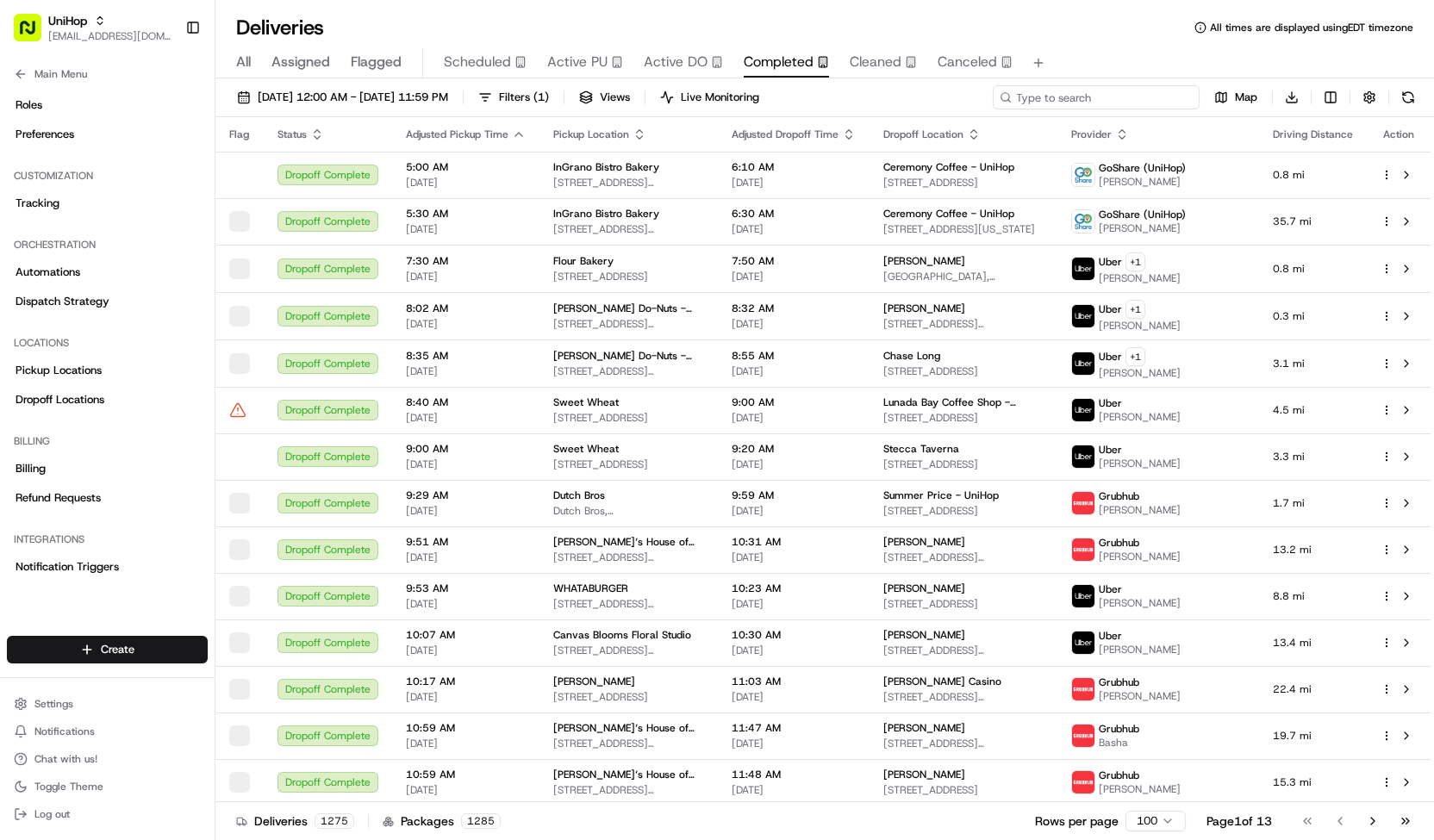
click at [1132, 91] on input at bounding box center [1096, 98] width 207 height 24
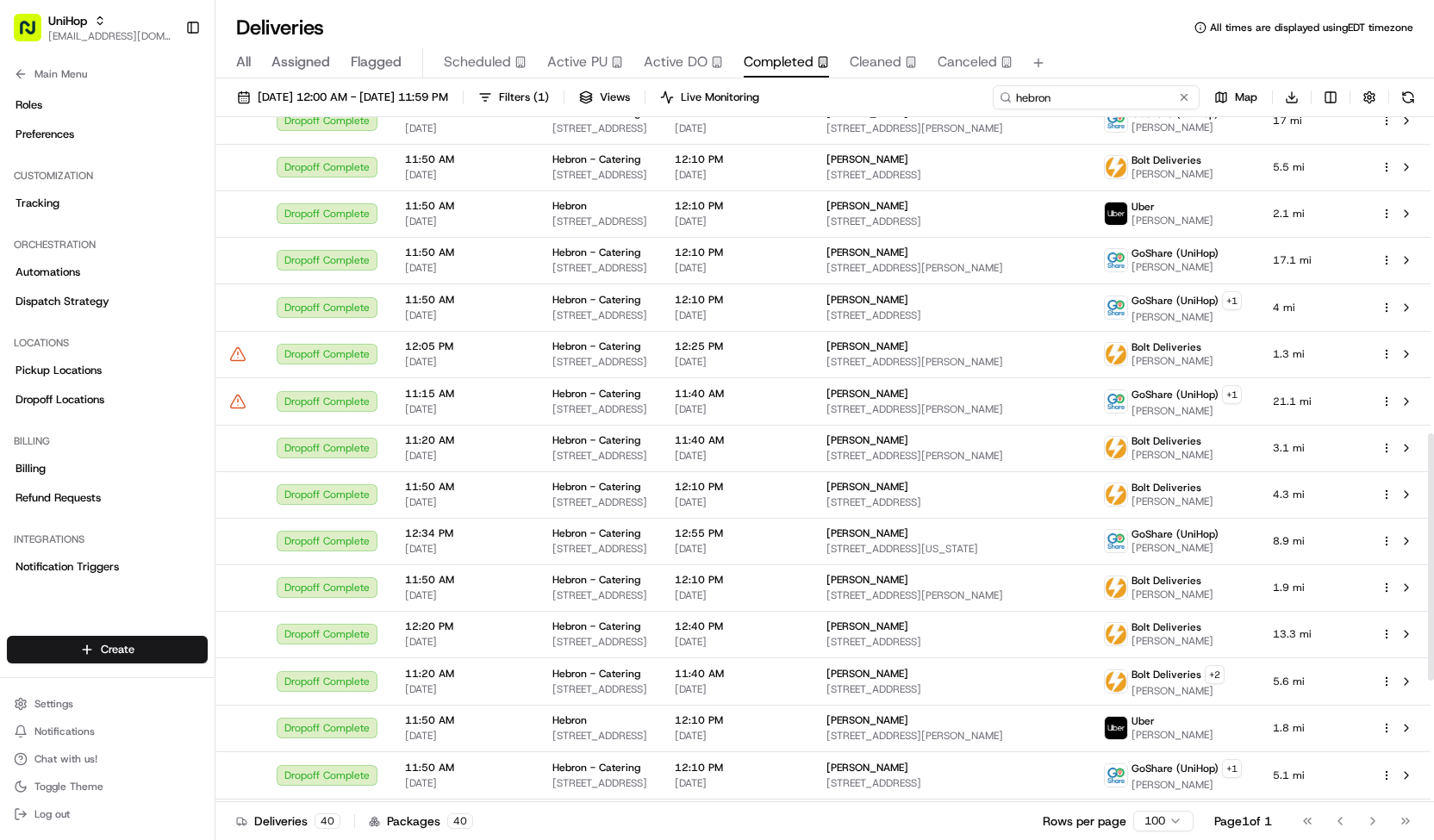
scroll to position [1210, 0]
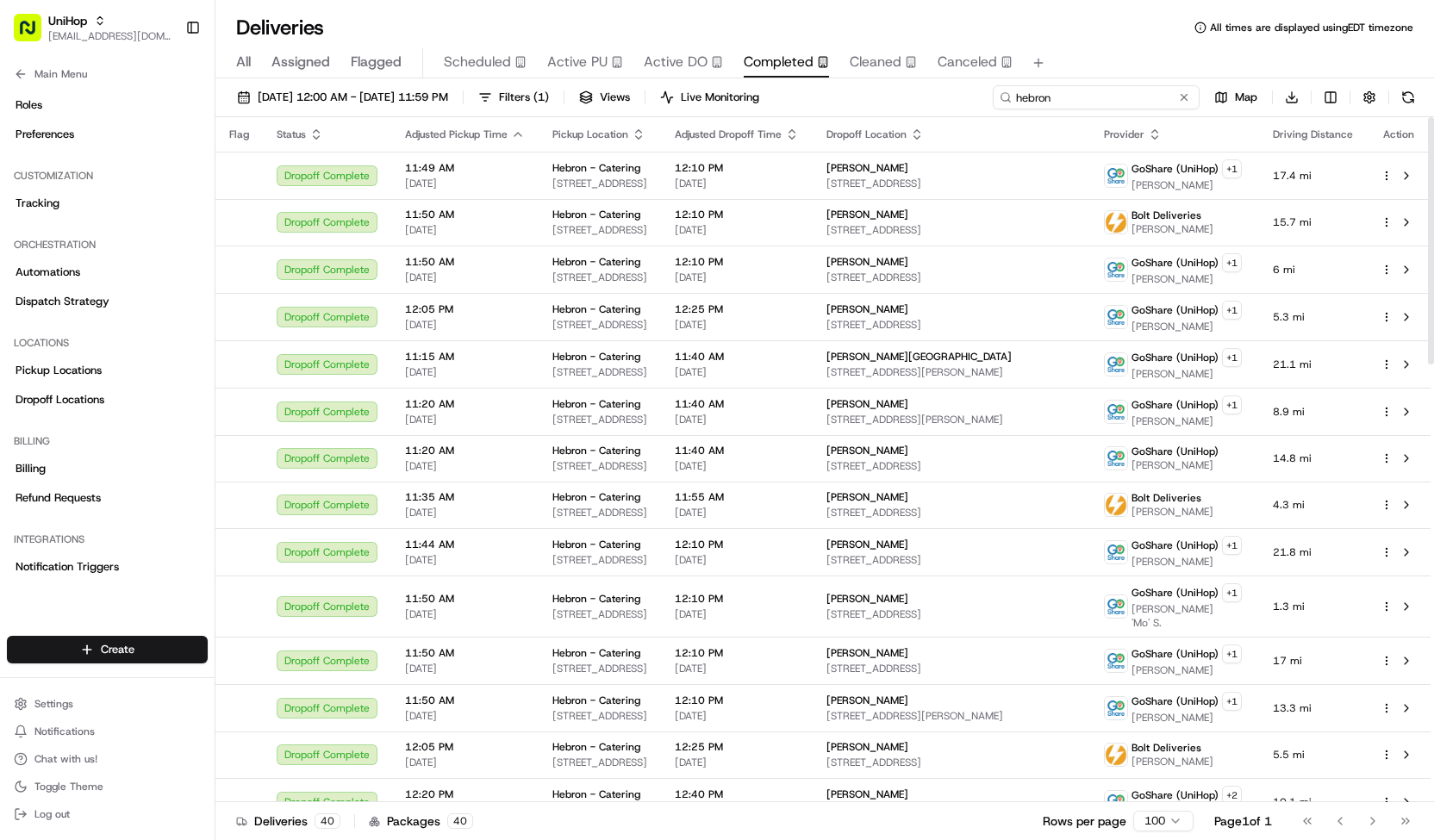
type input "hebron"
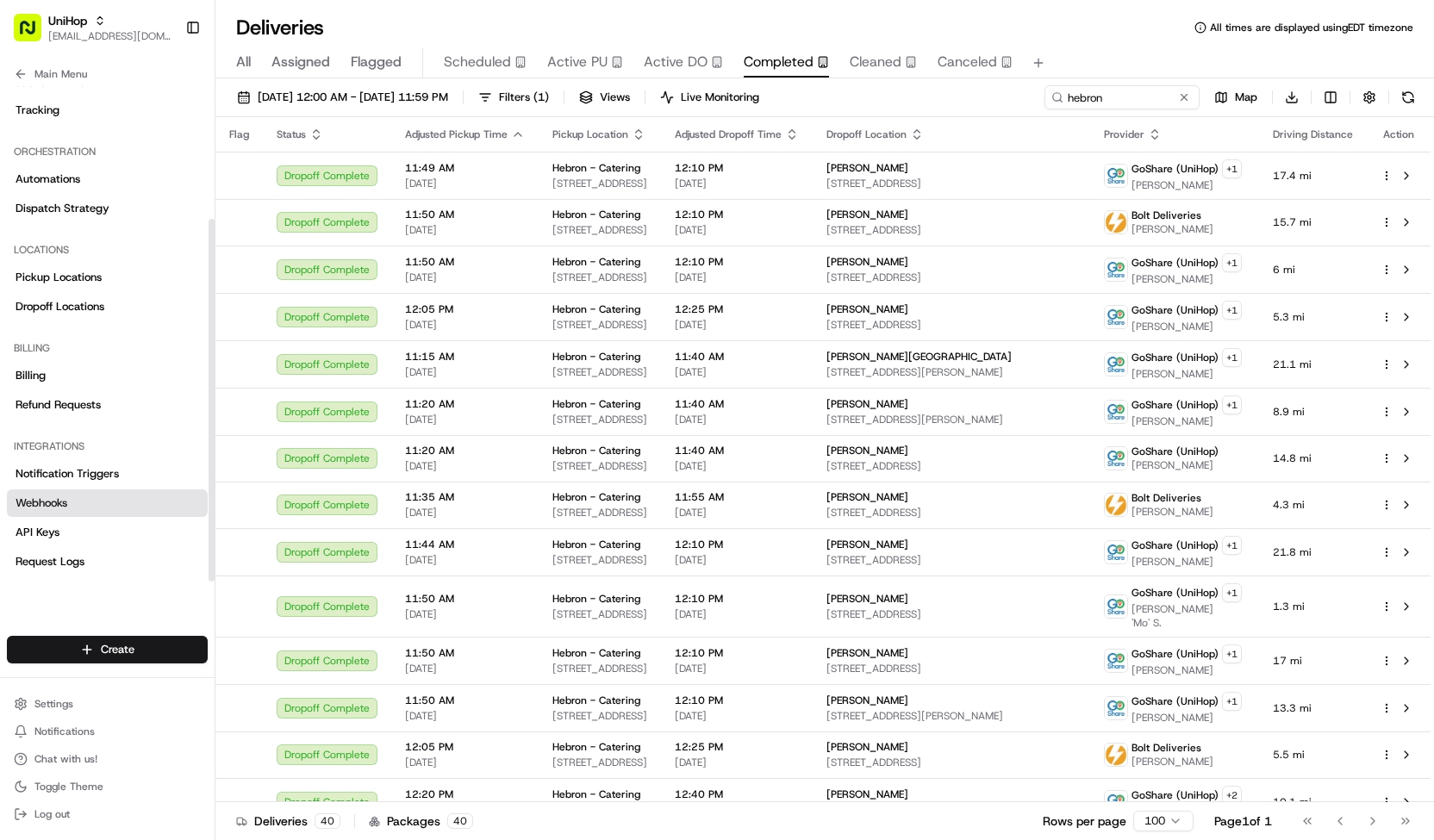
click at [99, 509] on link "Webhooks" at bounding box center [107, 503] width 201 height 28
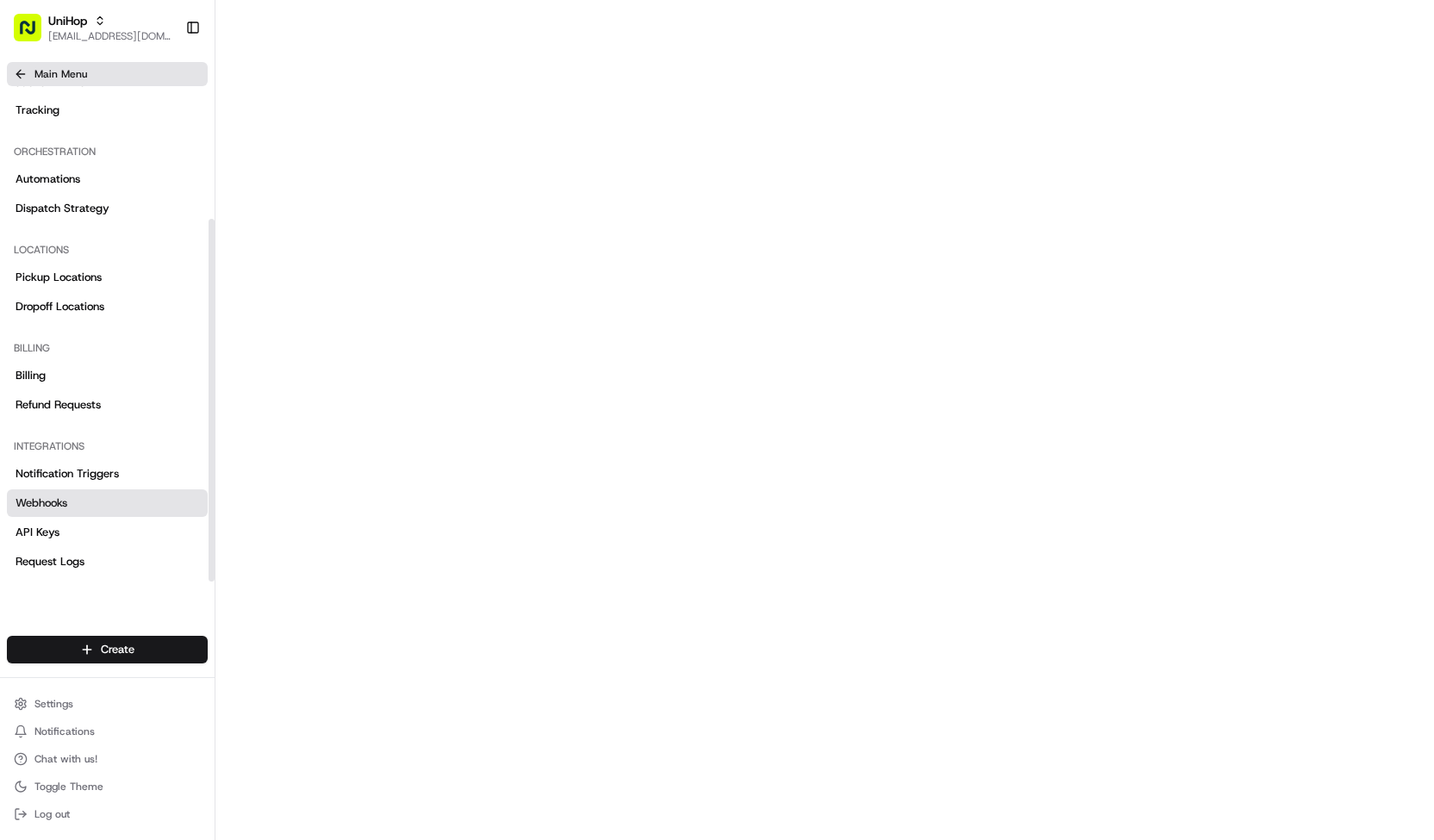
click at [53, 74] on span "Main Menu" at bounding box center [60, 74] width 53 height 14
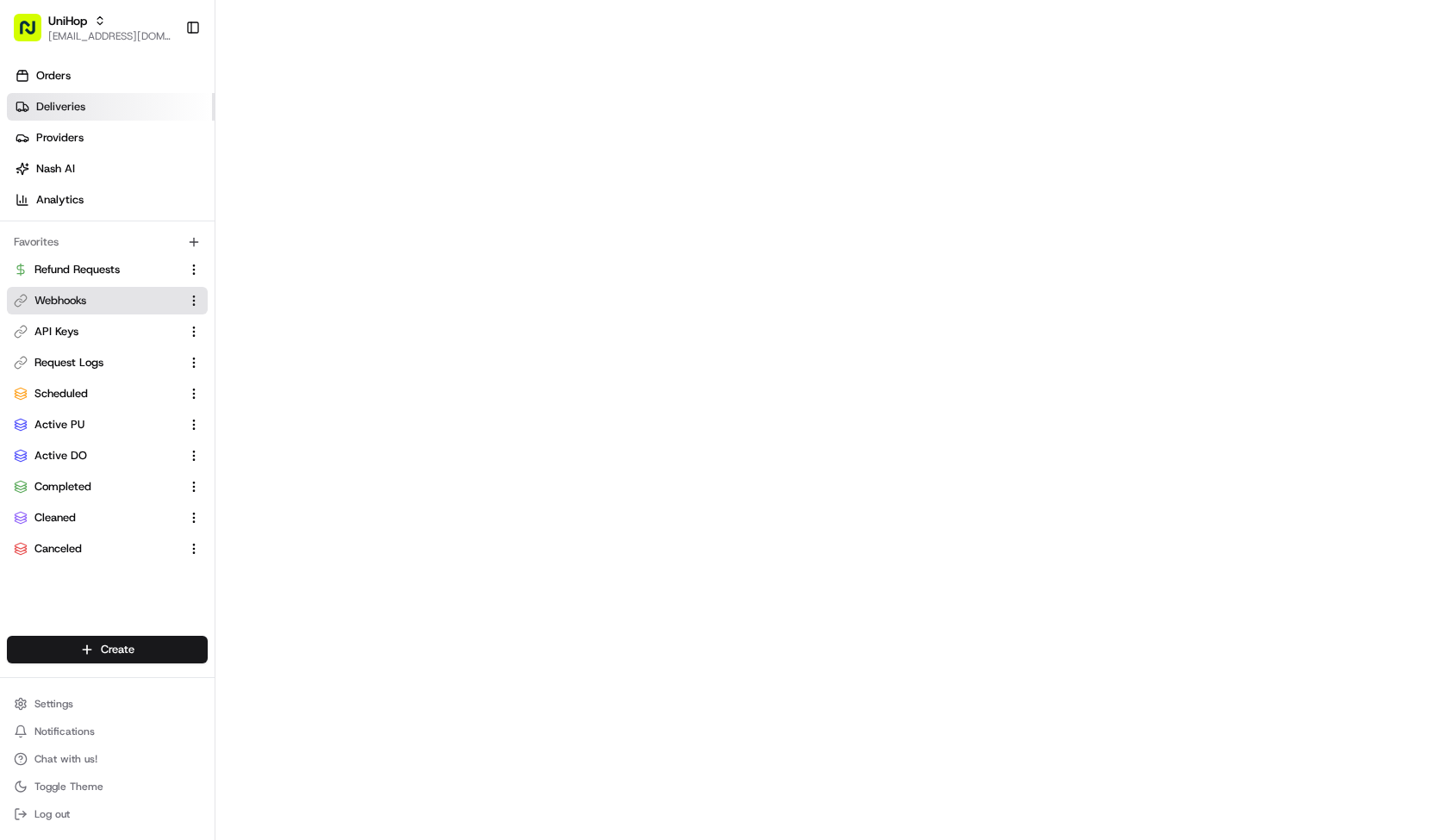
click at [81, 106] on span "Deliveries" at bounding box center [60, 106] width 49 height 16
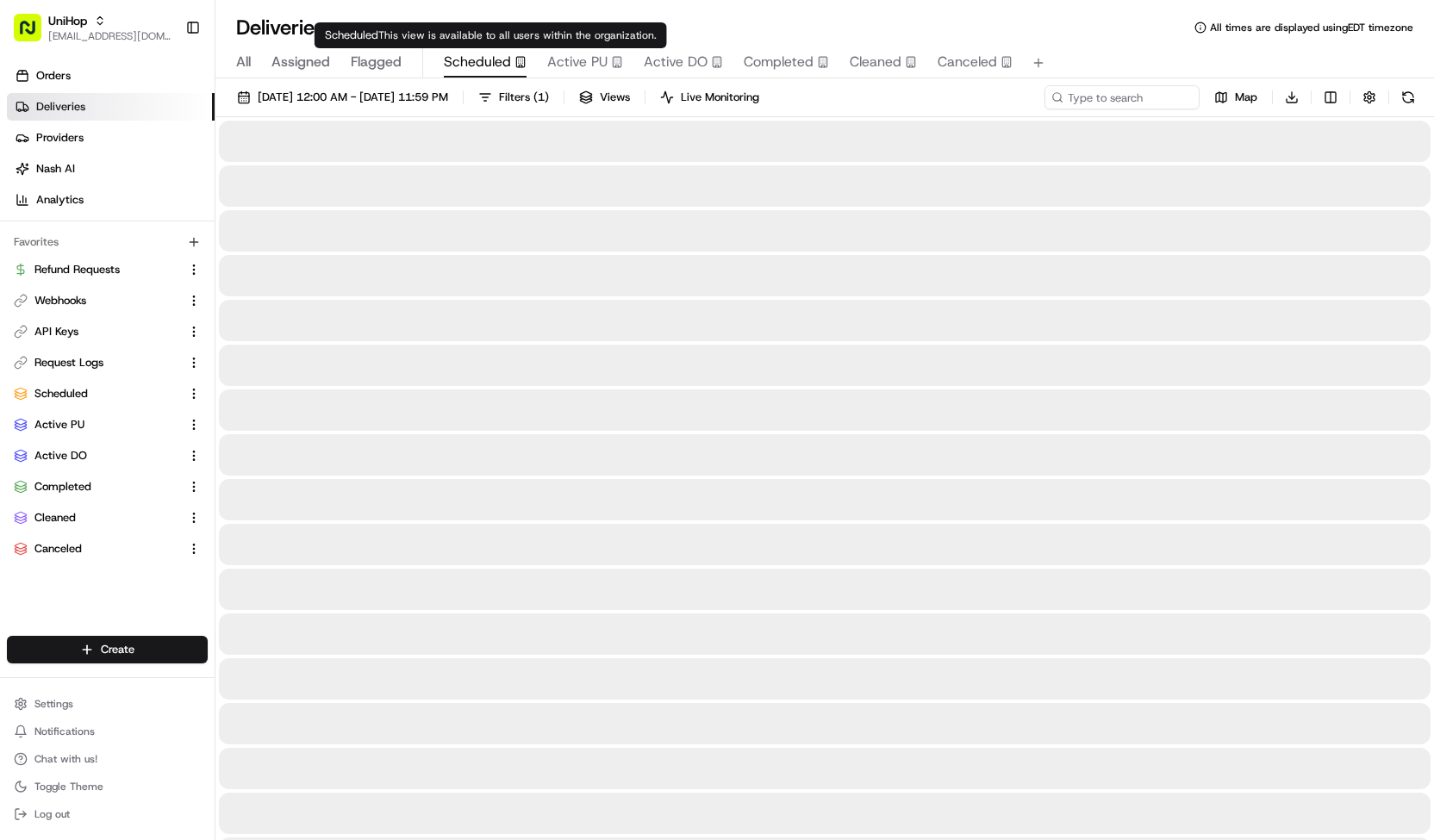
click at [482, 59] on span "Scheduled" at bounding box center [477, 62] width 67 height 20
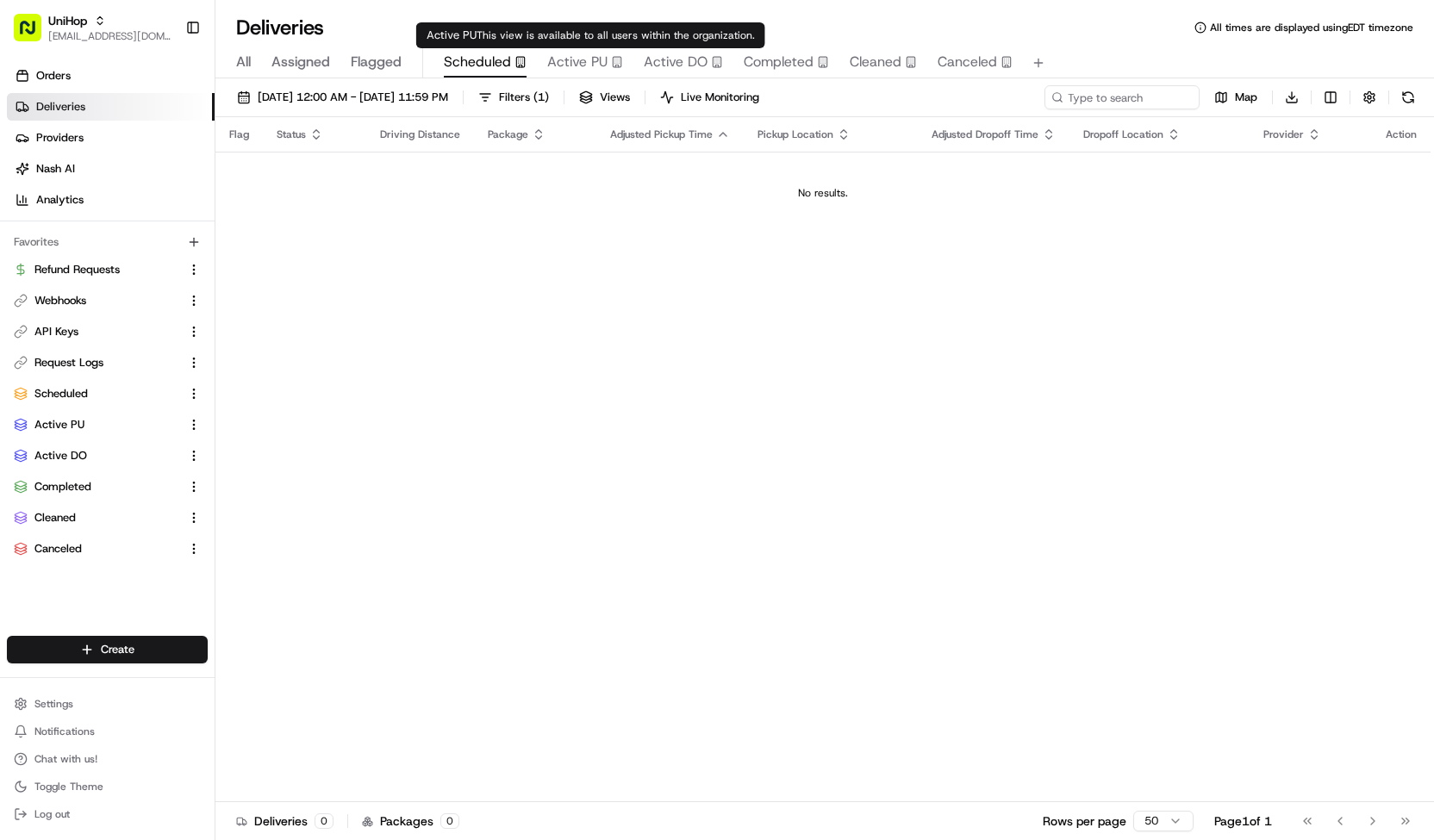
click at [577, 65] on span "Active PU" at bounding box center [577, 62] width 60 height 20
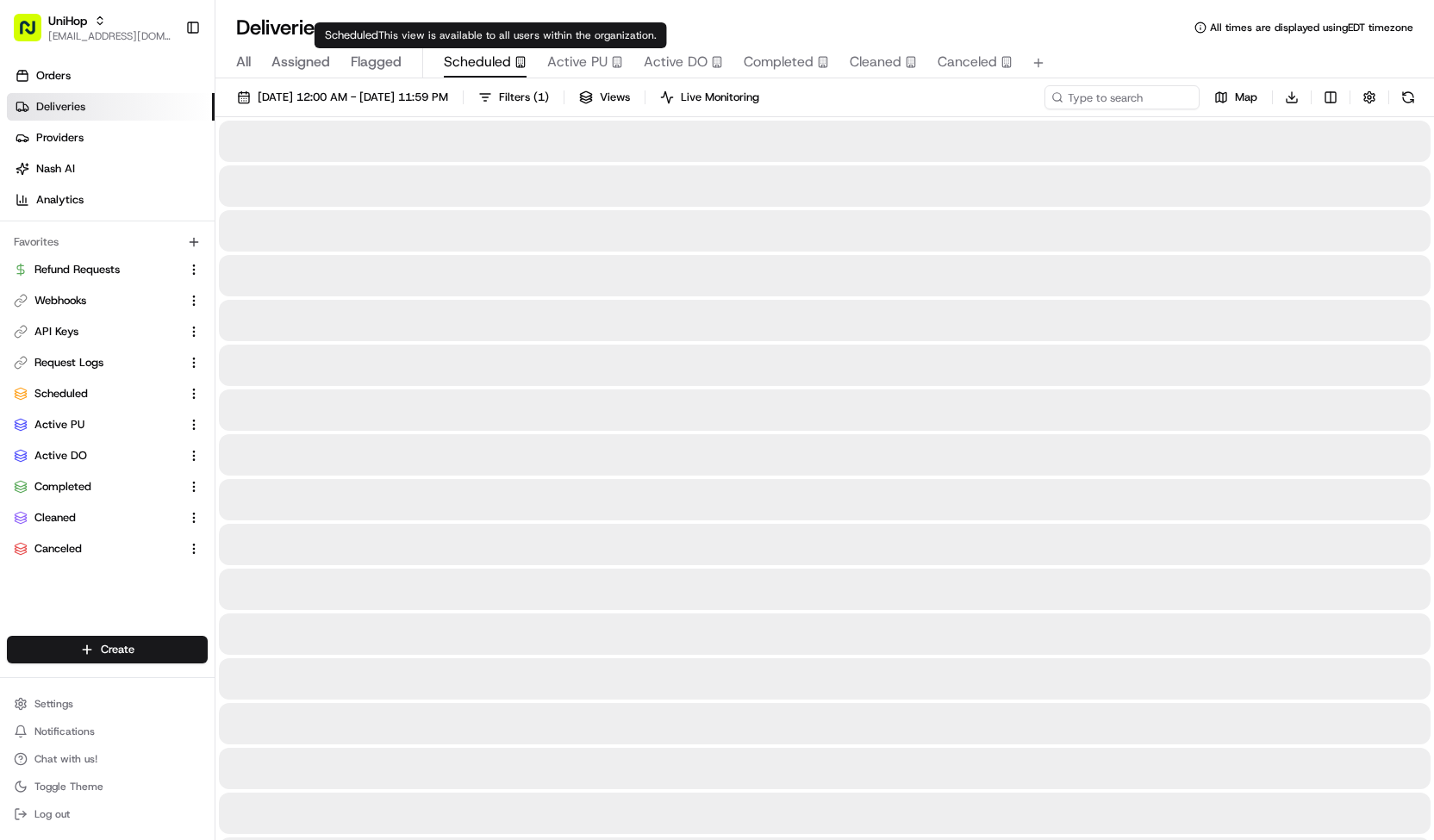
click at [465, 71] on span "Scheduled" at bounding box center [477, 62] width 67 height 20
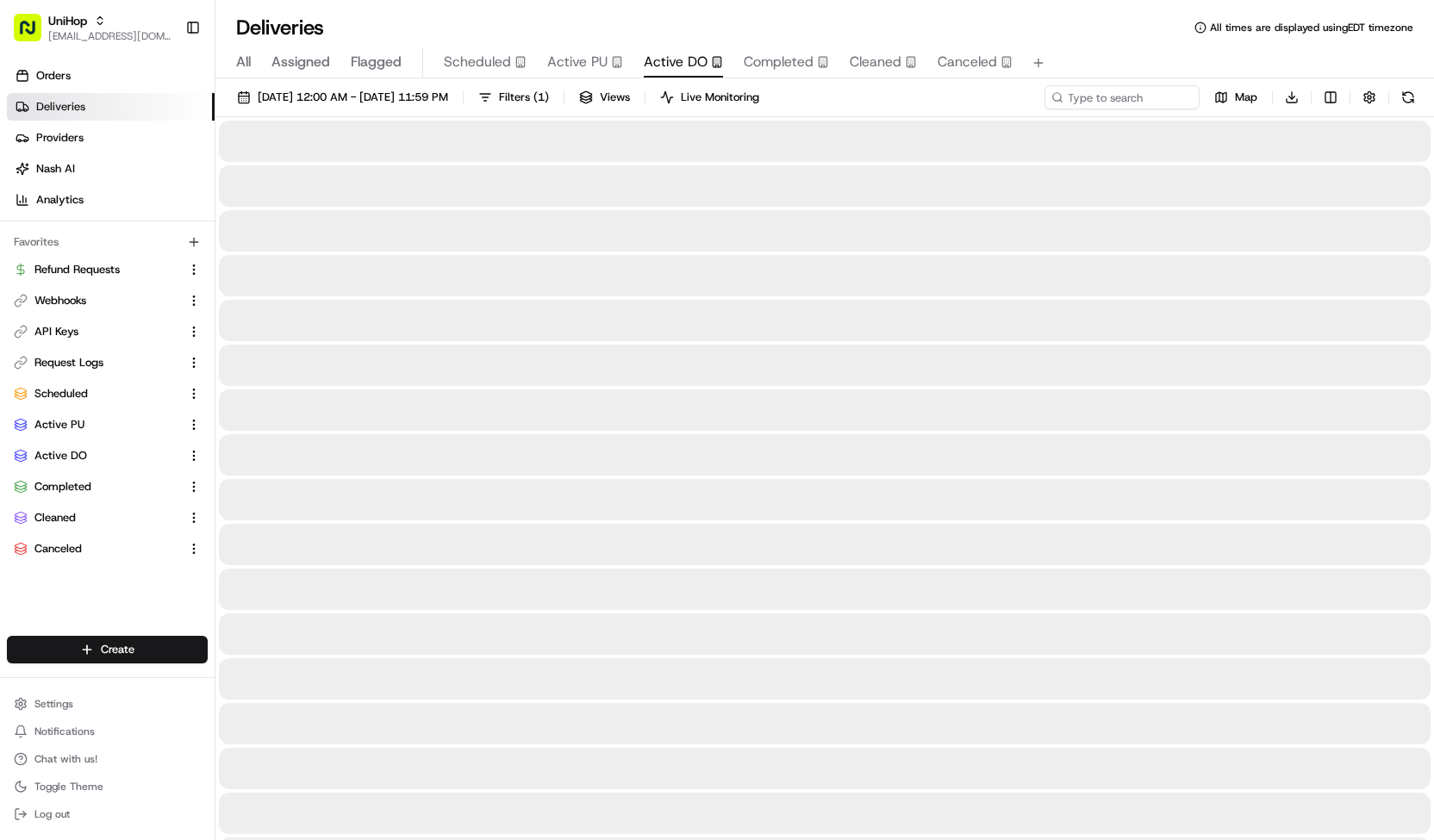
click at [658, 73] on button "Active DO" at bounding box center [683, 63] width 79 height 30
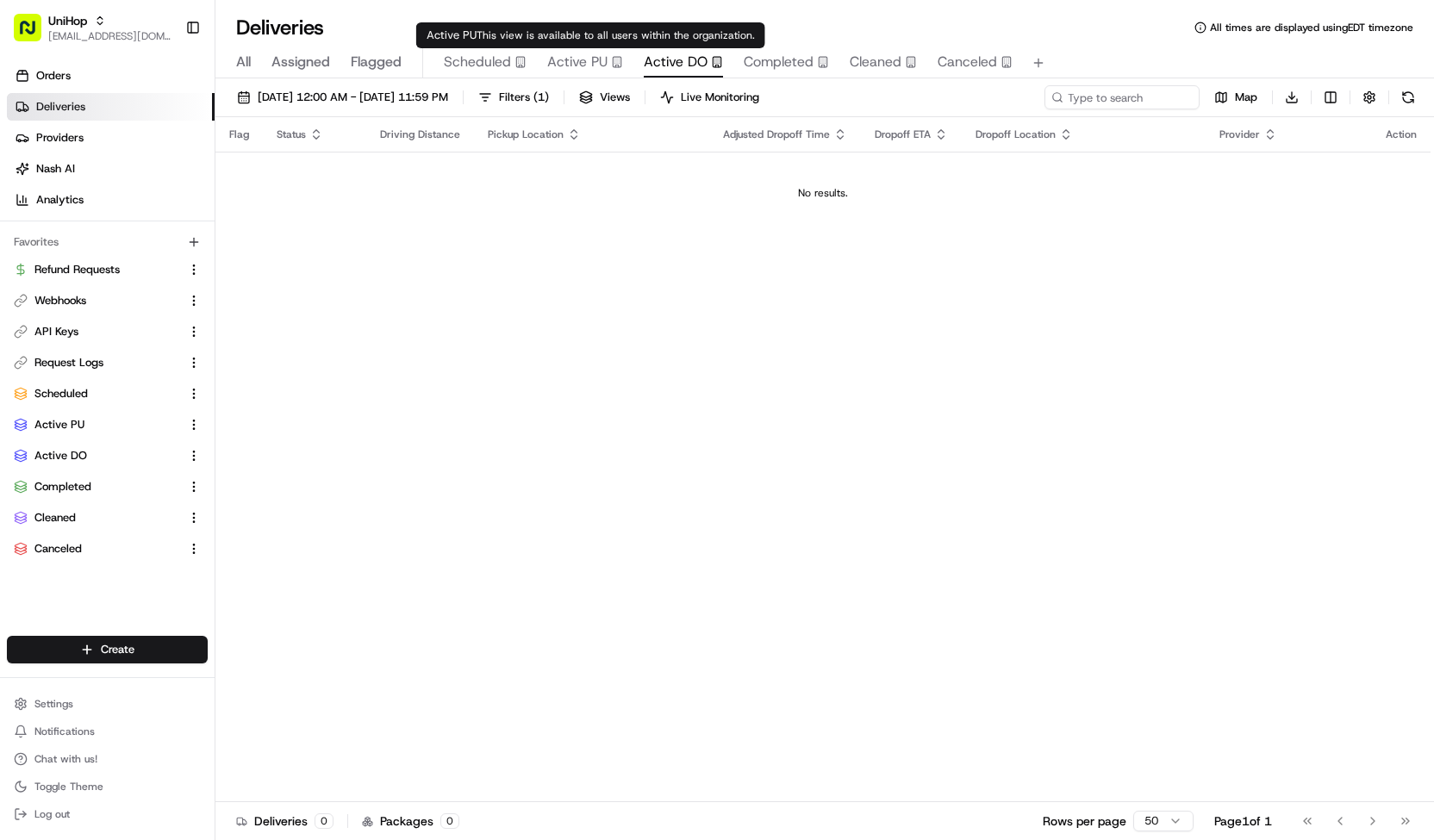
click at [587, 59] on span "Active PU" at bounding box center [577, 62] width 60 height 20
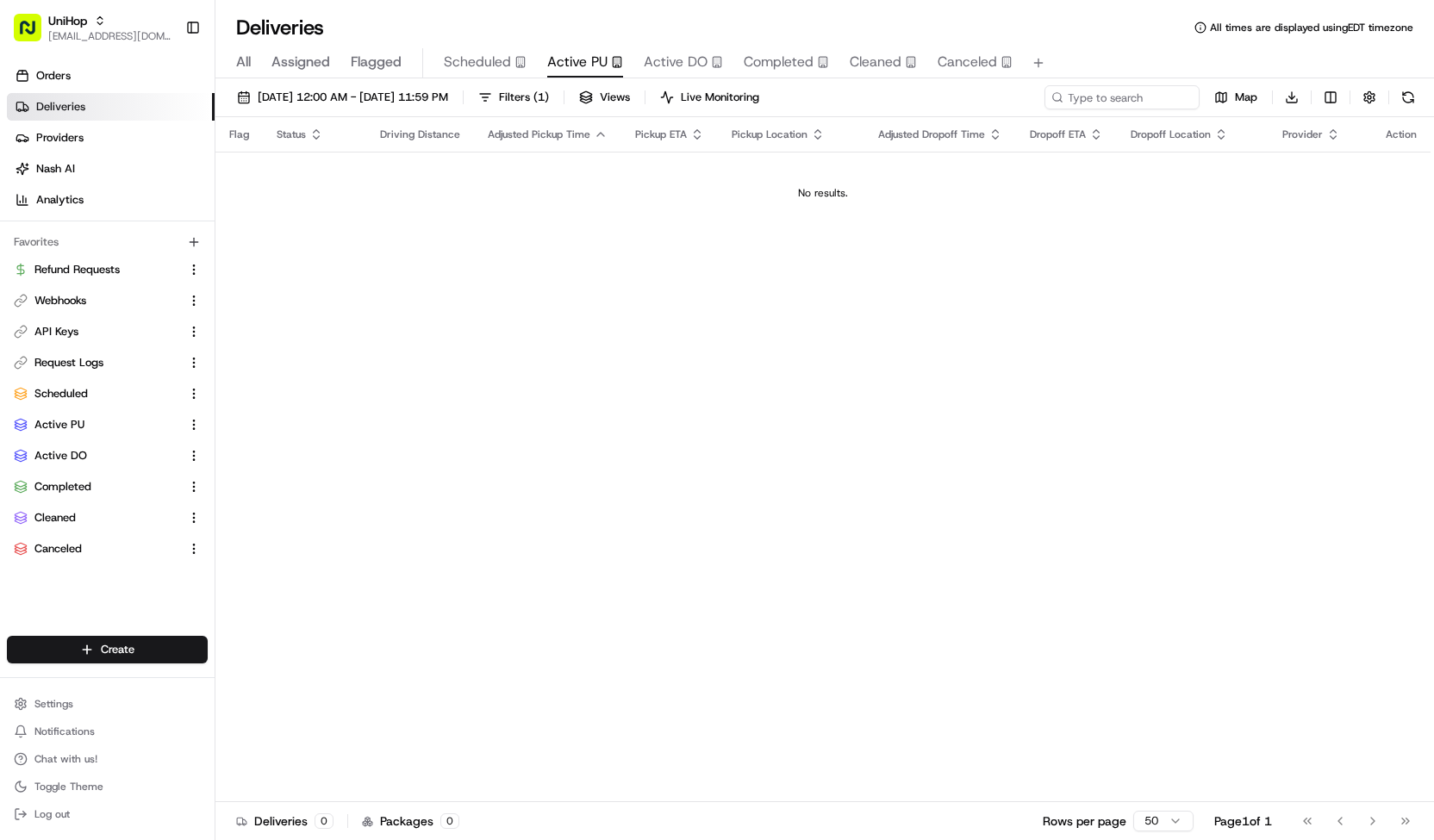
click at [481, 65] on span "Scheduled" at bounding box center [477, 62] width 67 height 20
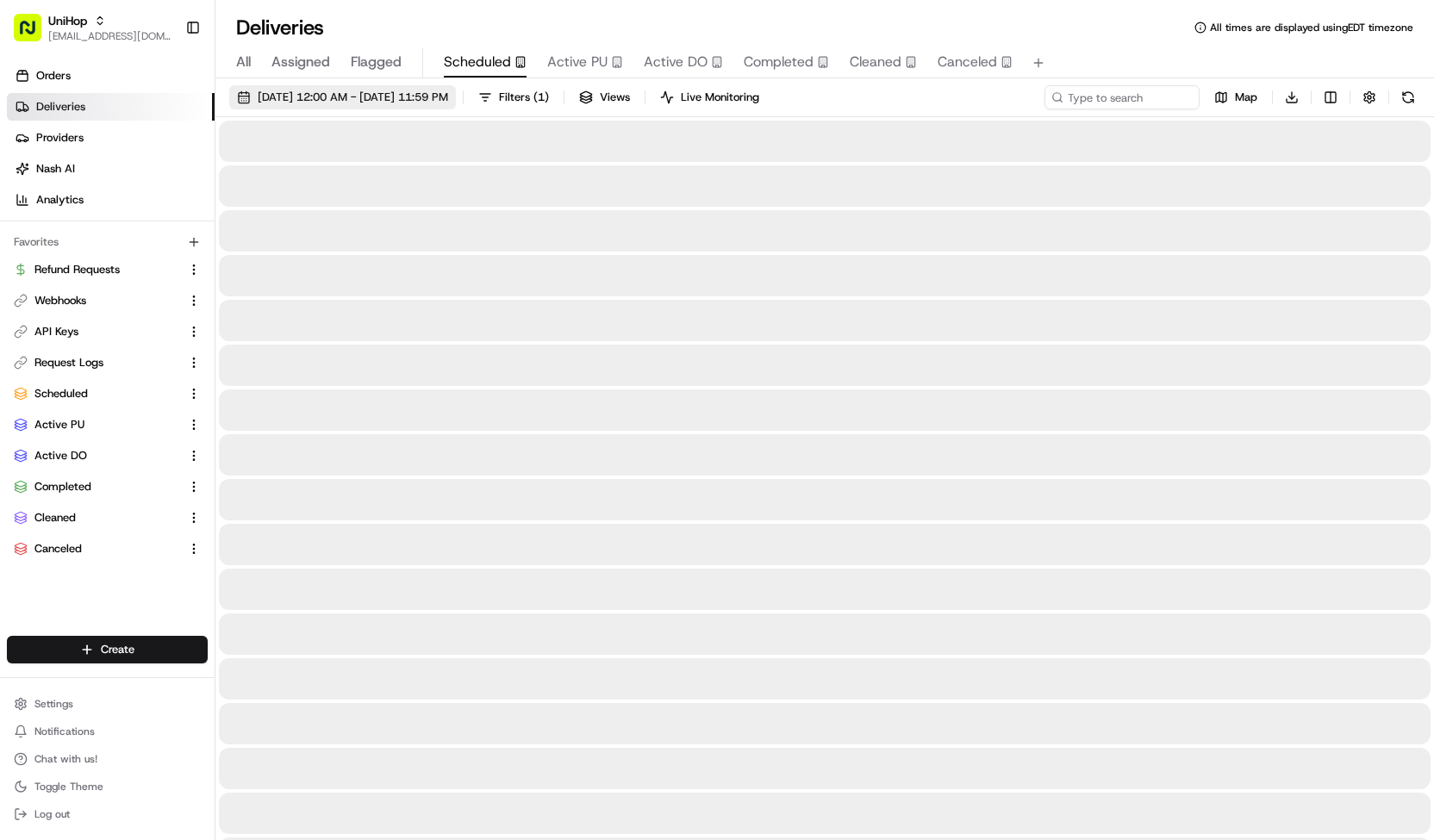
click at [448, 102] on span "Aug 15 2025 12:00 AM - Aug 15 2025 11:59 PM" at bounding box center [352, 97] width 191 height 16
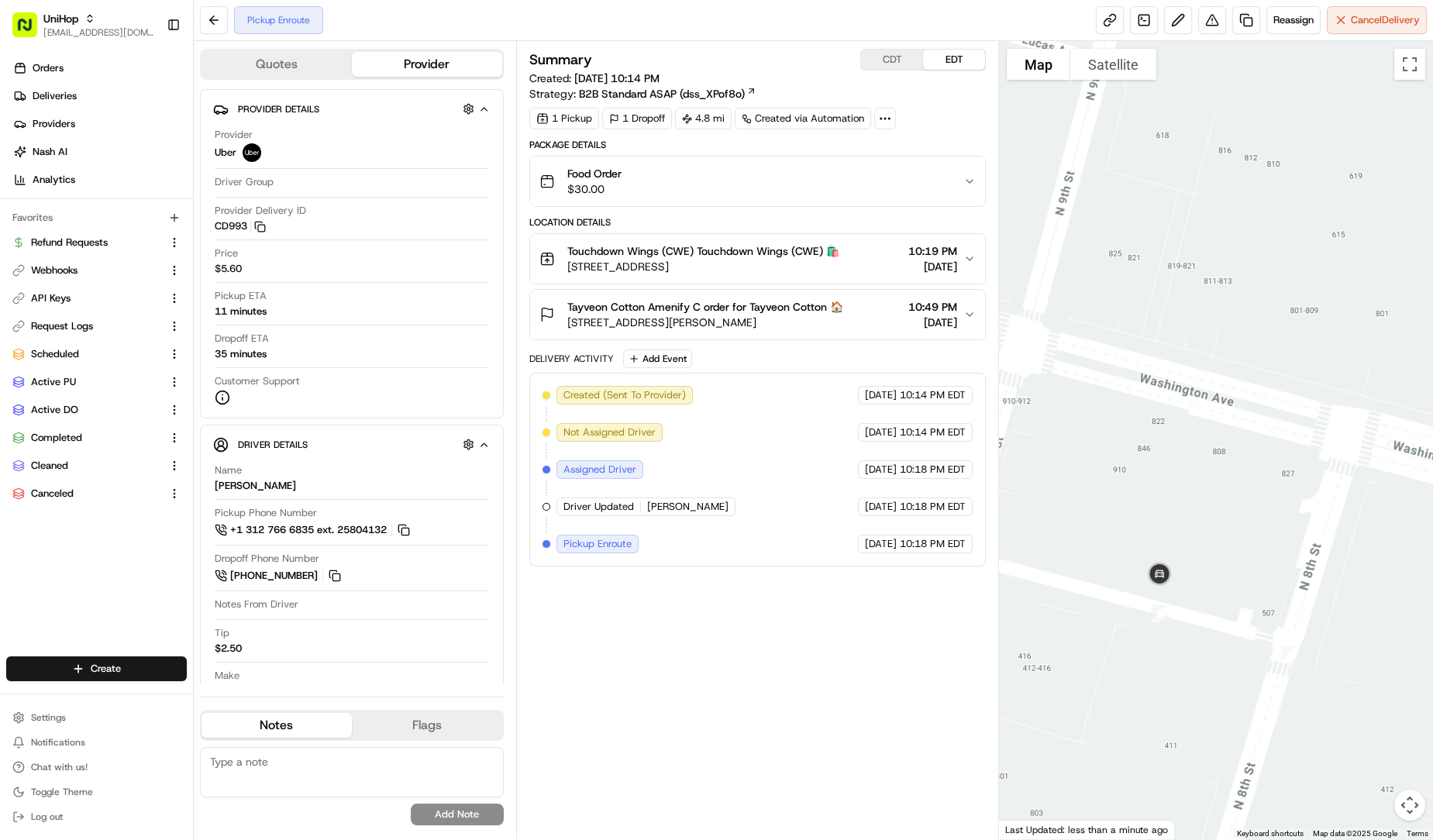
drag, startPoint x: 1167, startPoint y: 590, endPoint x: 1283, endPoint y: 564, distance: 118.9
click at [1283, 564] on div at bounding box center [1216, 440] width 434 height 799
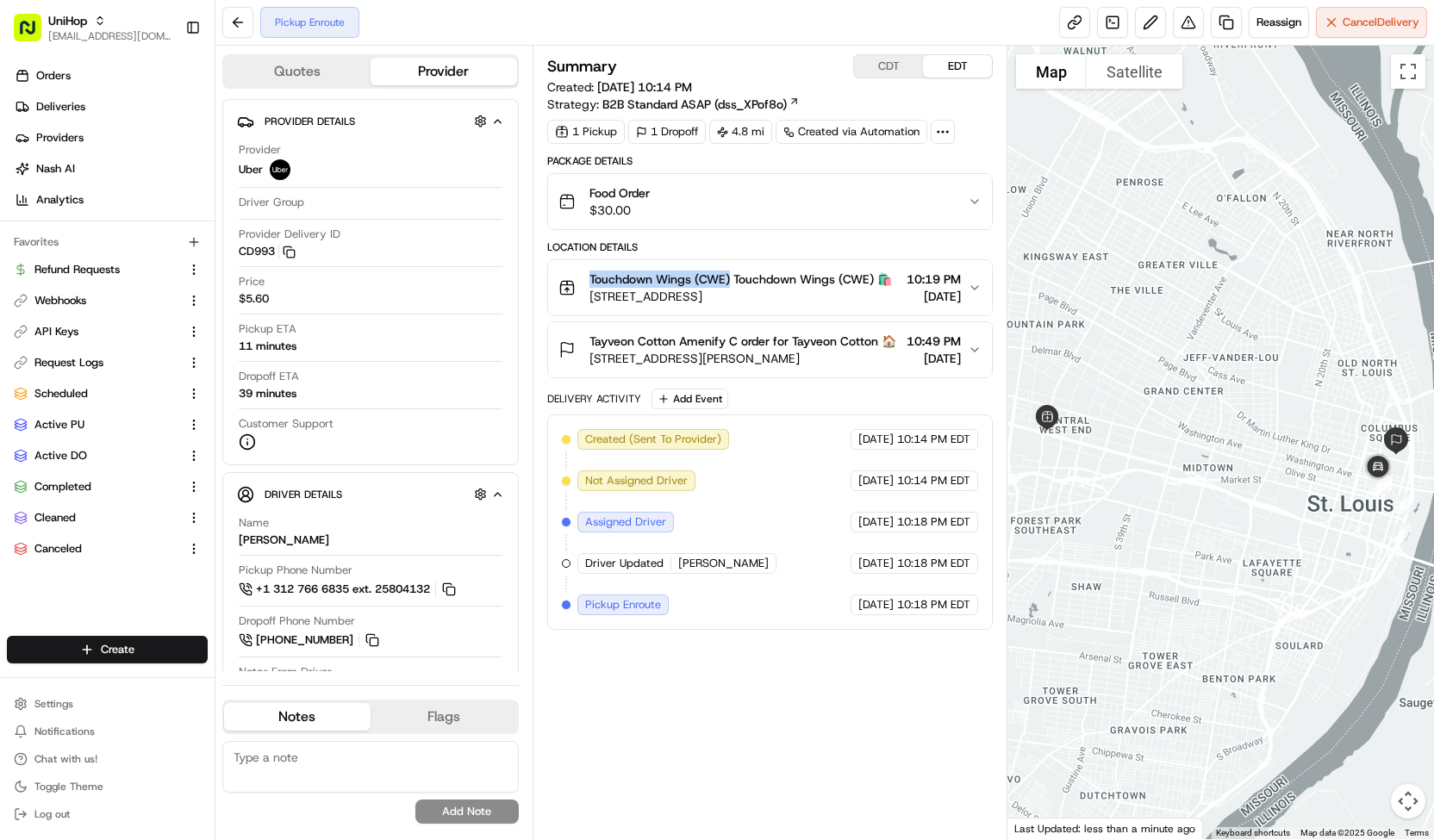
drag, startPoint x: 589, startPoint y: 274, endPoint x: 732, endPoint y: 276, distance: 143.0
click at [732, 276] on span "Touchdown Wings (CWE) Touchdown Wings (CWE) 🛍️" at bounding box center [741, 279] width 302 height 18
copy span "Touchdown Wings (CWE)"
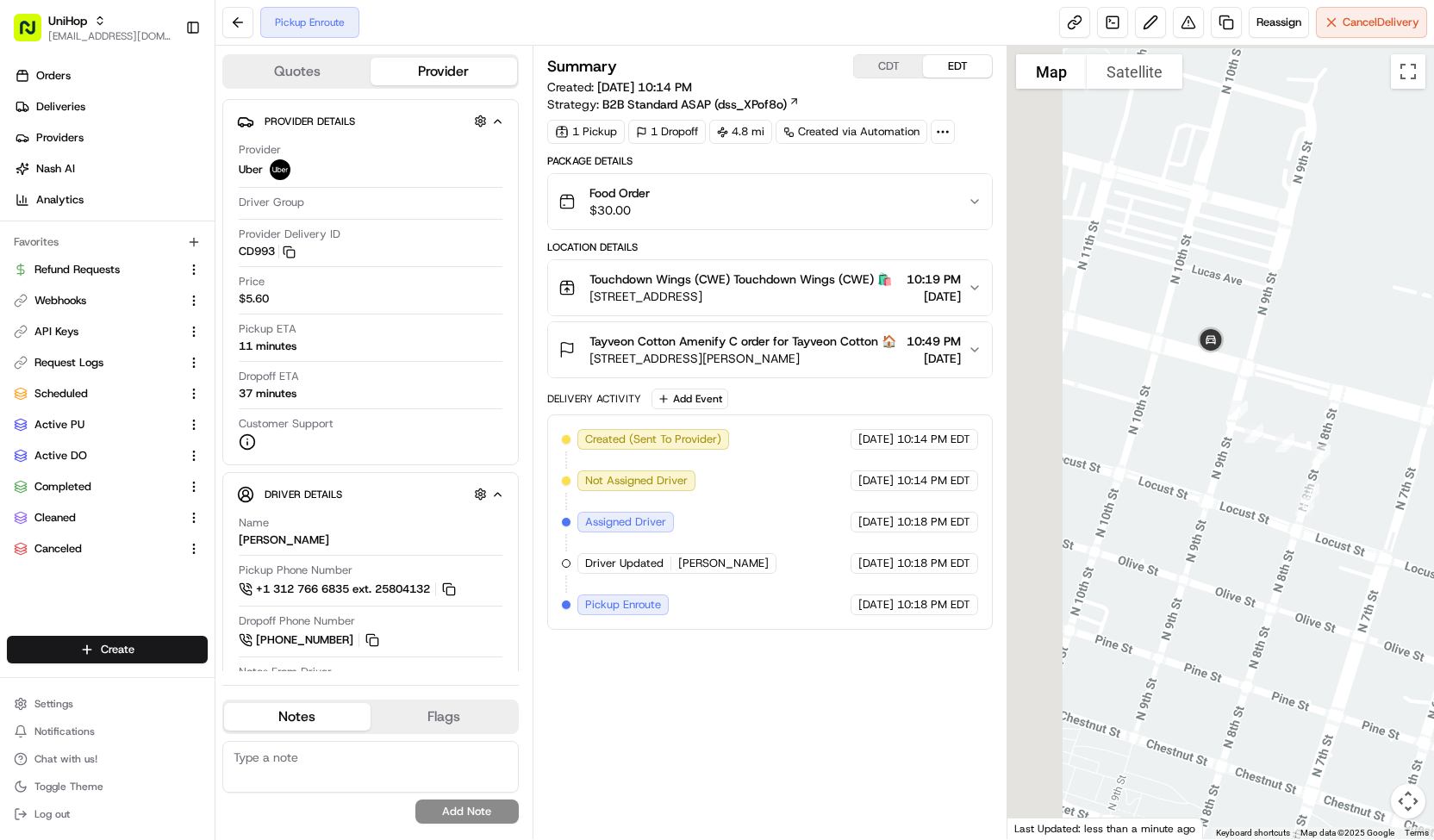
drag, startPoint x: 1055, startPoint y: 341, endPoint x: 1200, endPoint y: 393, distance: 154.0
click at [1200, 393] on div at bounding box center [1221, 443] width 427 height 794
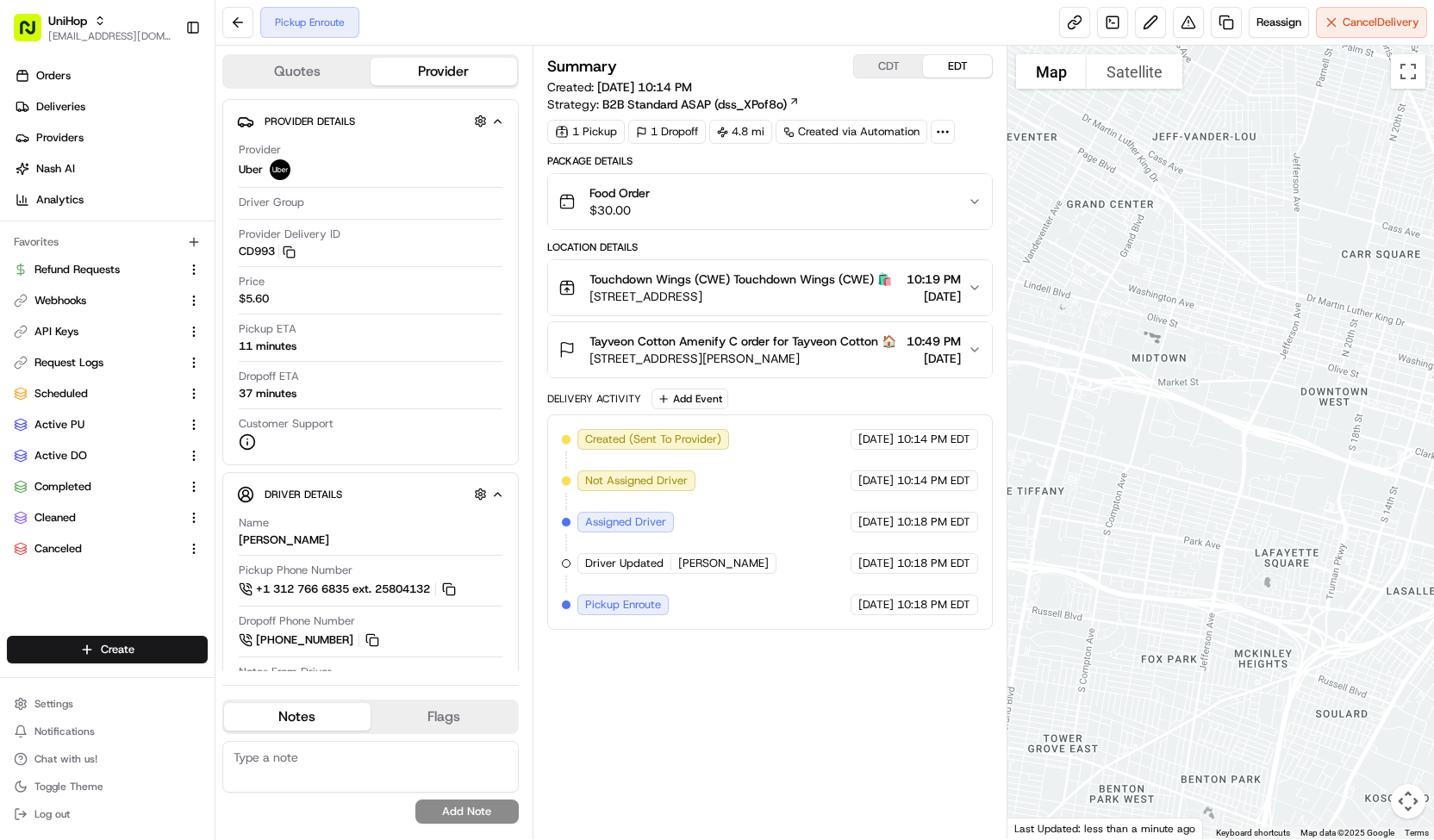
drag, startPoint x: 1143, startPoint y: 406, endPoint x: 1433, endPoint y: 396, distance: 290.2
click at [1433, 396] on div at bounding box center [1221, 443] width 427 height 794
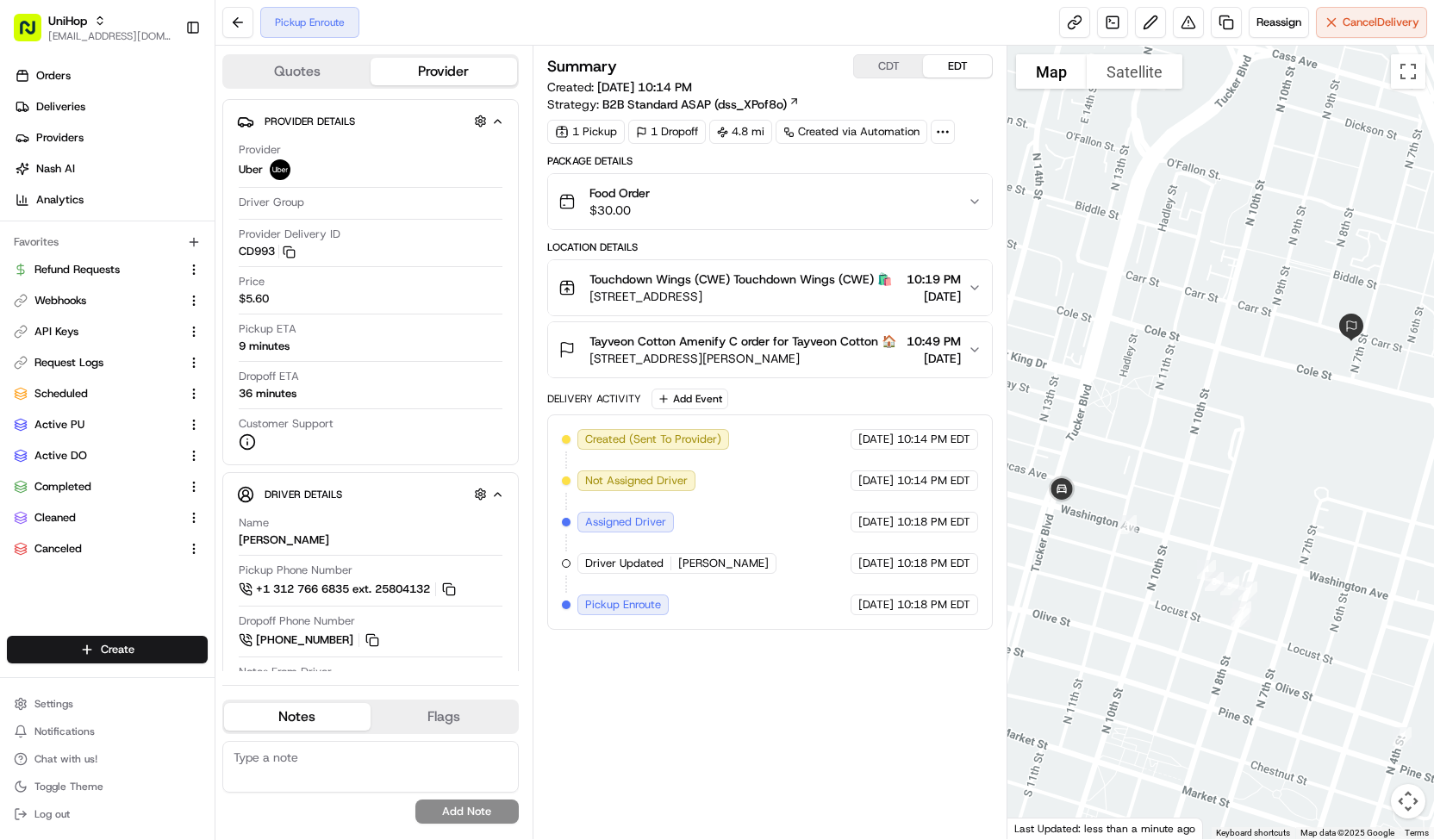
drag, startPoint x: 1144, startPoint y: 526, endPoint x: 1312, endPoint y: 537, distance: 168.4
click at [1312, 537] on div at bounding box center [1221, 443] width 427 height 794
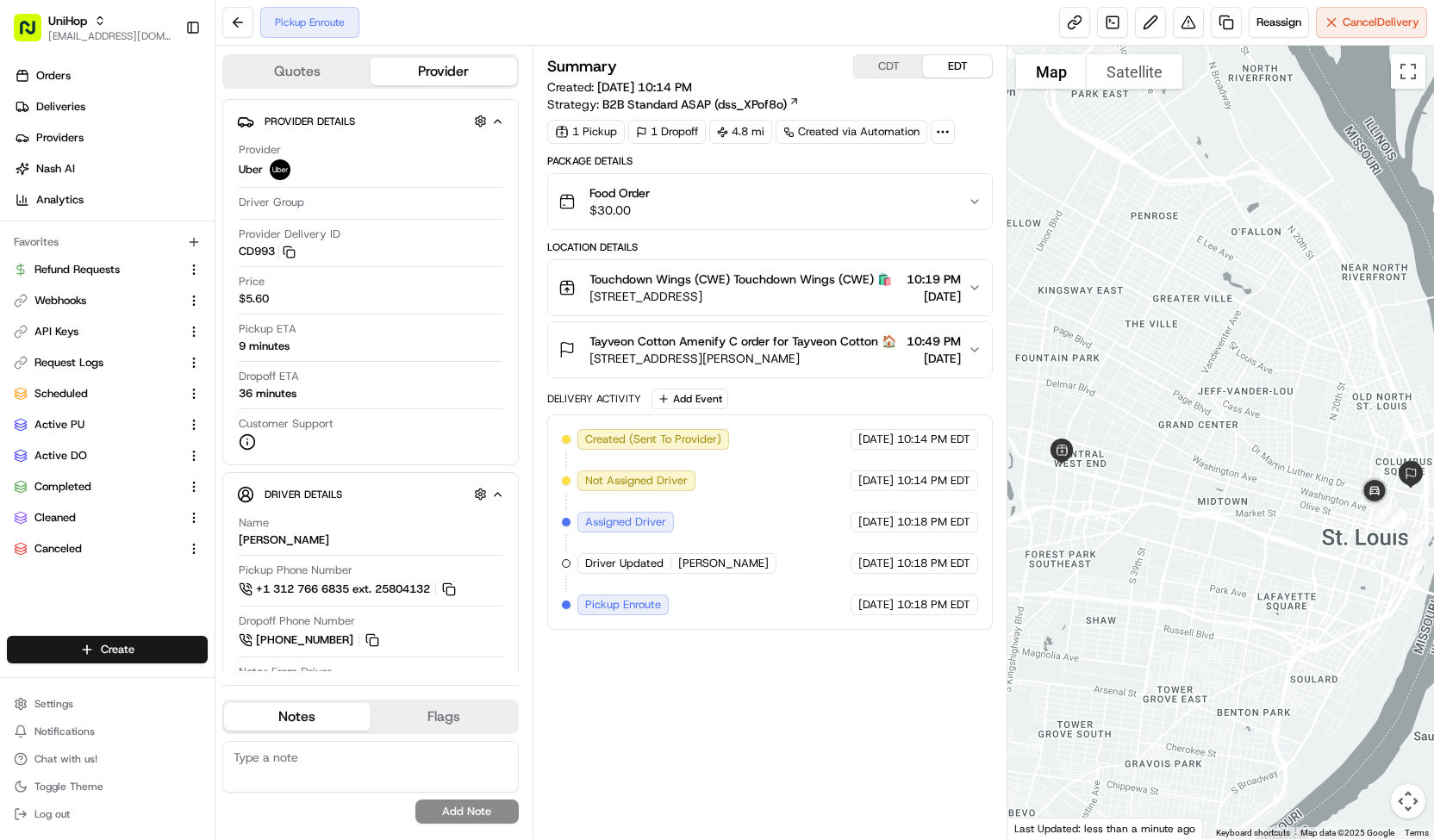
drag, startPoint x: 1158, startPoint y: 560, endPoint x: 1241, endPoint y: 524, distance: 90.5
click at [1241, 524] on div at bounding box center [1221, 443] width 427 height 794
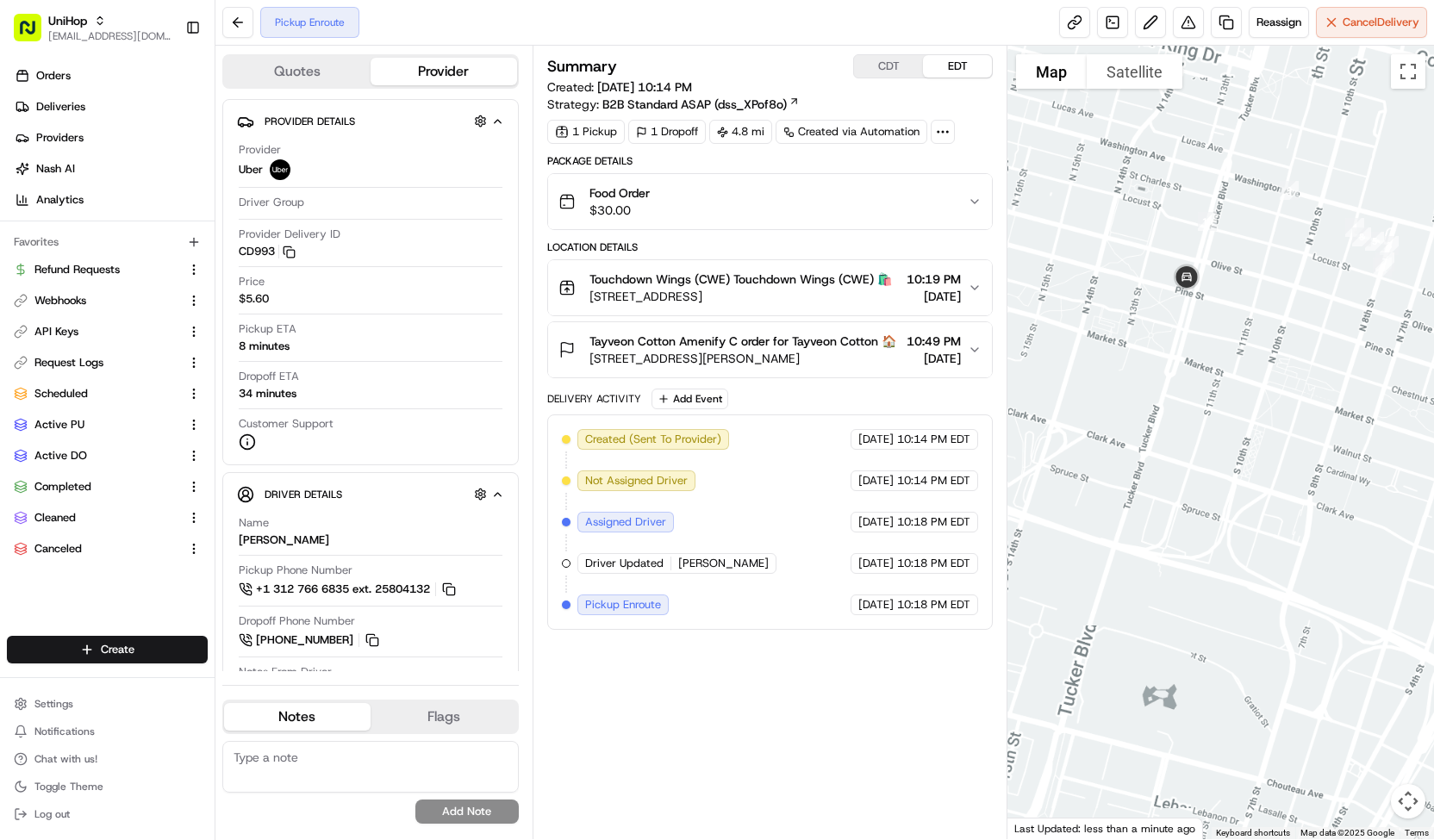
drag, startPoint x: 1225, startPoint y: 529, endPoint x: 1426, endPoint y: 601, distance: 213.5
click at [1426, 601] on div at bounding box center [1221, 443] width 427 height 794
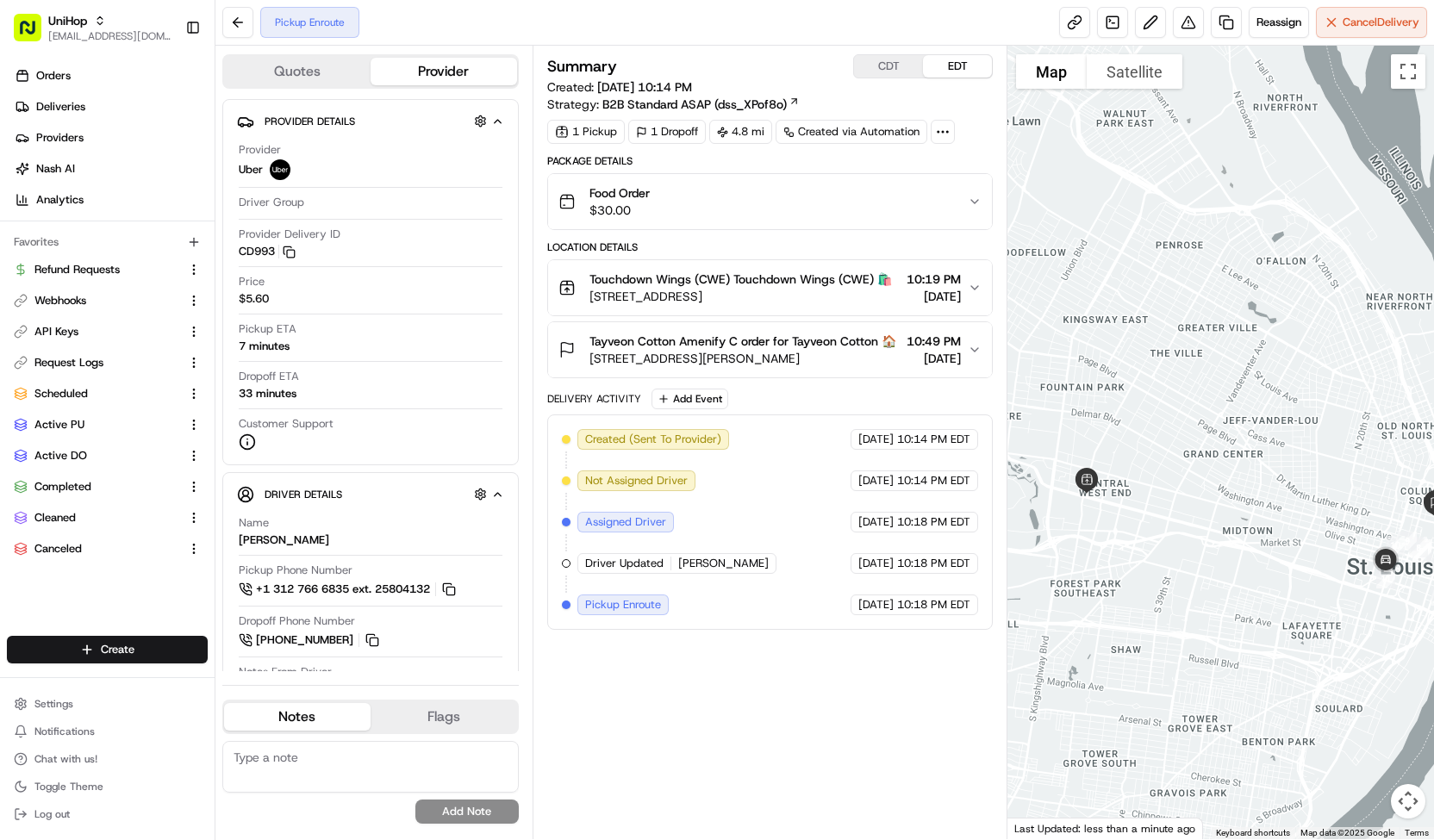
drag, startPoint x: 1174, startPoint y: 427, endPoint x: 1110, endPoint y: 409, distance: 66.5
click at [1110, 409] on div at bounding box center [1221, 443] width 427 height 794
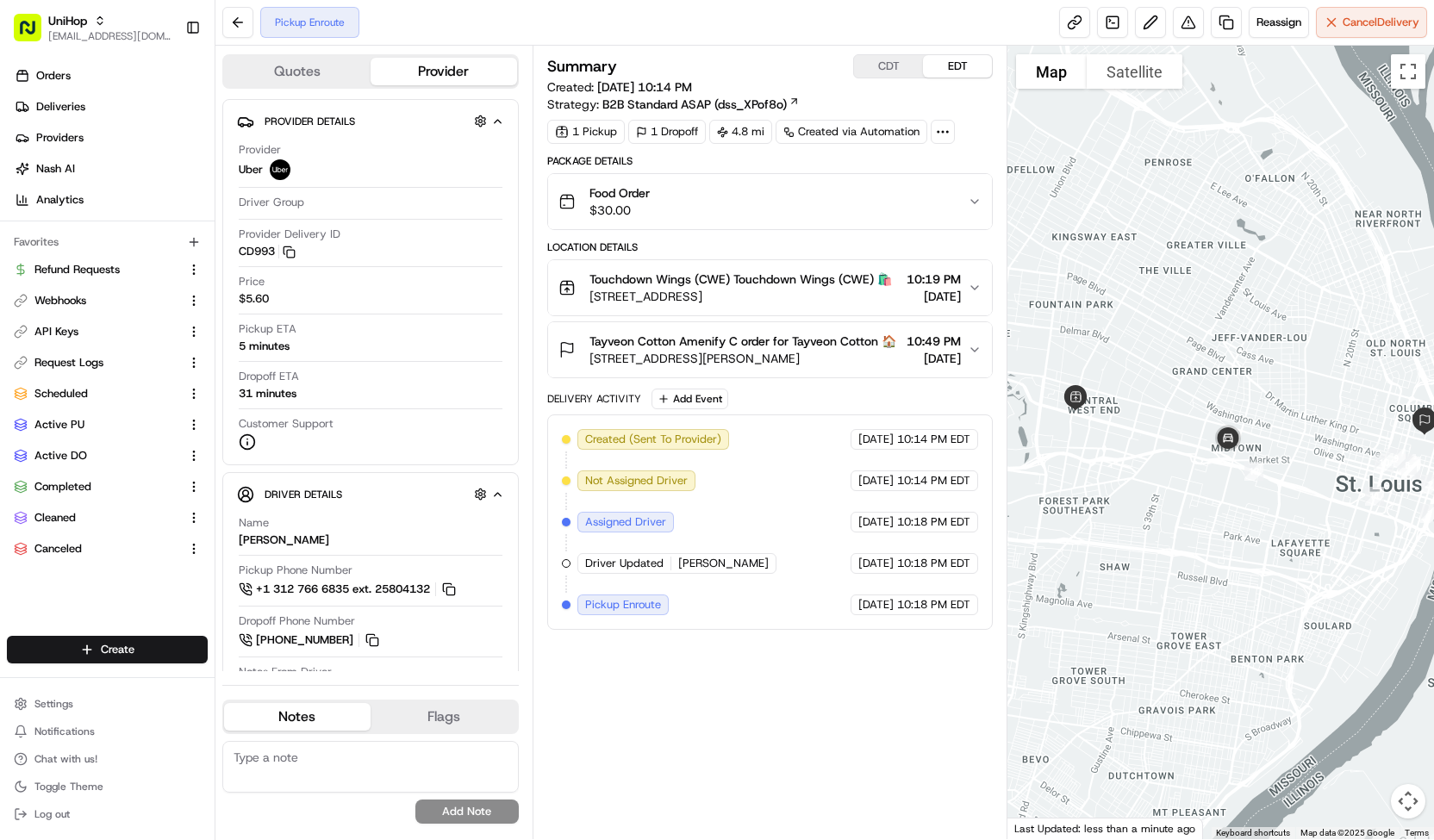
drag, startPoint x: 1179, startPoint y: 443, endPoint x: 1275, endPoint y: 471, distance: 100.0
click at [1275, 471] on div "To navigate, press the arrow keys." at bounding box center [1221, 443] width 427 height 794
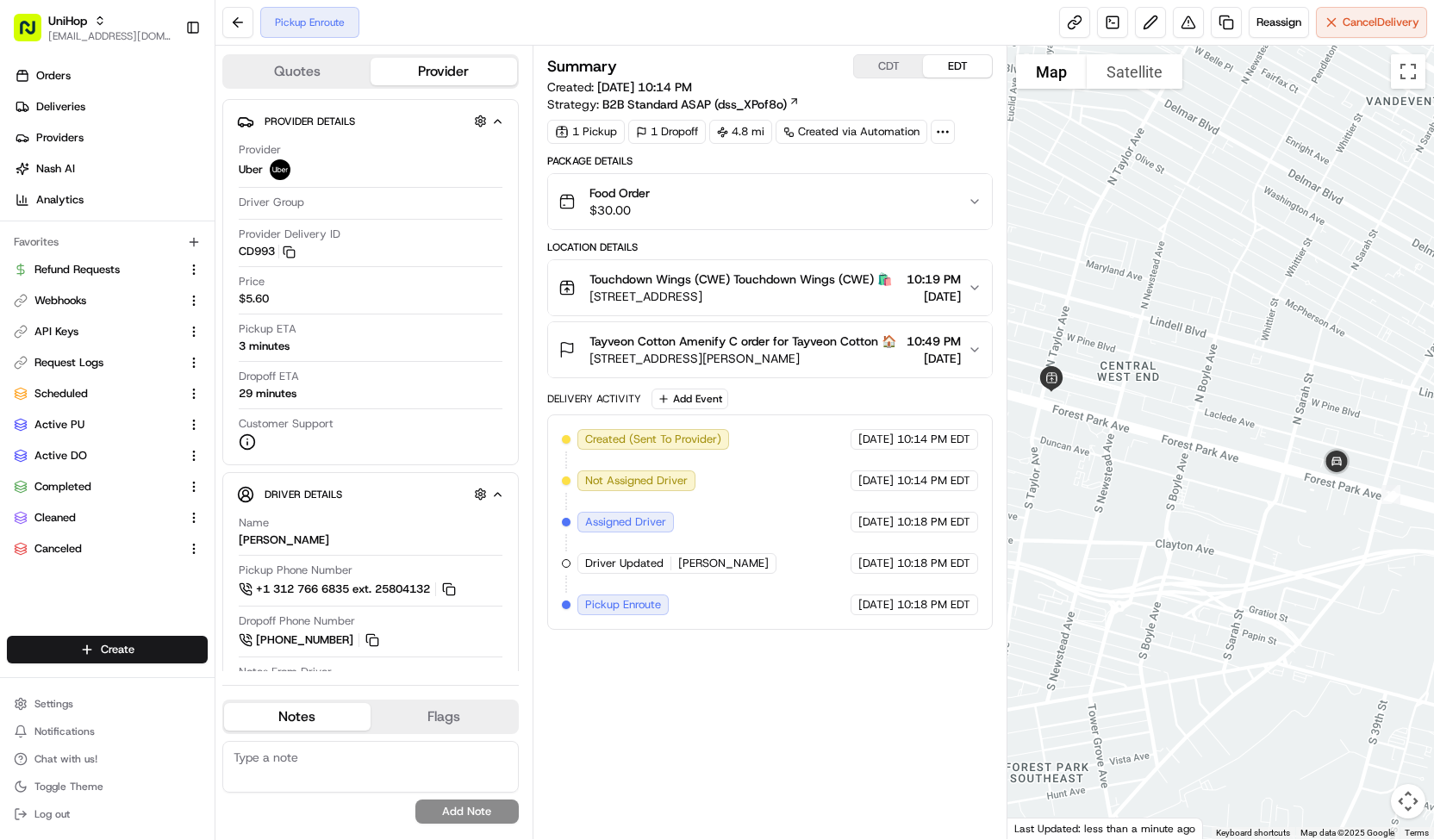
drag, startPoint x: 1071, startPoint y: 429, endPoint x: 1147, endPoint y: 473, distance: 87.8
click at [1147, 473] on div at bounding box center [1221, 443] width 427 height 794
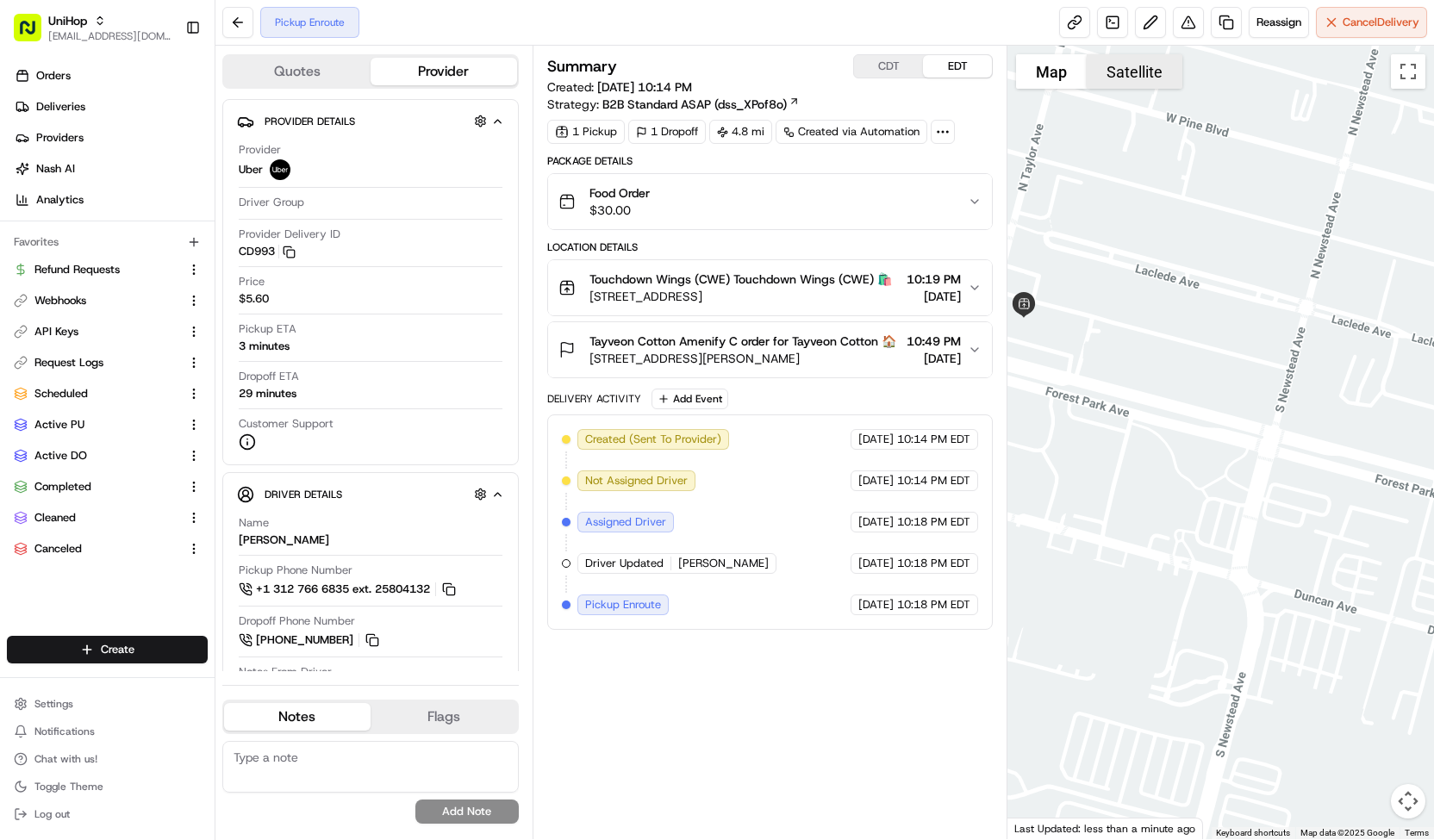
click at [1143, 84] on button "Satellite" at bounding box center [1135, 71] width 96 height 34
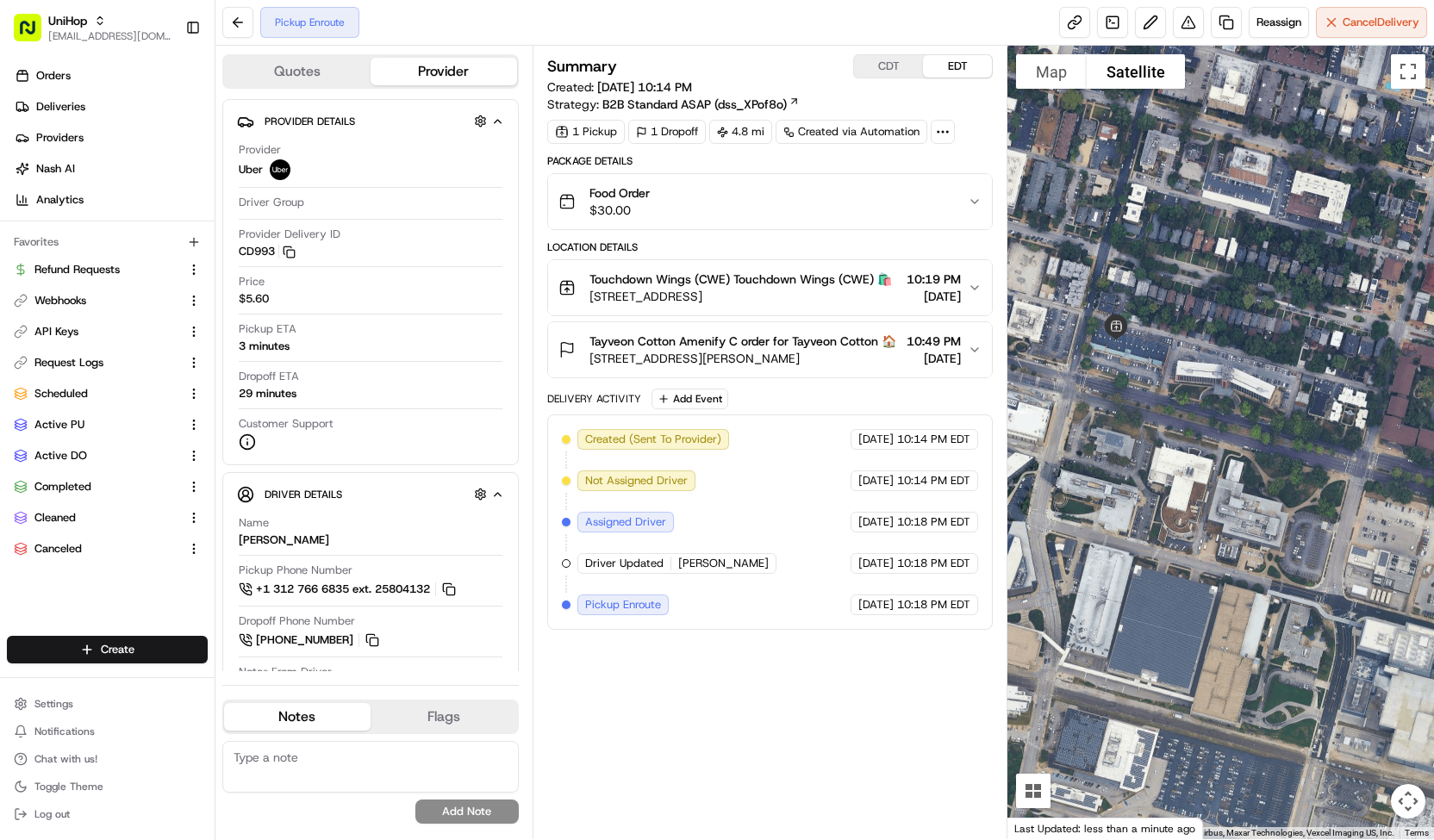
drag, startPoint x: 1112, startPoint y: 332, endPoint x: 1216, endPoint y: 358, distance: 107.2
click at [1216, 358] on div at bounding box center [1221, 443] width 427 height 794
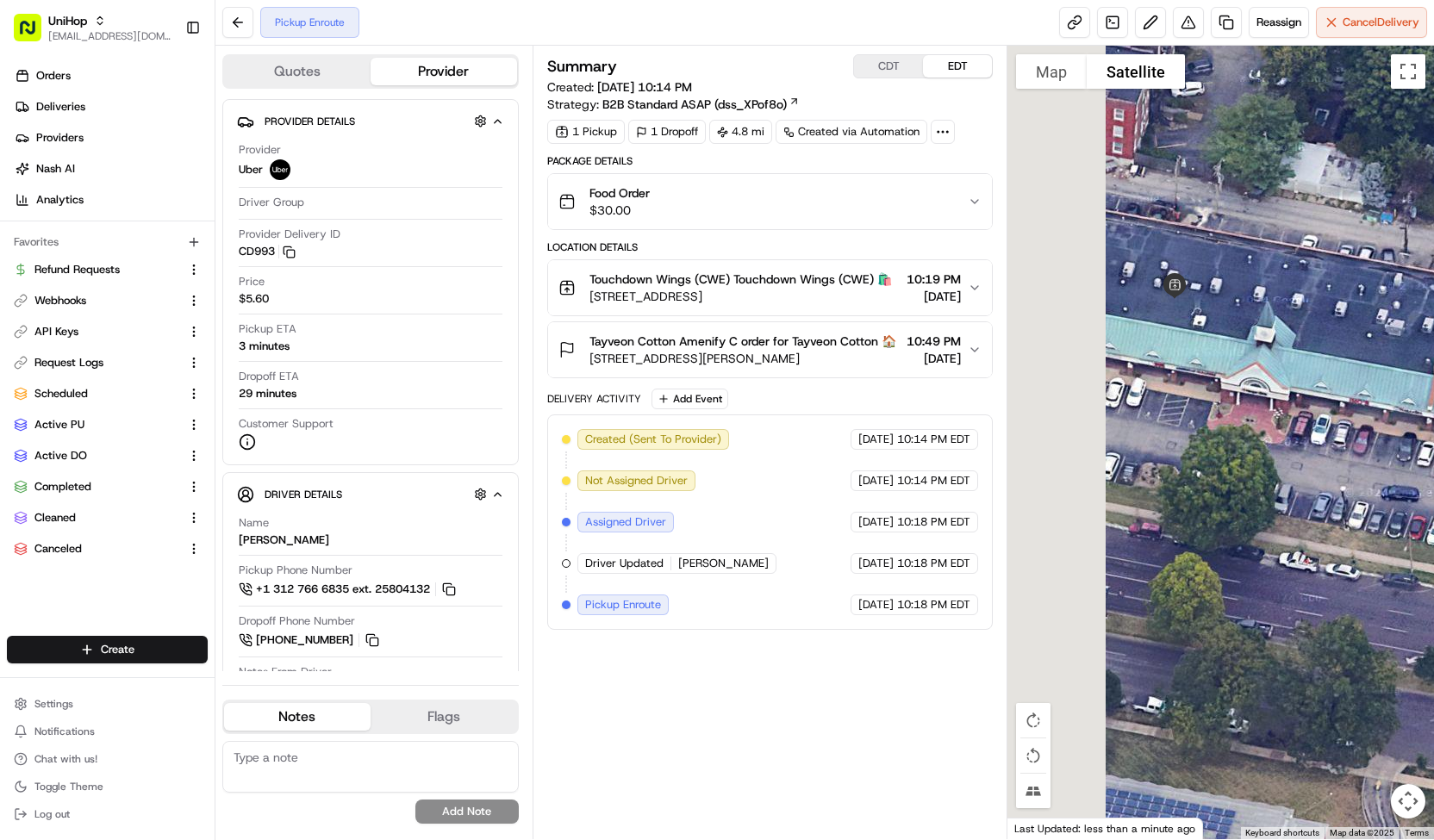
drag, startPoint x: 1113, startPoint y: 427, endPoint x: 1336, endPoint y: 463, distance: 225.9
click at [1336, 463] on div at bounding box center [1221, 443] width 427 height 794
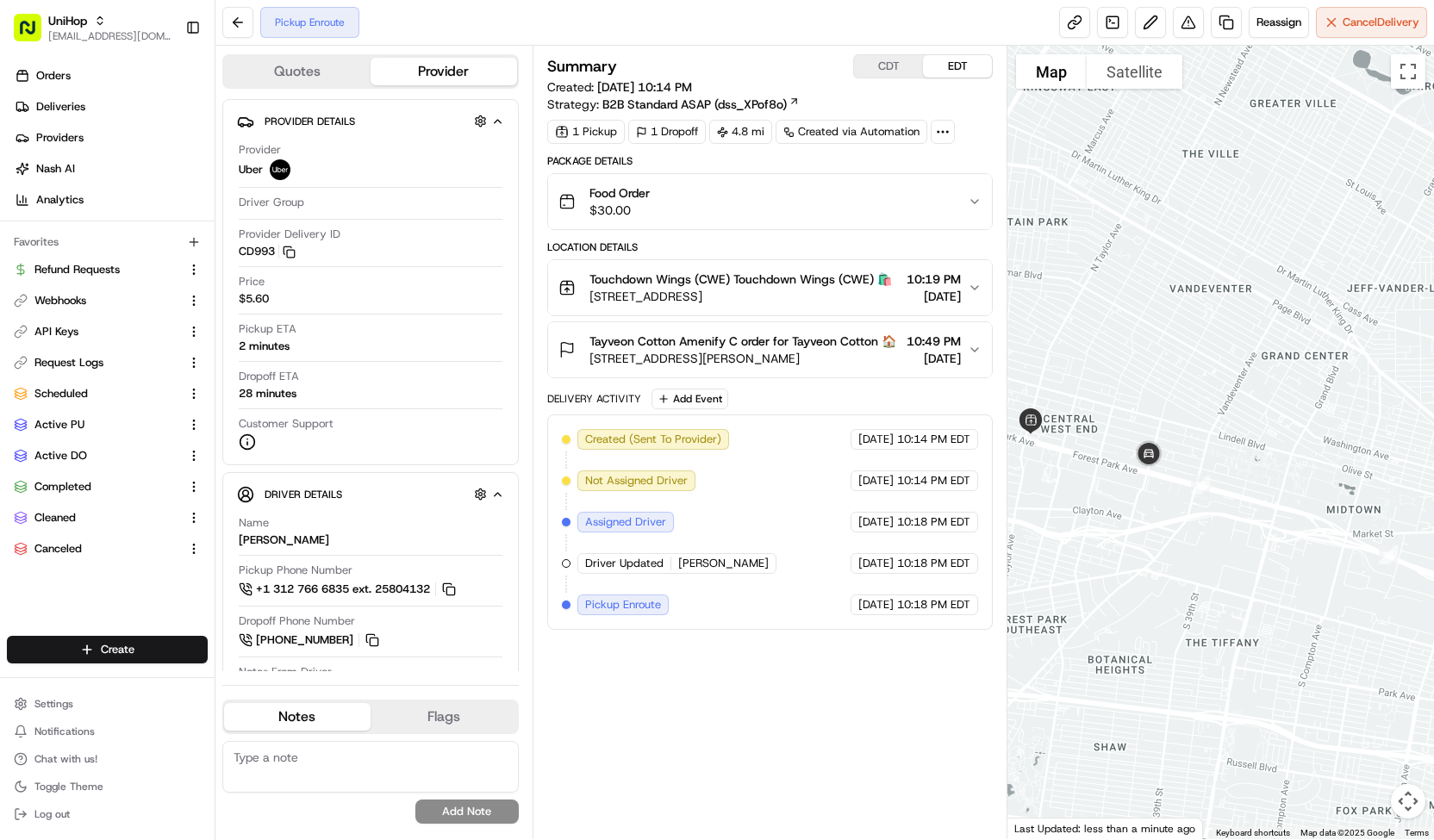
drag, startPoint x: 1062, startPoint y: 427, endPoint x: 1120, endPoint y: 444, distance: 60.4
click at [1120, 444] on div at bounding box center [1221, 443] width 427 height 794
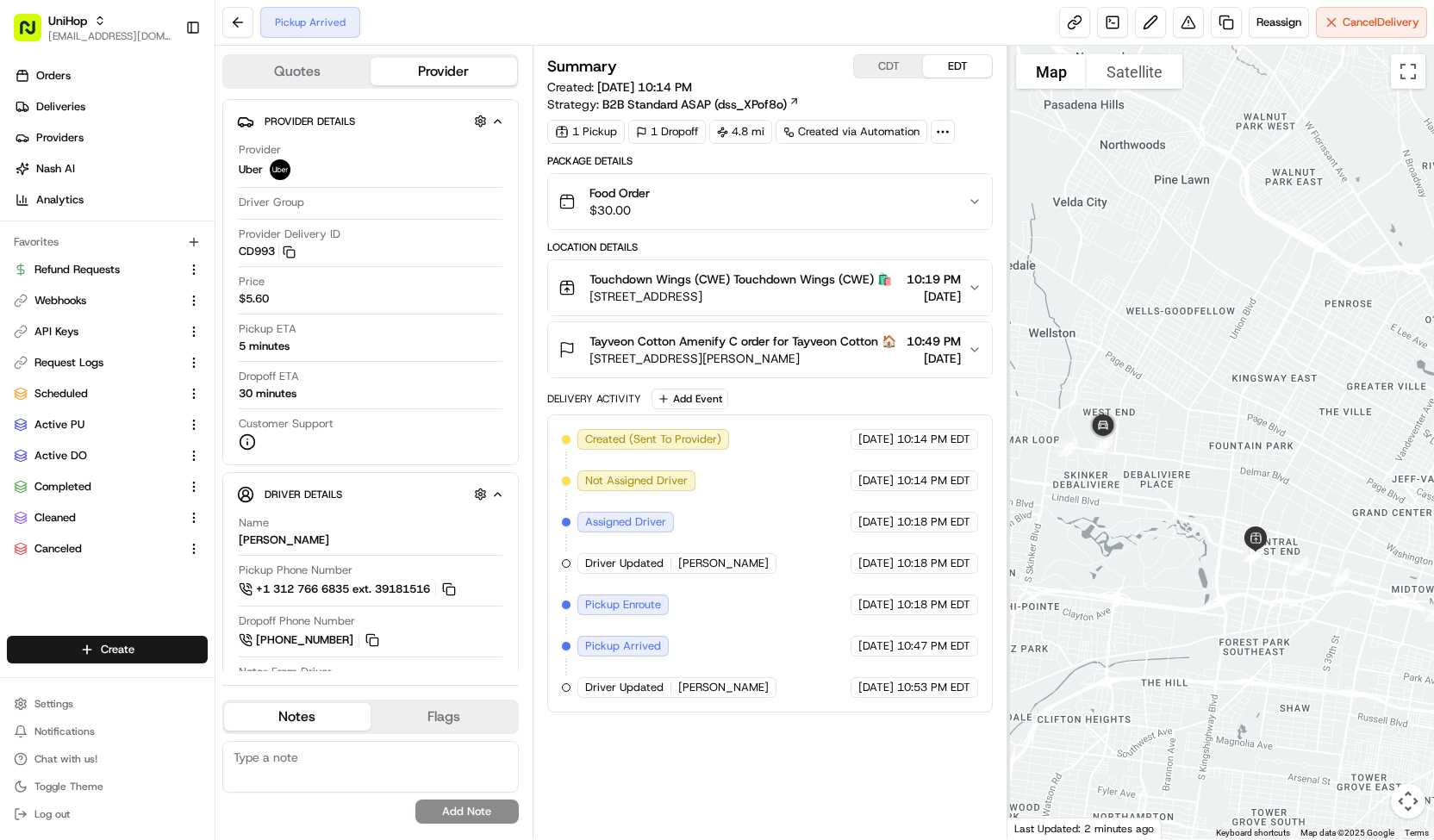
drag, startPoint x: 1179, startPoint y: 511, endPoint x: 1393, endPoint y: 635, distance: 247.3
click at [1393, 635] on div at bounding box center [1221, 443] width 427 height 794
